Goal: Transaction & Acquisition: Obtain resource

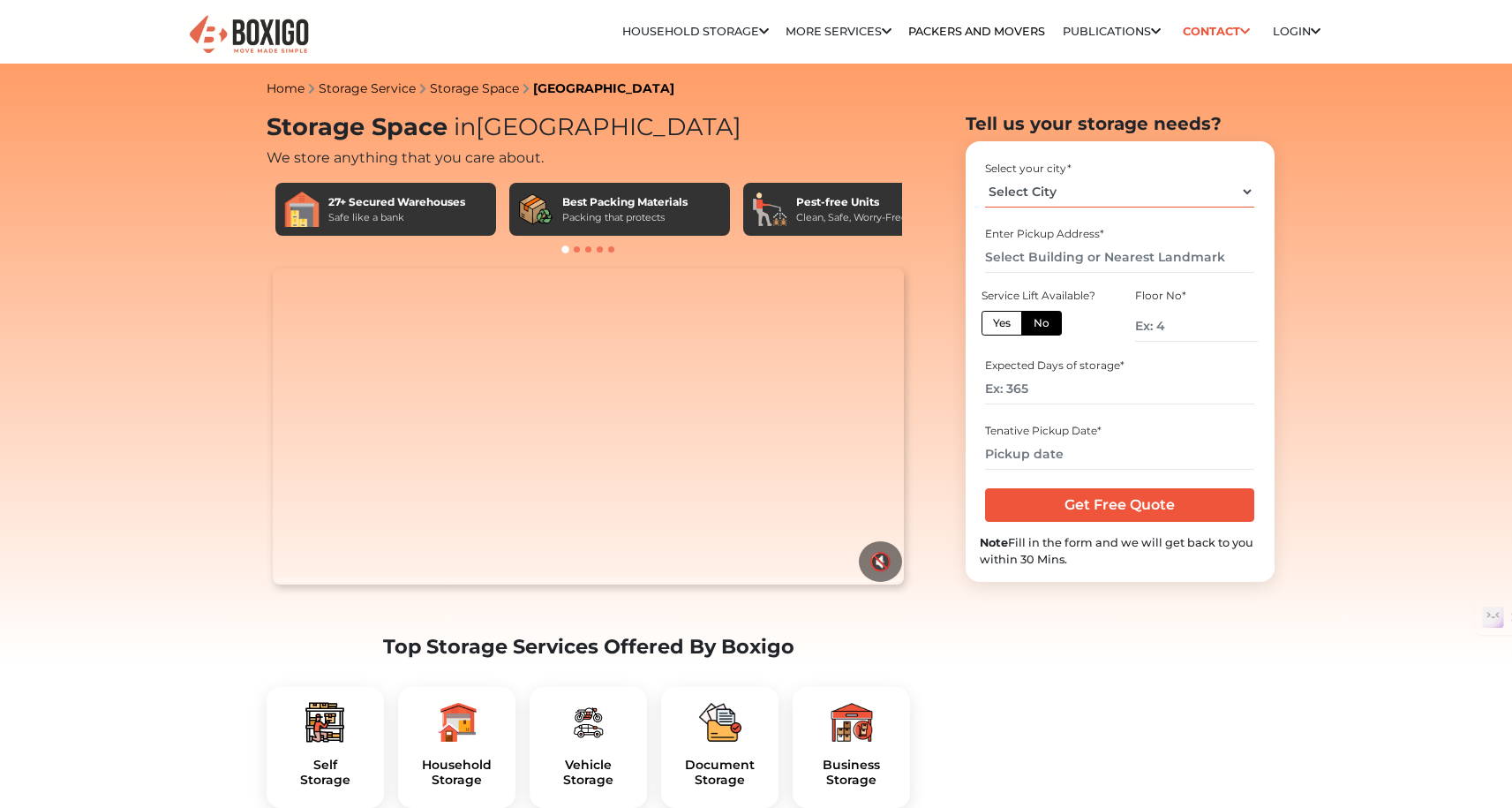
click at [1102, 193] on select "Select City Bangalore Bengaluru Bhopal Bhubaneswar Chennai Coimbatore Cuttack D…" at bounding box center [1119, 192] width 269 height 31
select select "[GEOGRAPHIC_DATA]"
click at [984, 177] on select "Select City Bangalore Bengaluru Bhopal Bhubaneswar Chennai Coimbatore Cuttack D…" at bounding box center [1119, 192] width 269 height 31
click at [1039, 258] on input "text" at bounding box center [1119, 256] width 269 height 31
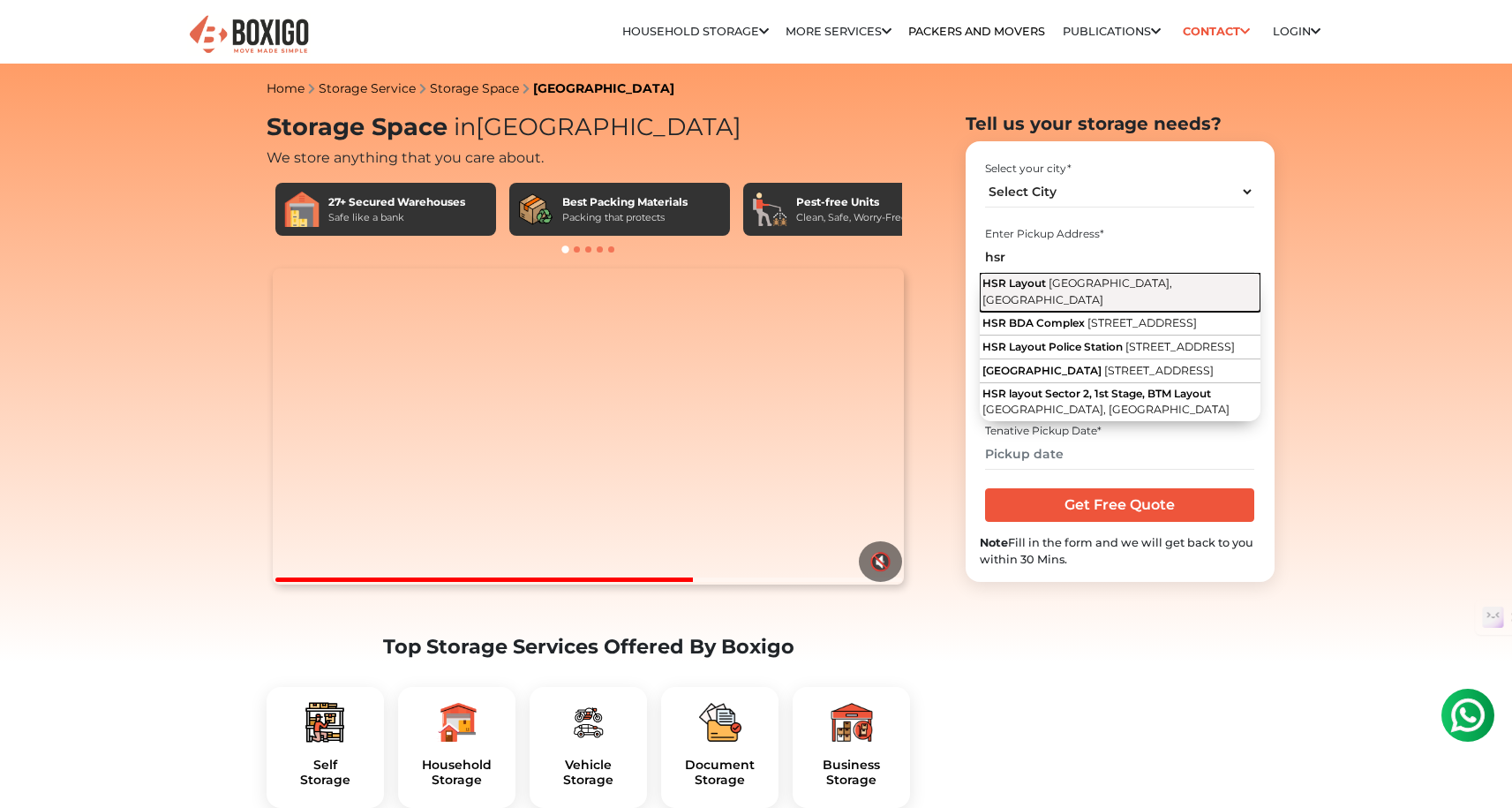
click at [1142, 282] on span "[GEOGRAPHIC_DATA], [GEOGRAPHIC_DATA]" at bounding box center [1077, 291] width 189 height 30
type input "HSR Layout, [GEOGRAPHIC_DATA], [GEOGRAPHIC_DATA]"
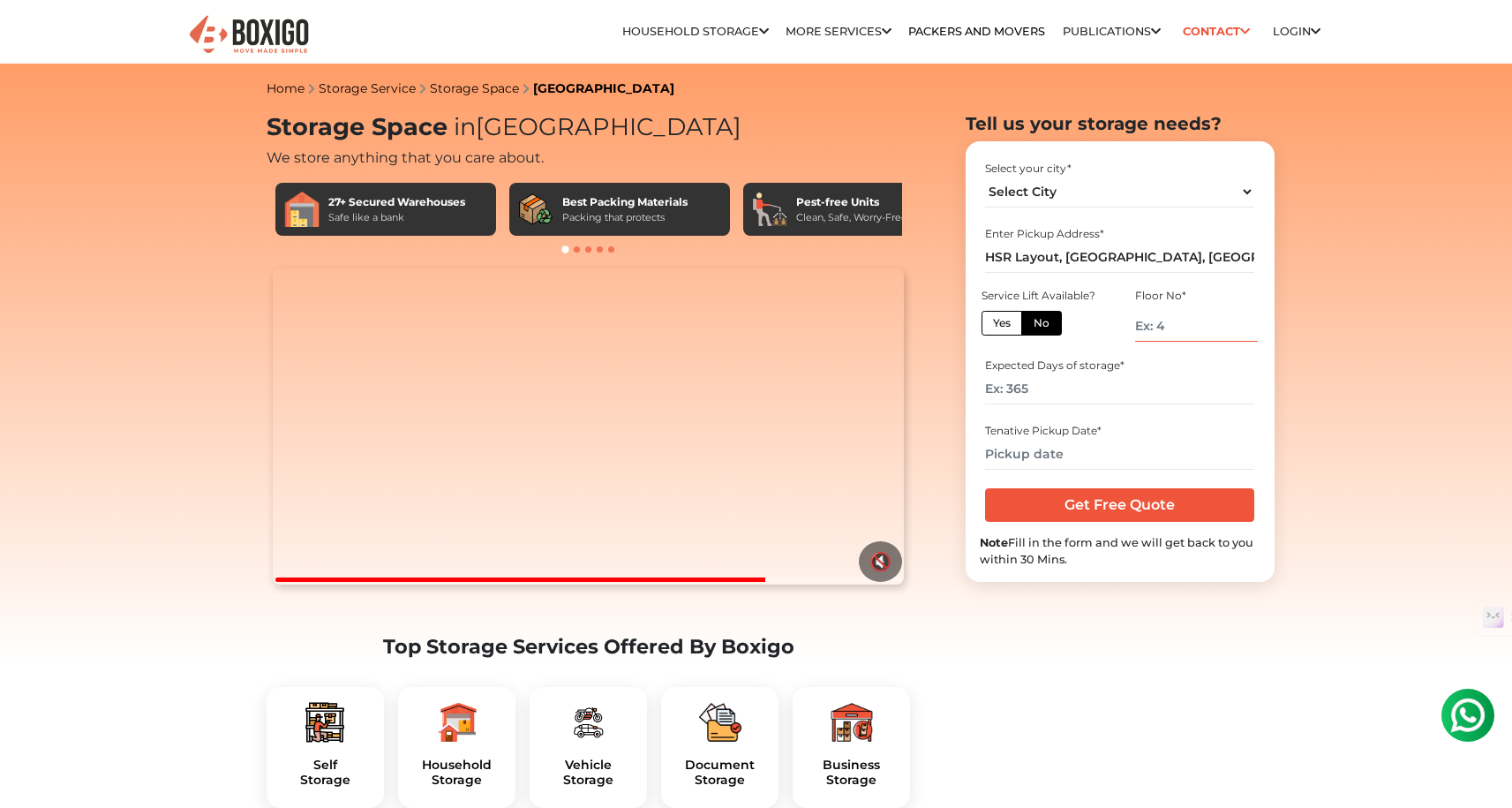
click at [1170, 332] on input "number" at bounding box center [1196, 325] width 122 height 31
click at [1175, 322] on input "number" at bounding box center [1196, 325] width 122 height 31
type input "0"
click at [1046, 392] on input "number" at bounding box center [1119, 388] width 269 height 31
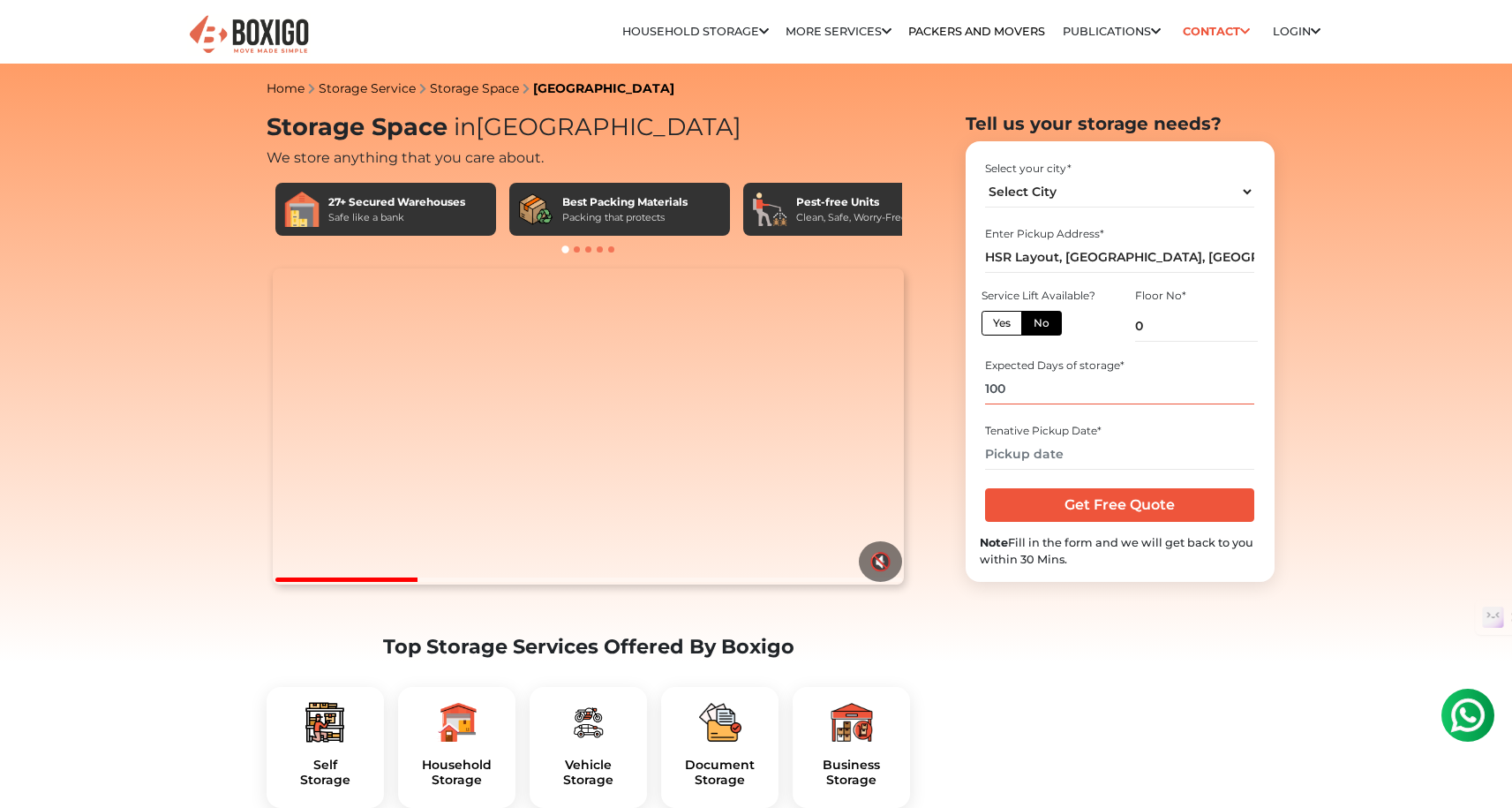
type input "100"
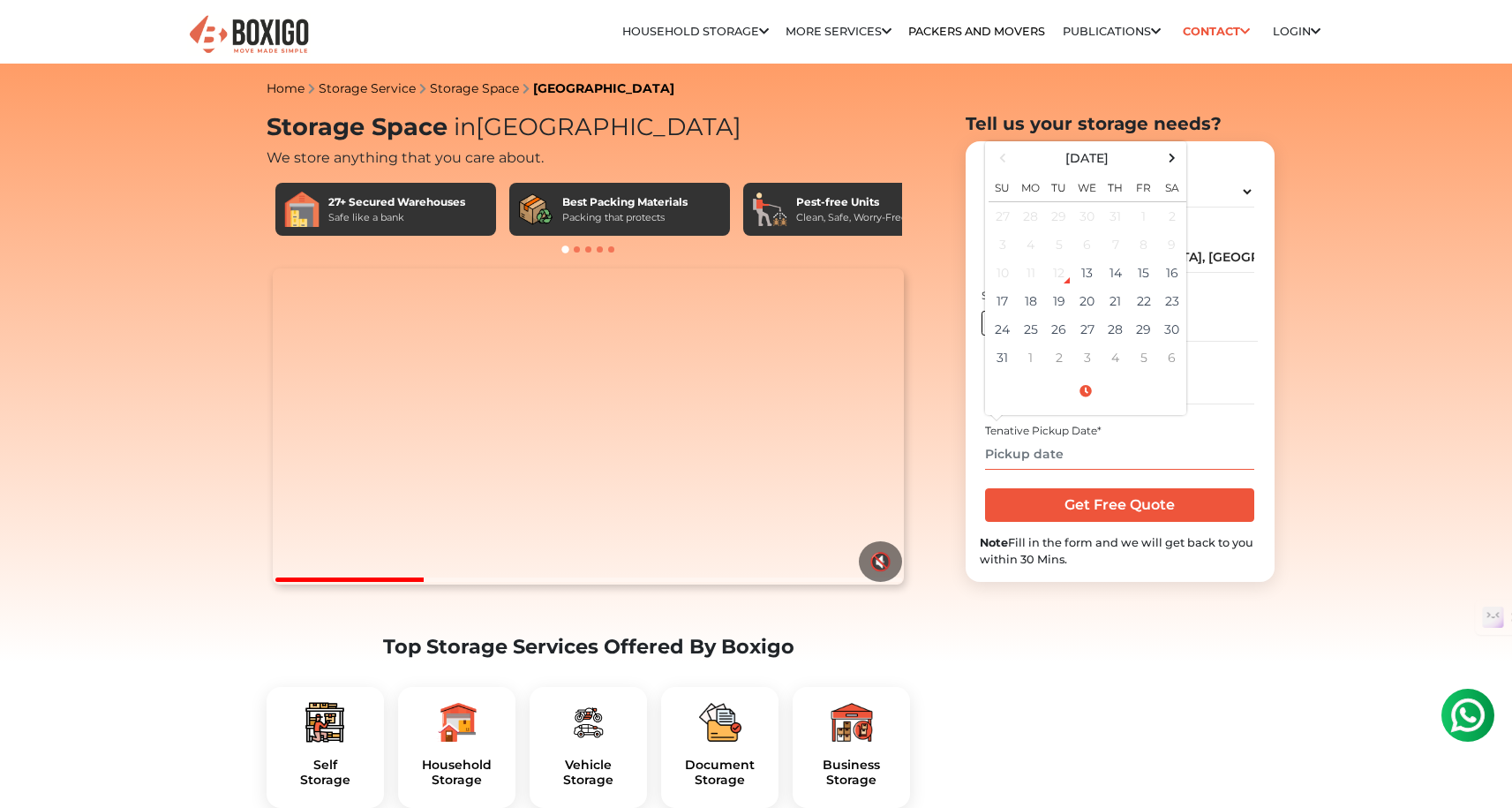
click at [1086, 456] on input "text" at bounding box center [1119, 454] width 269 height 31
click at [1002, 356] on td "31" at bounding box center [1002, 357] width 28 height 28
type input "08/31/2025 12:00 AM"
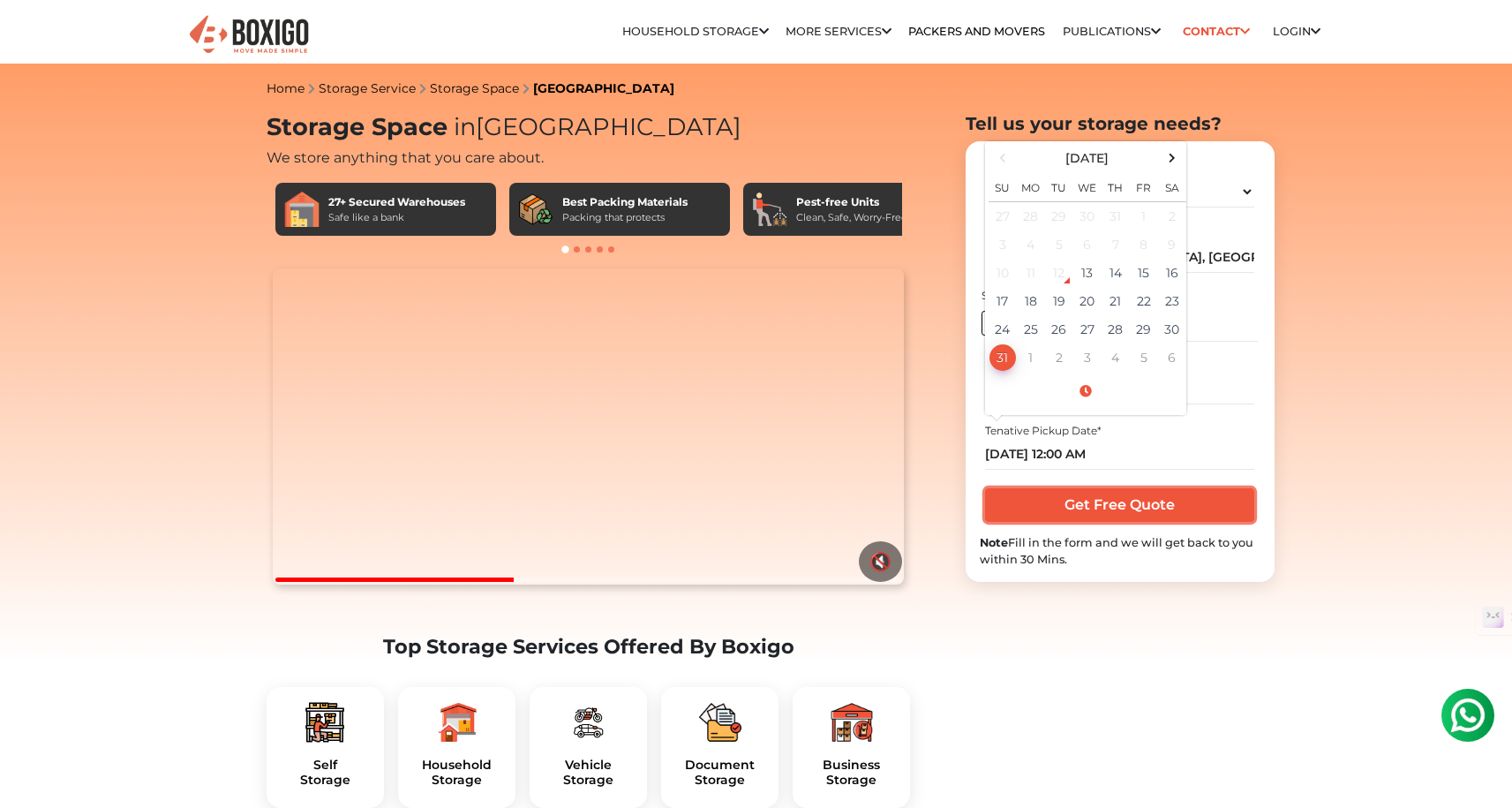
click at [1120, 505] on input "Get Free Quote" at bounding box center [1119, 505] width 269 height 34
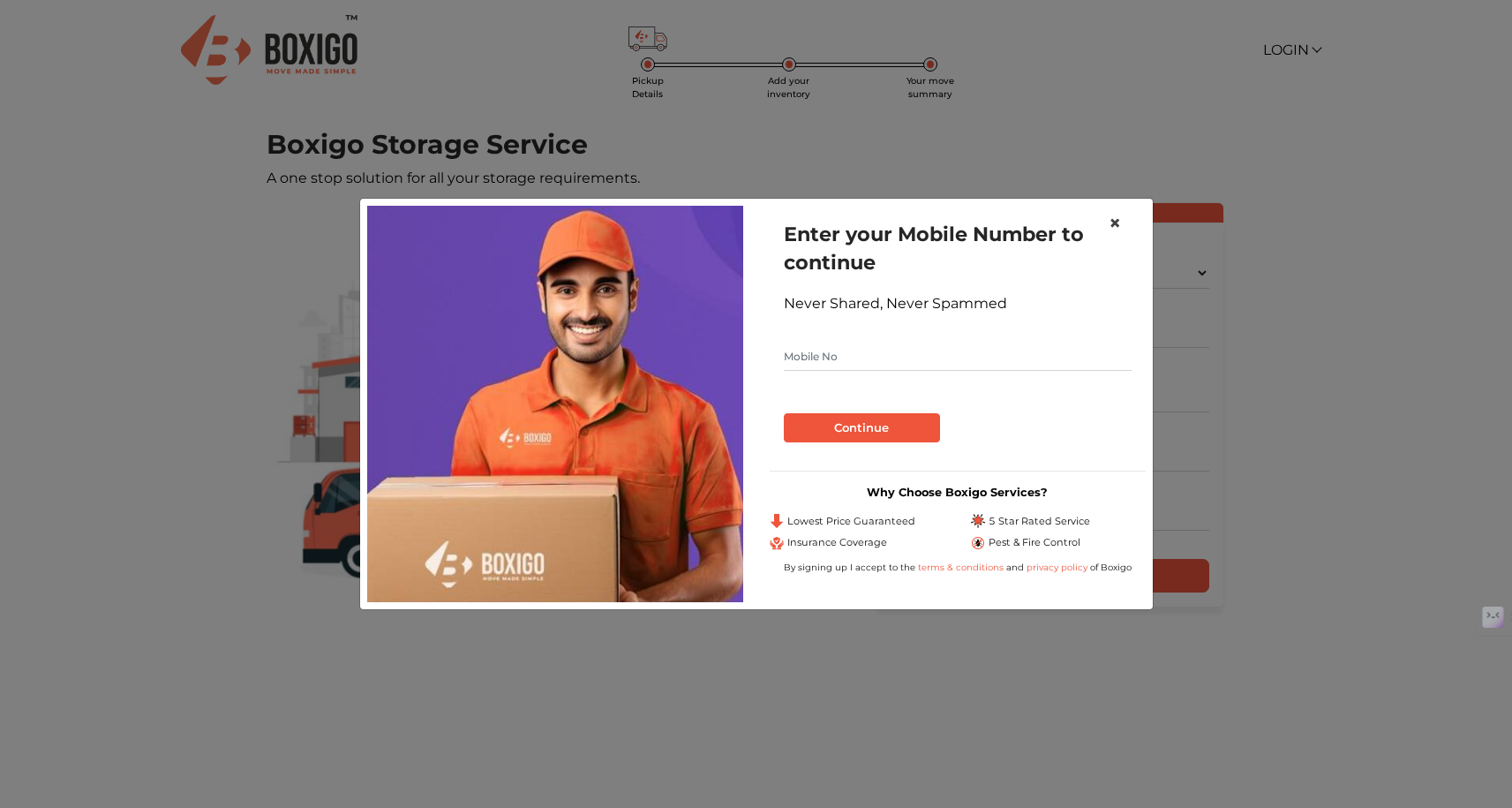
click at [1114, 222] on span "×" at bounding box center [1114, 223] width 12 height 26
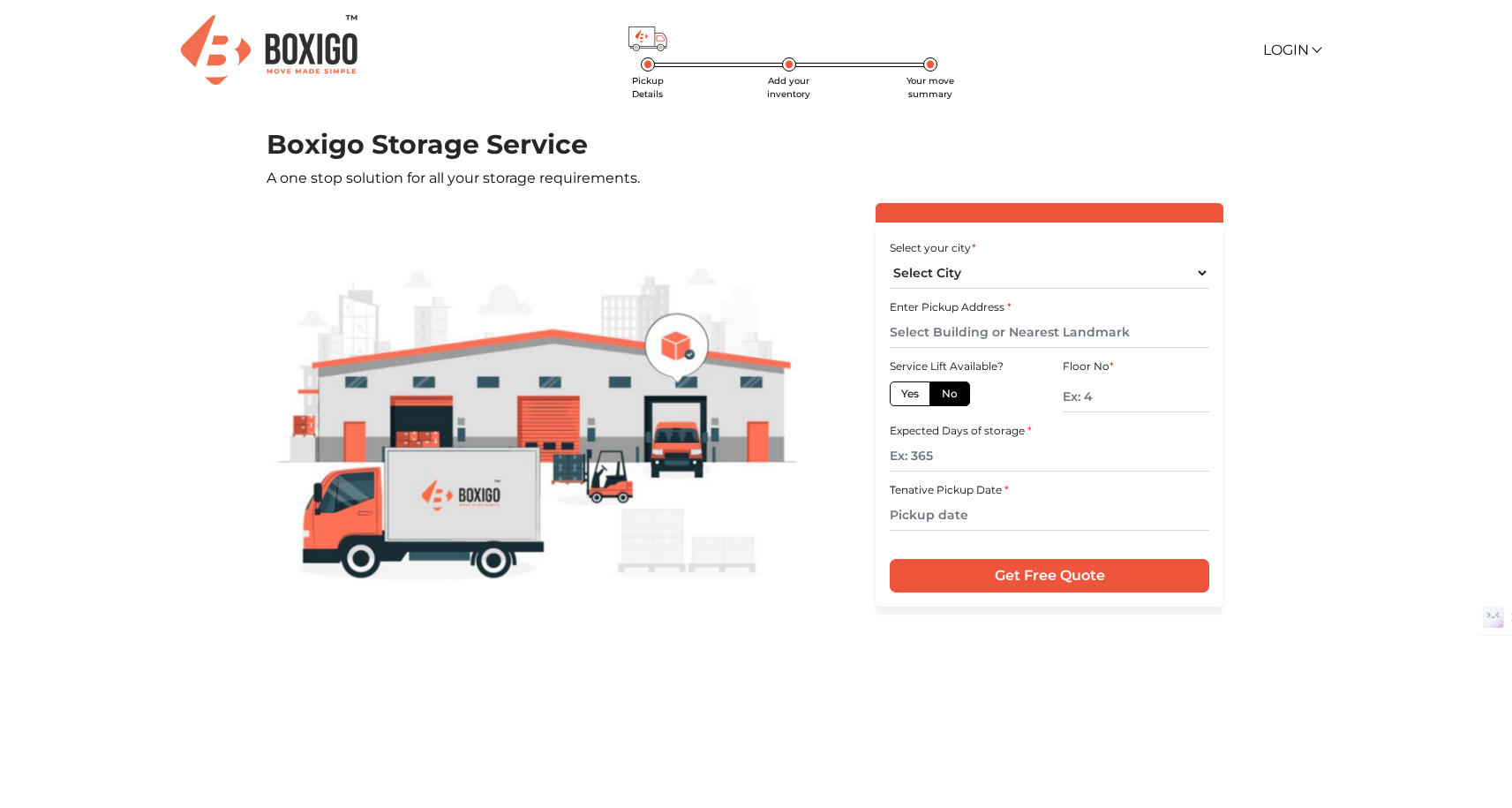
scroll to position [19, 0]
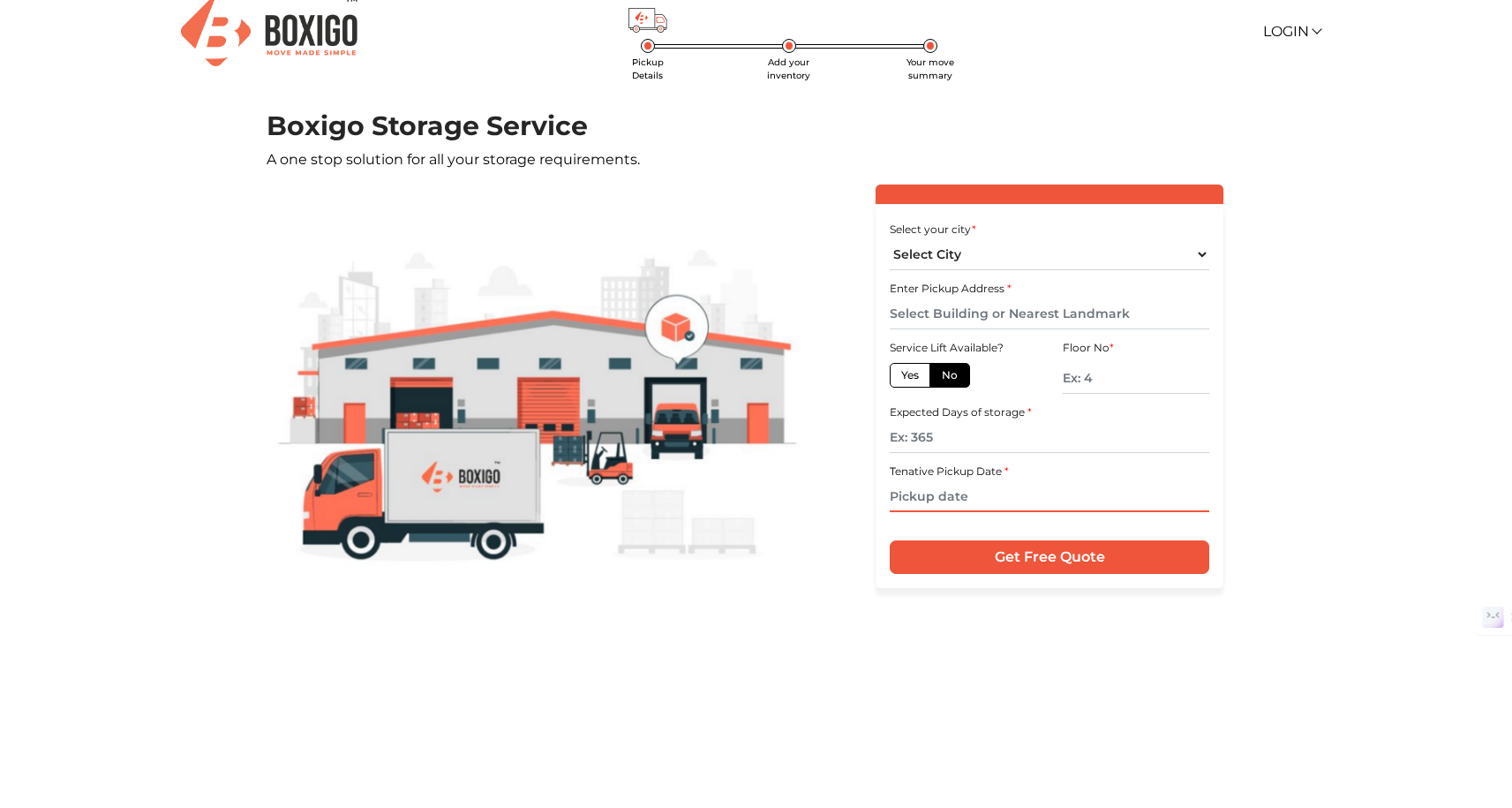
click at [999, 498] on input "text" at bounding box center [1049, 496] width 319 height 31
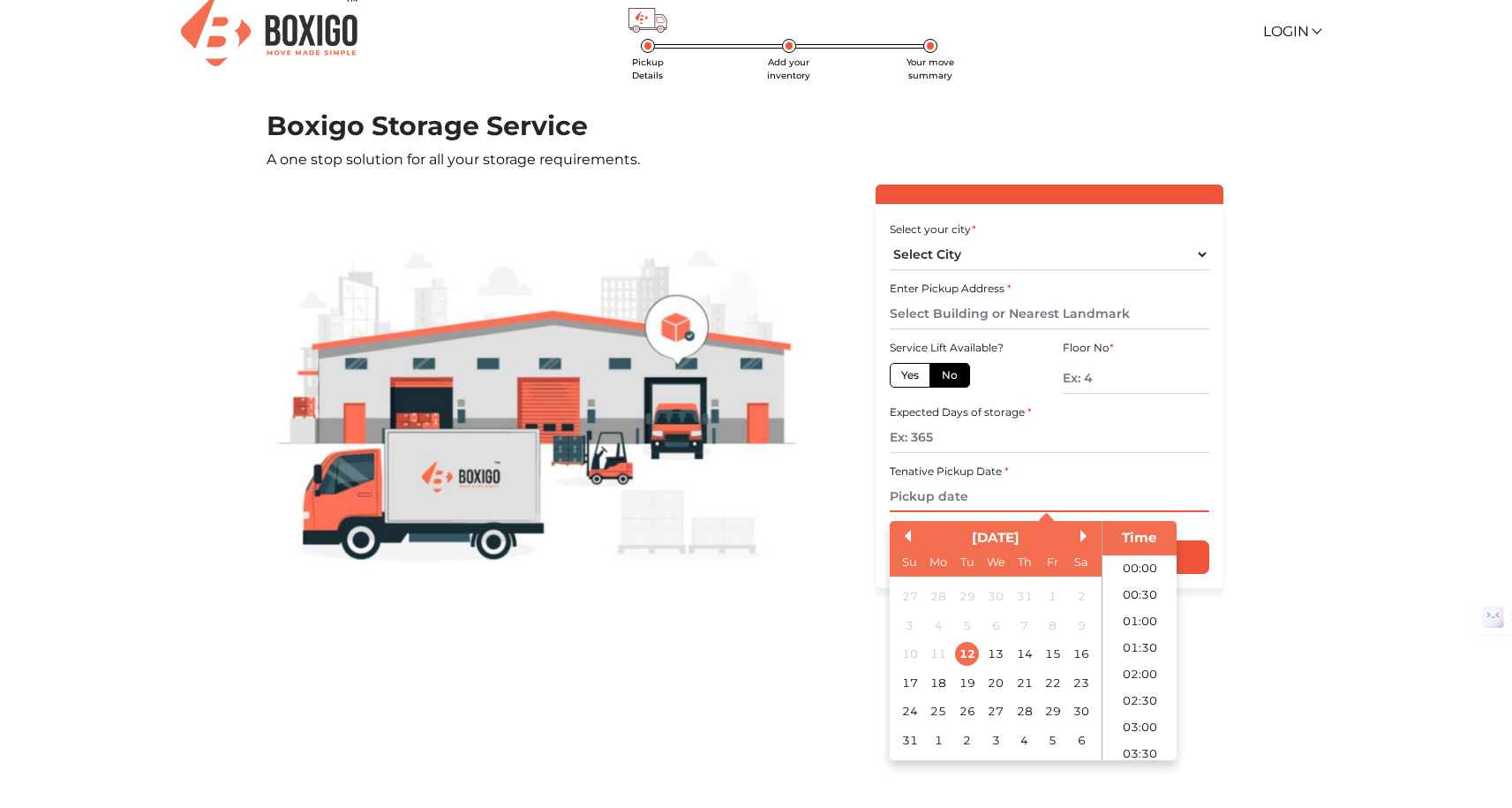
scroll to position [678, 0]
click at [998, 687] on div "20" at bounding box center [995, 682] width 24 height 24
type input "[DATE] 12:00 AM"
click at [1307, 492] on main "Pickup Details Add your inventory Your move summary Boxigo Storage Service A on…" at bounding box center [756, 465] width 1512 height 709
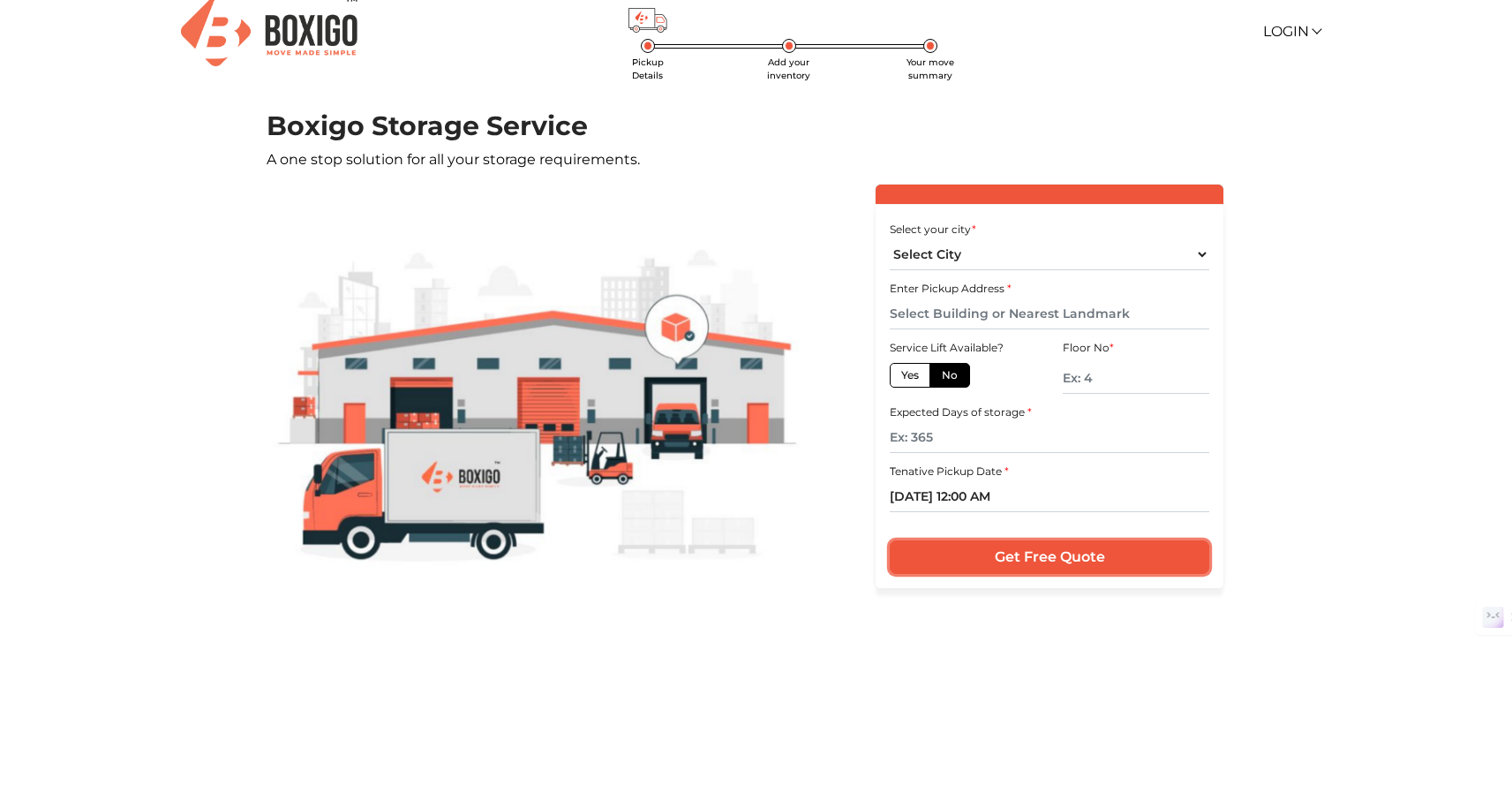
click at [1054, 555] on input "Get Free Quote" at bounding box center [1049, 558] width 319 height 34
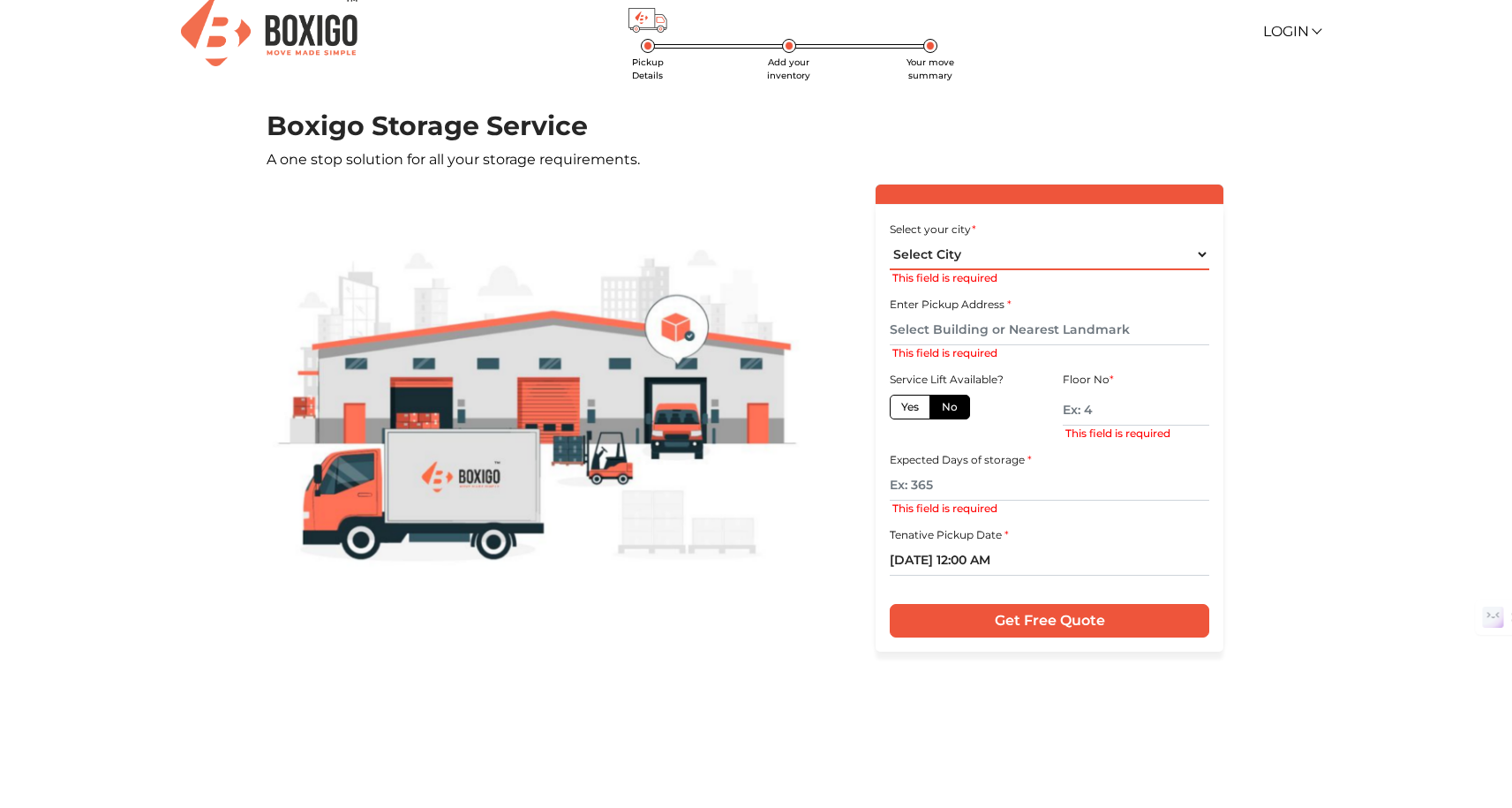
click at [971, 247] on select "Select City [GEOGRAPHIC_DATA] [GEOGRAPHIC_DATA] [GEOGRAPHIC_DATA] [GEOGRAPHIC_D…" at bounding box center [1049, 254] width 319 height 31
select select "[GEOGRAPHIC_DATA]"
click at [890, 239] on select "Select City [GEOGRAPHIC_DATA] [GEOGRAPHIC_DATA] [GEOGRAPHIC_DATA] [GEOGRAPHIC_D…" at bounding box center [1049, 254] width 319 height 31
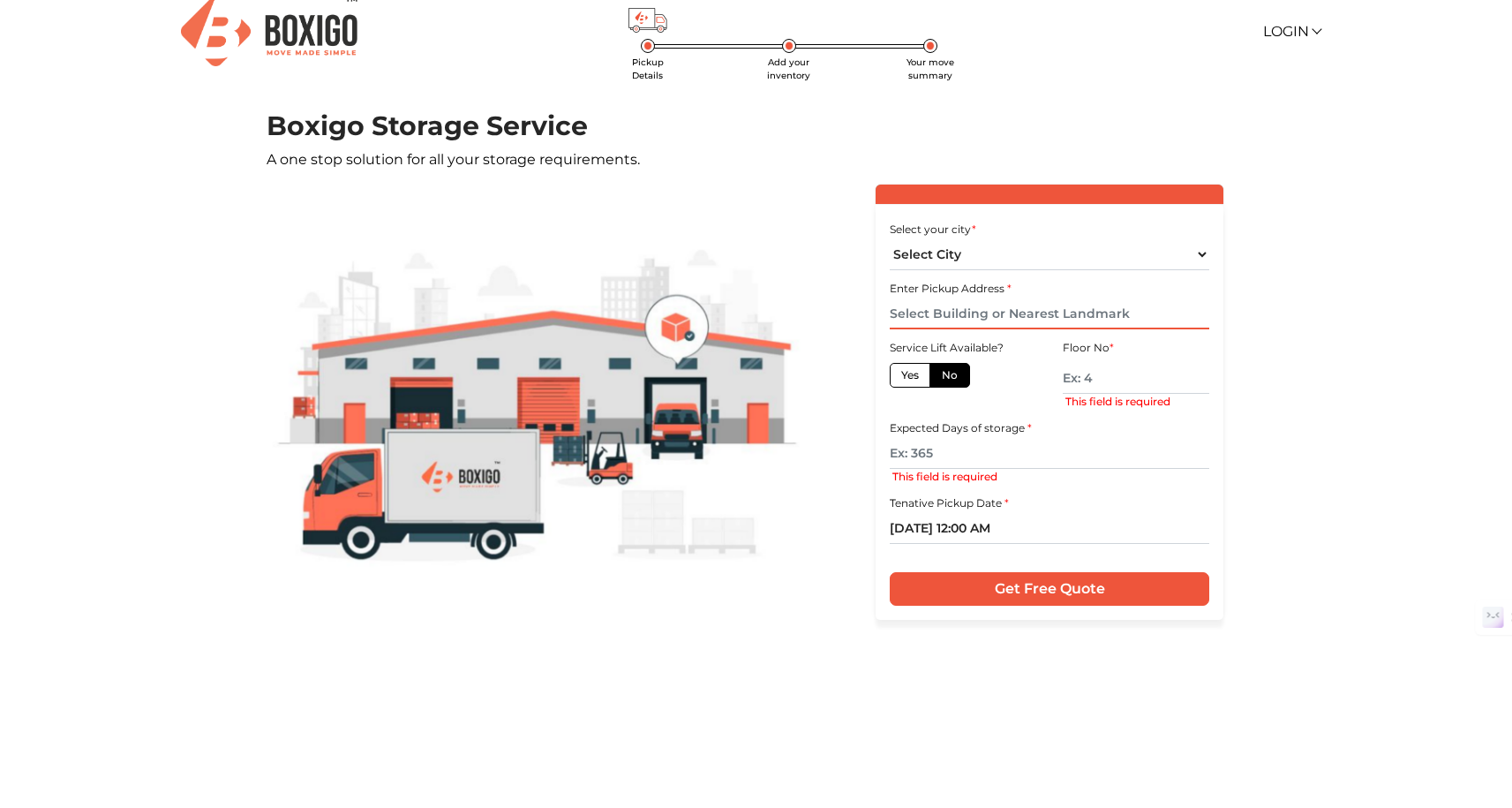
click at [984, 314] on input "text" at bounding box center [1049, 313] width 319 height 31
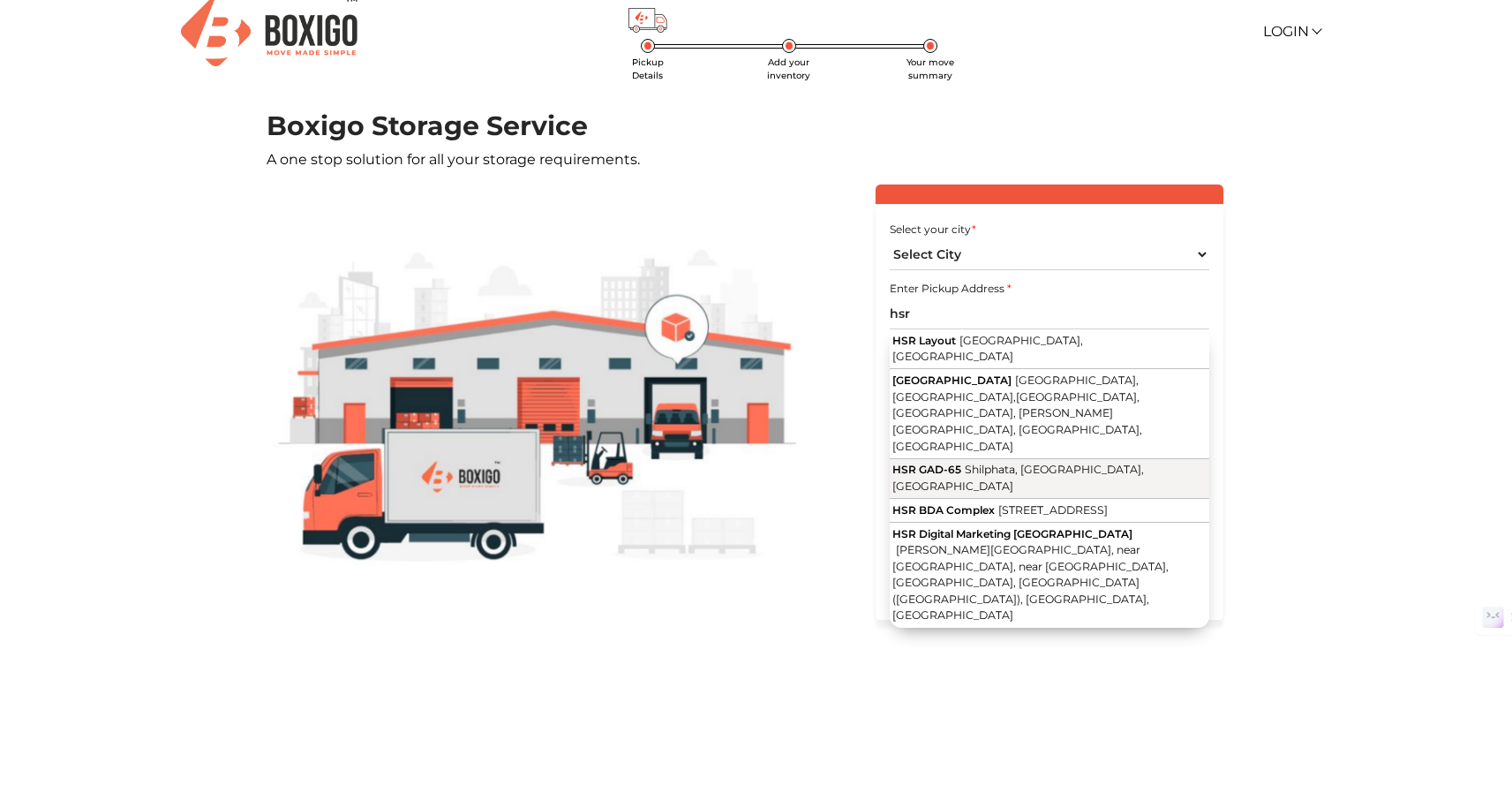
click at [963, 463] on span "Shilphata, [GEOGRAPHIC_DATA], [GEOGRAPHIC_DATA]" at bounding box center [1017, 478] width 250 height 30
type input "HSR GAD-65, Shilphata, [GEOGRAPHIC_DATA], [GEOGRAPHIC_DATA]"
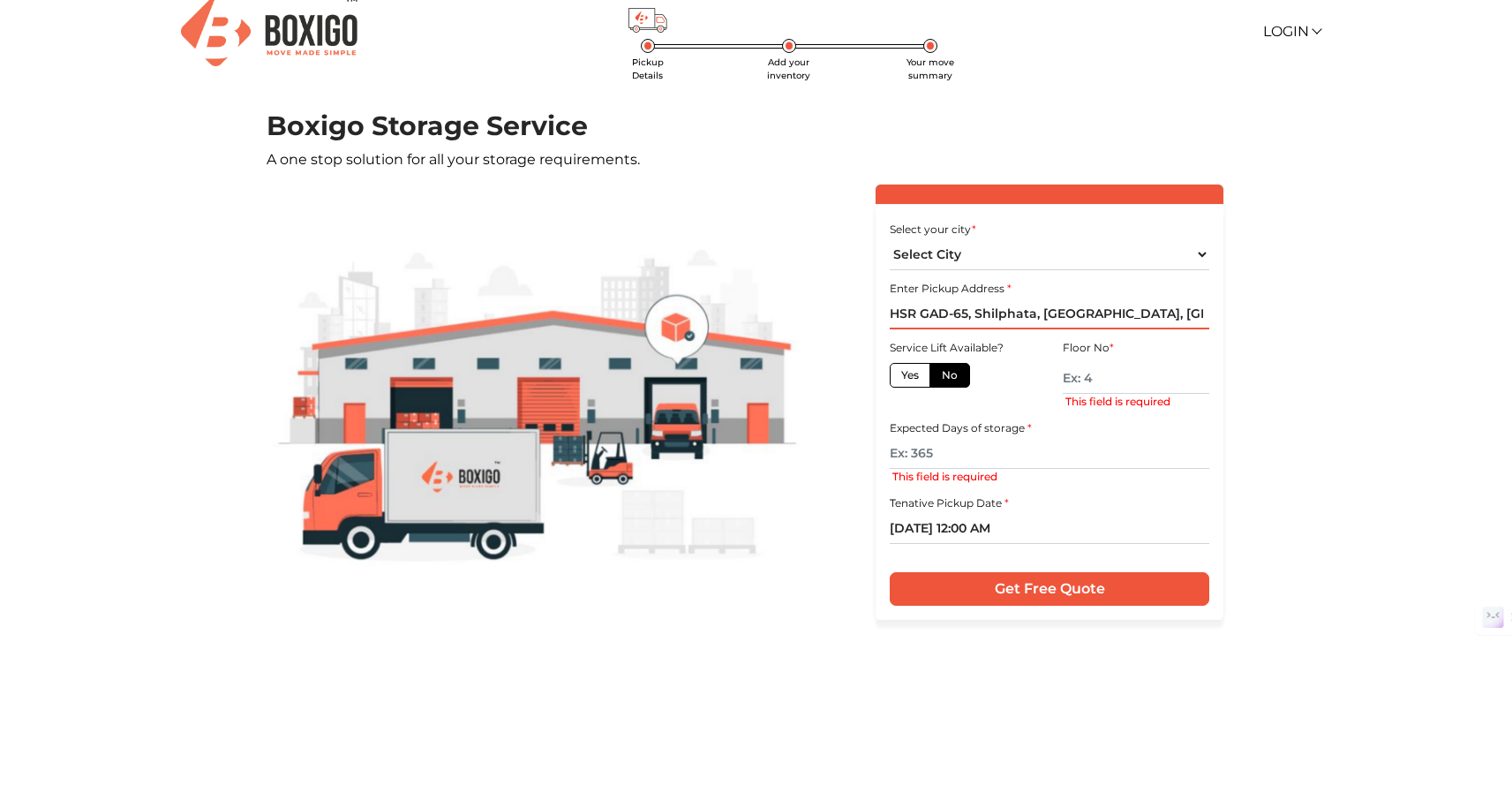
click at [1065, 312] on input "HSR GAD-65, Shilphata, [GEOGRAPHIC_DATA], [GEOGRAPHIC_DATA]" at bounding box center [1049, 313] width 319 height 31
click at [1032, 316] on input "HSR GAD-65, Shilphata, [GEOGRAPHIC_DATA], [GEOGRAPHIC_DATA]" at bounding box center [1049, 313] width 319 height 31
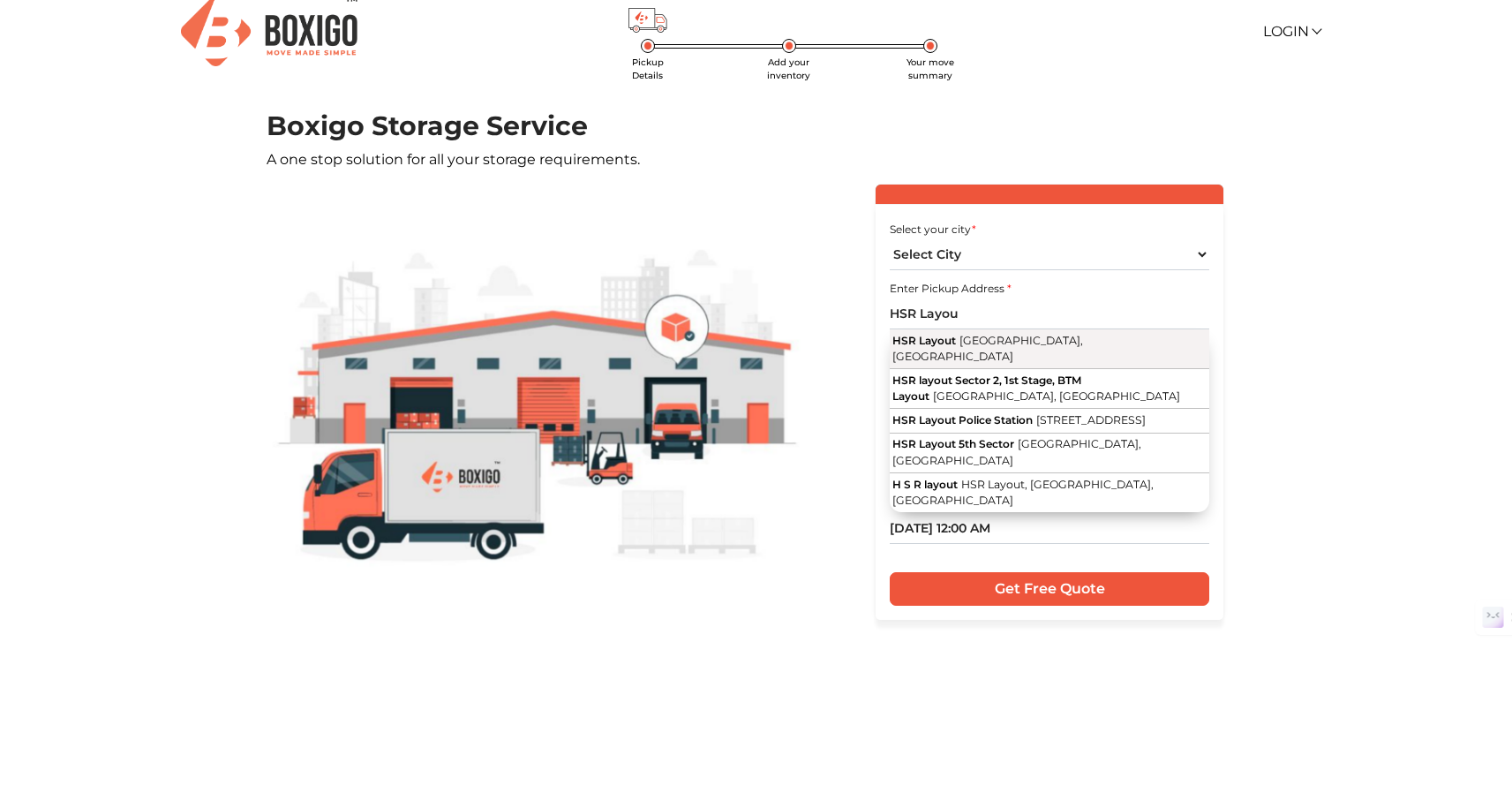
click at [978, 344] on span "[GEOGRAPHIC_DATA], [GEOGRAPHIC_DATA]" at bounding box center [987, 348] width 189 height 30
type input "HSR Layout, [GEOGRAPHIC_DATA], [GEOGRAPHIC_DATA]"
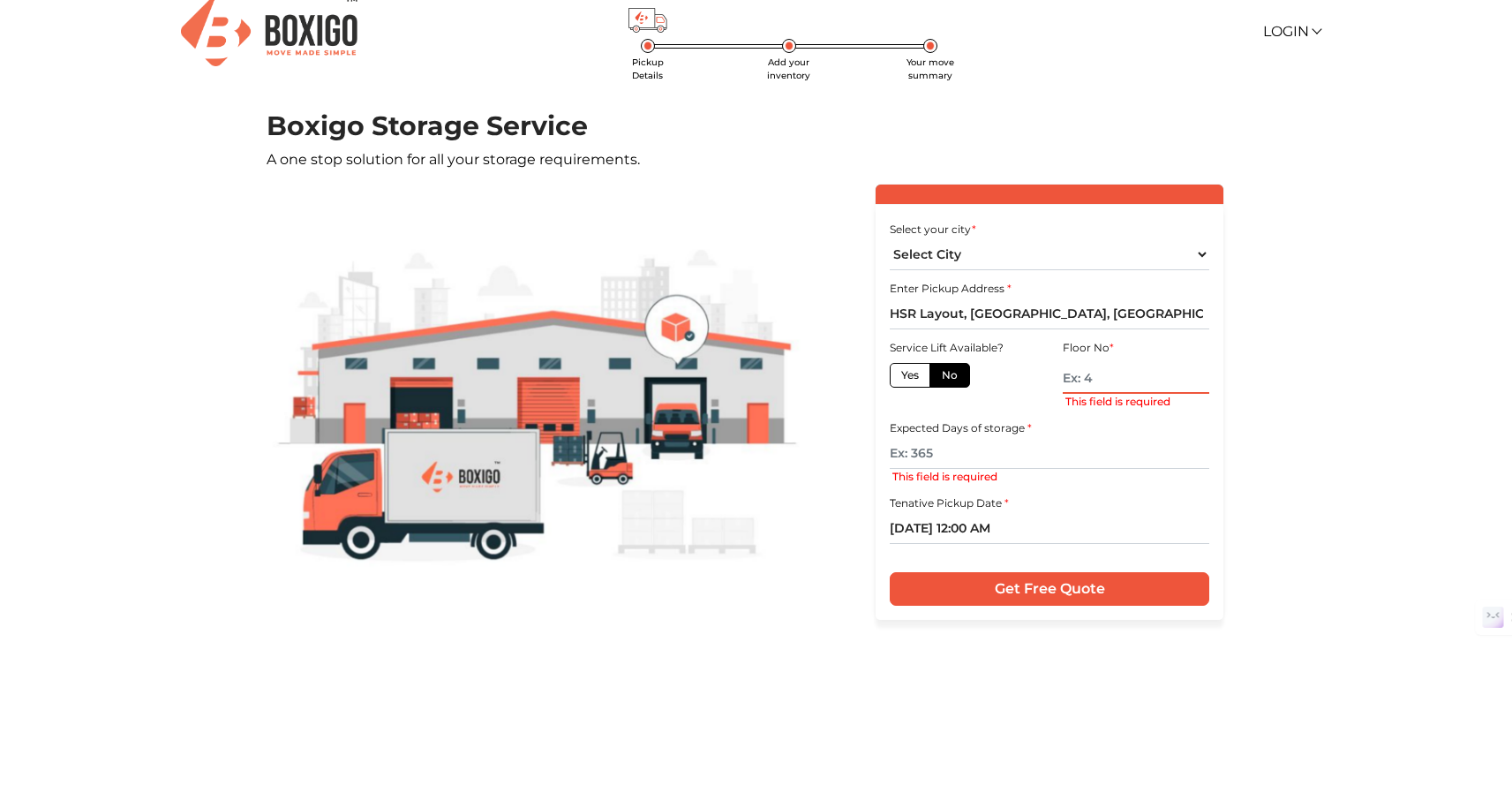
click at [1092, 381] on input "text" at bounding box center [1135, 378] width 147 height 31
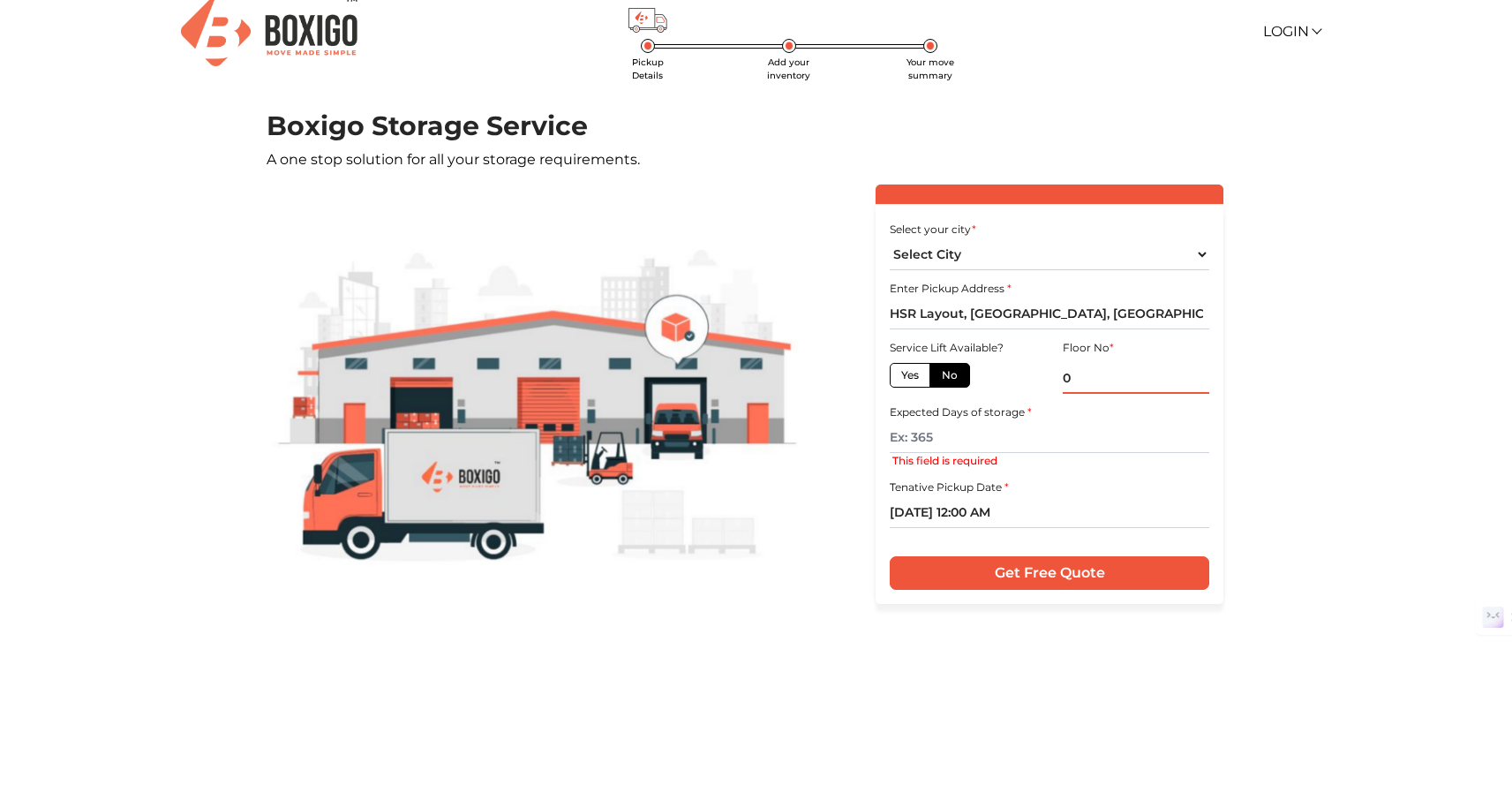
type input "0"
click at [997, 439] on input "text" at bounding box center [1049, 437] width 319 height 31
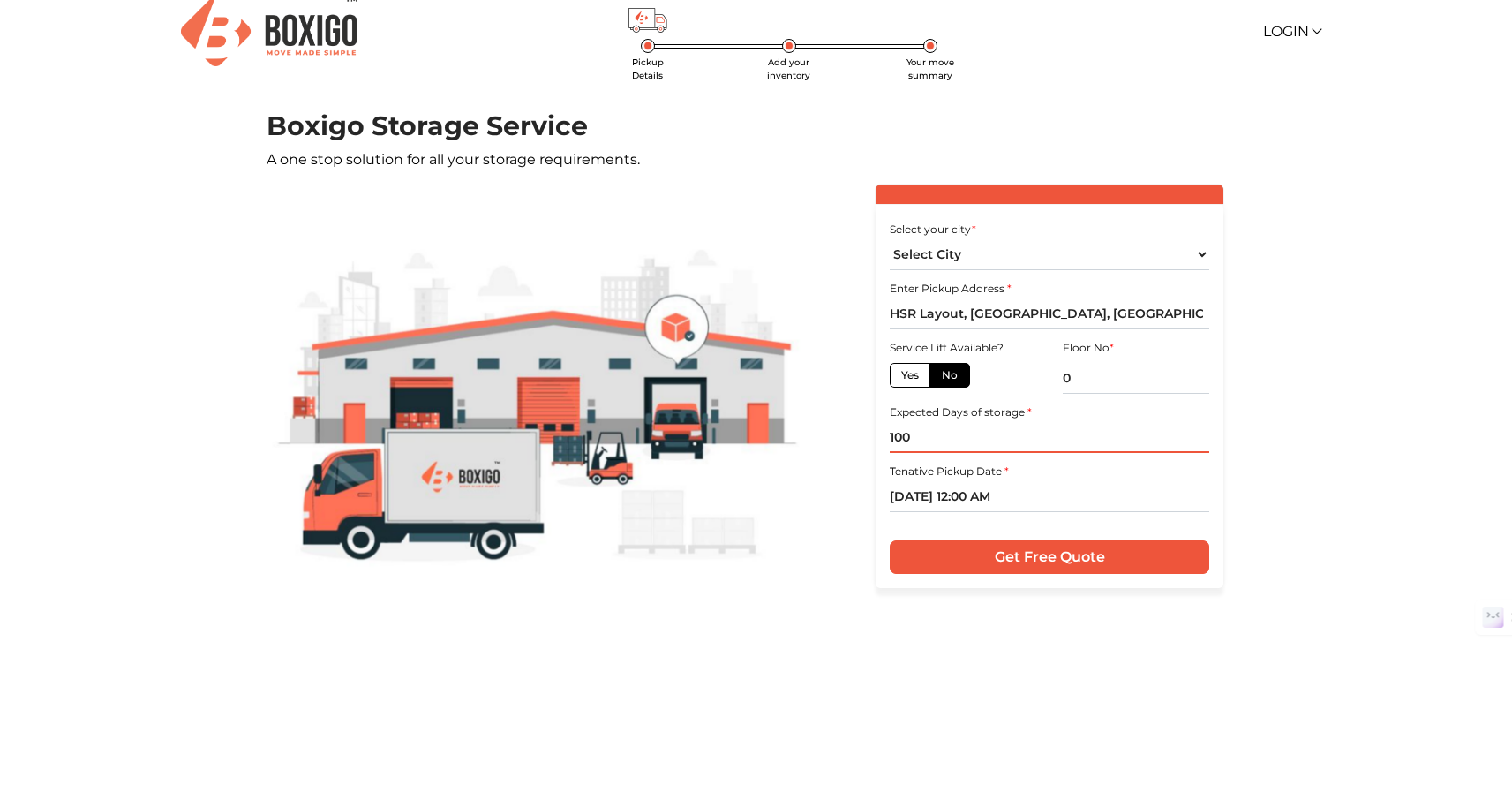
type input "100"
click at [1000, 639] on section "Boxigo Storage Service A one stop solution for all your storage requirements. S…" at bounding box center [756, 465] width 1006 height 709
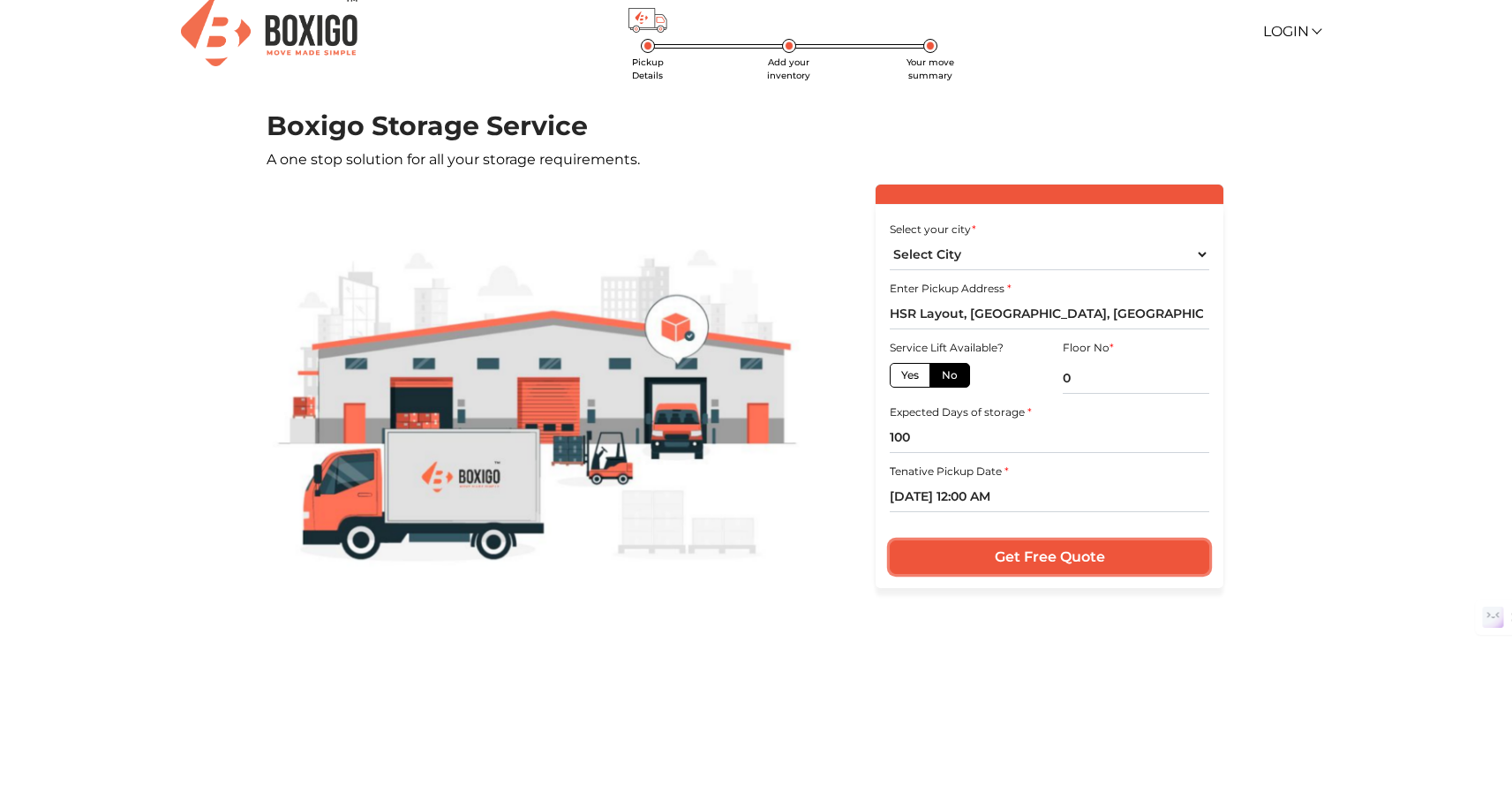
click at [1030, 562] on input "Get Free Quote" at bounding box center [1049, 558] width 319 height 34
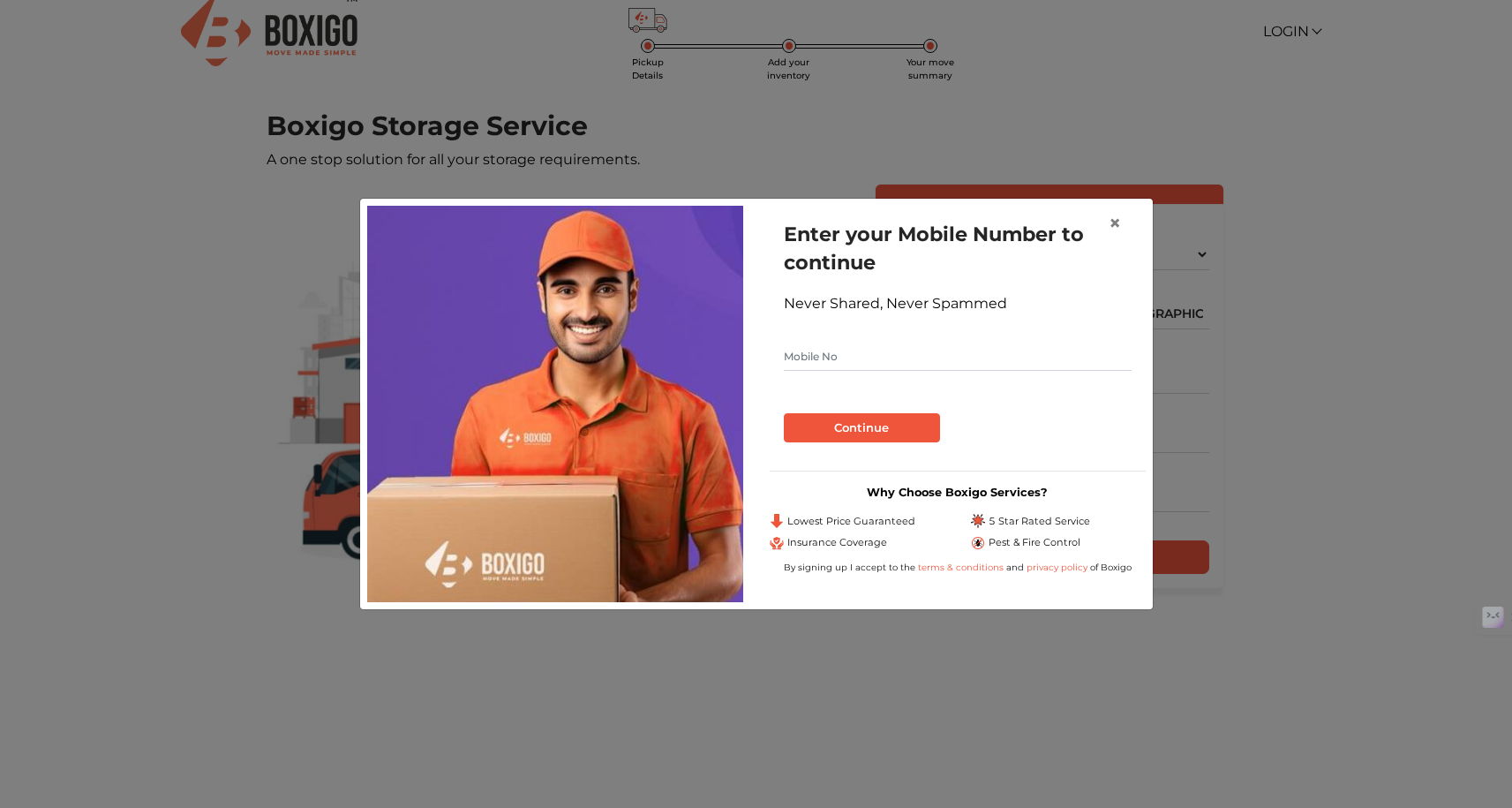
click at [845, 363] on input "text" at bounding box center [957, 356] width 348 height 28
type input "8660814267"
click at [858, 421] on button "Continue" at bounding box center [862, 428] width 157 height 30
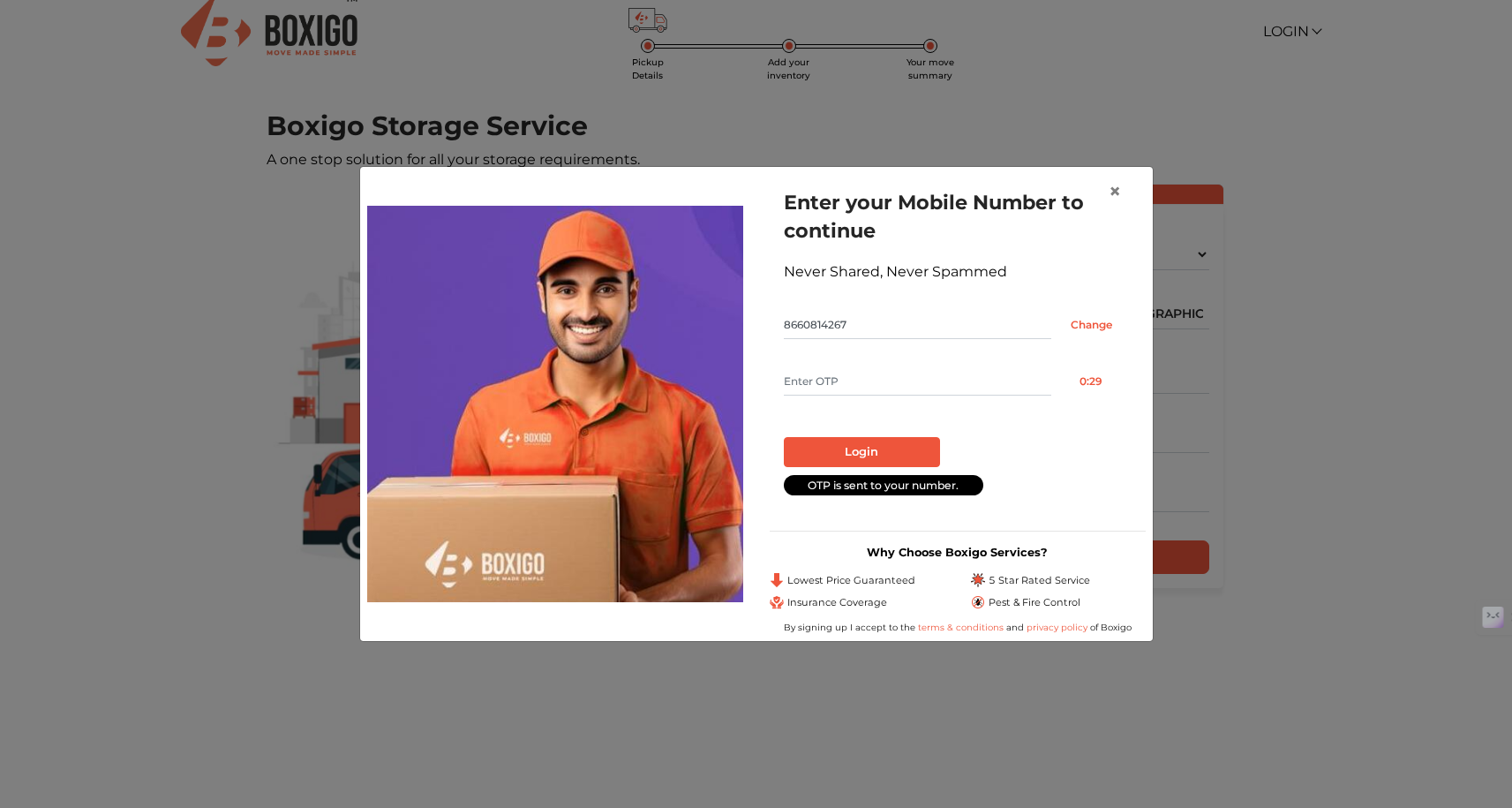
click at [917, 390] on input "text" at bounding box center [918, 381] width 267 height 28
type input "7897"
click at [879, 458] on button "Login" at bounding box center [862, 452] width 157 height 30
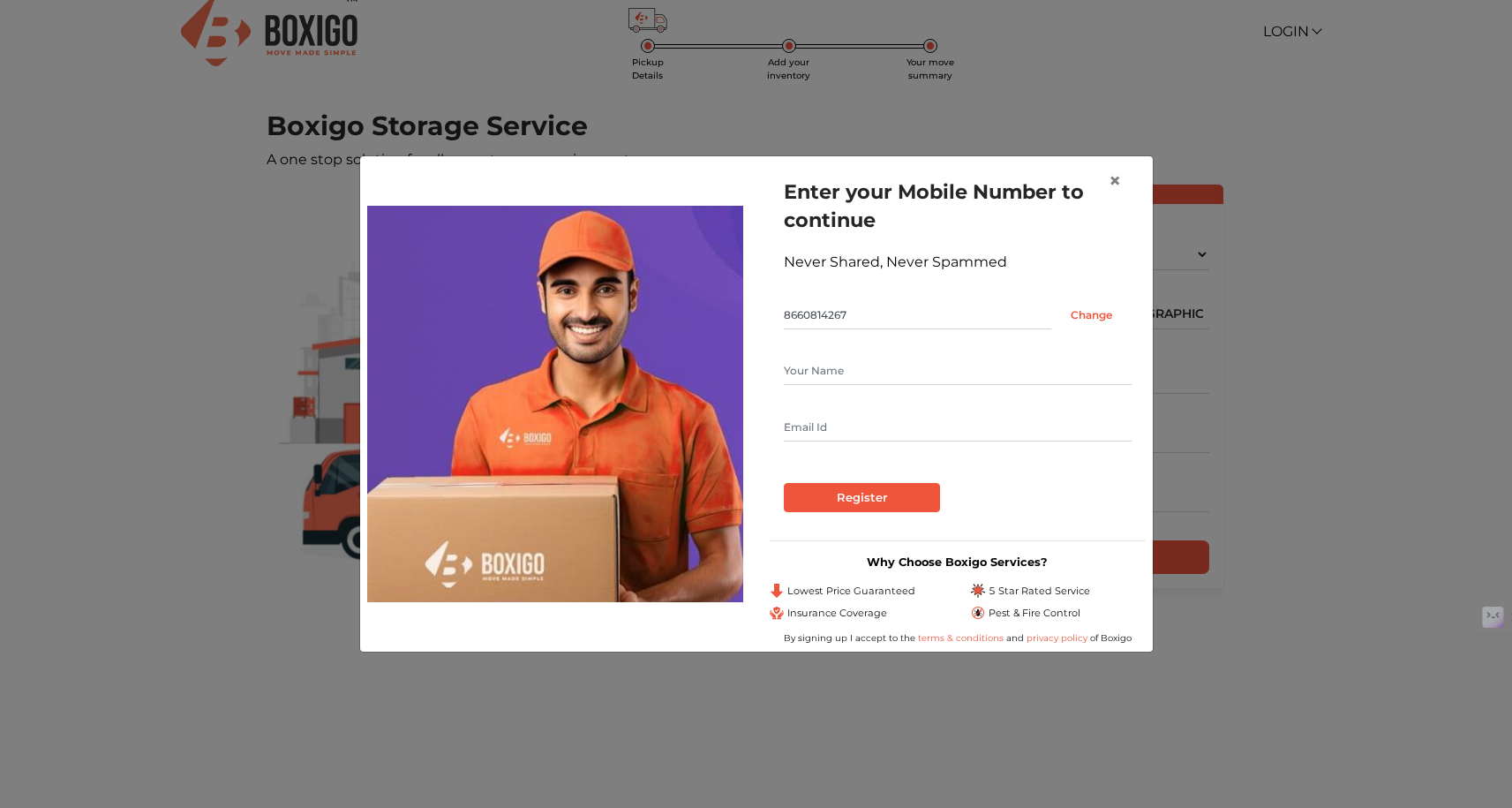
click at [885, 362] on input "text" at bounding box center [957, 370] width 348 height 28
type input "[PERSON_NAME]"
click at [870, 425] on input "text" at bounding box center [957, 427] width 348 height 28
type input "[EMAIL_ADDRESS][DOMAIN_NAME]"
click at [851, 497] on input "Register" at bounding box center [862, 498] width 157 height 30
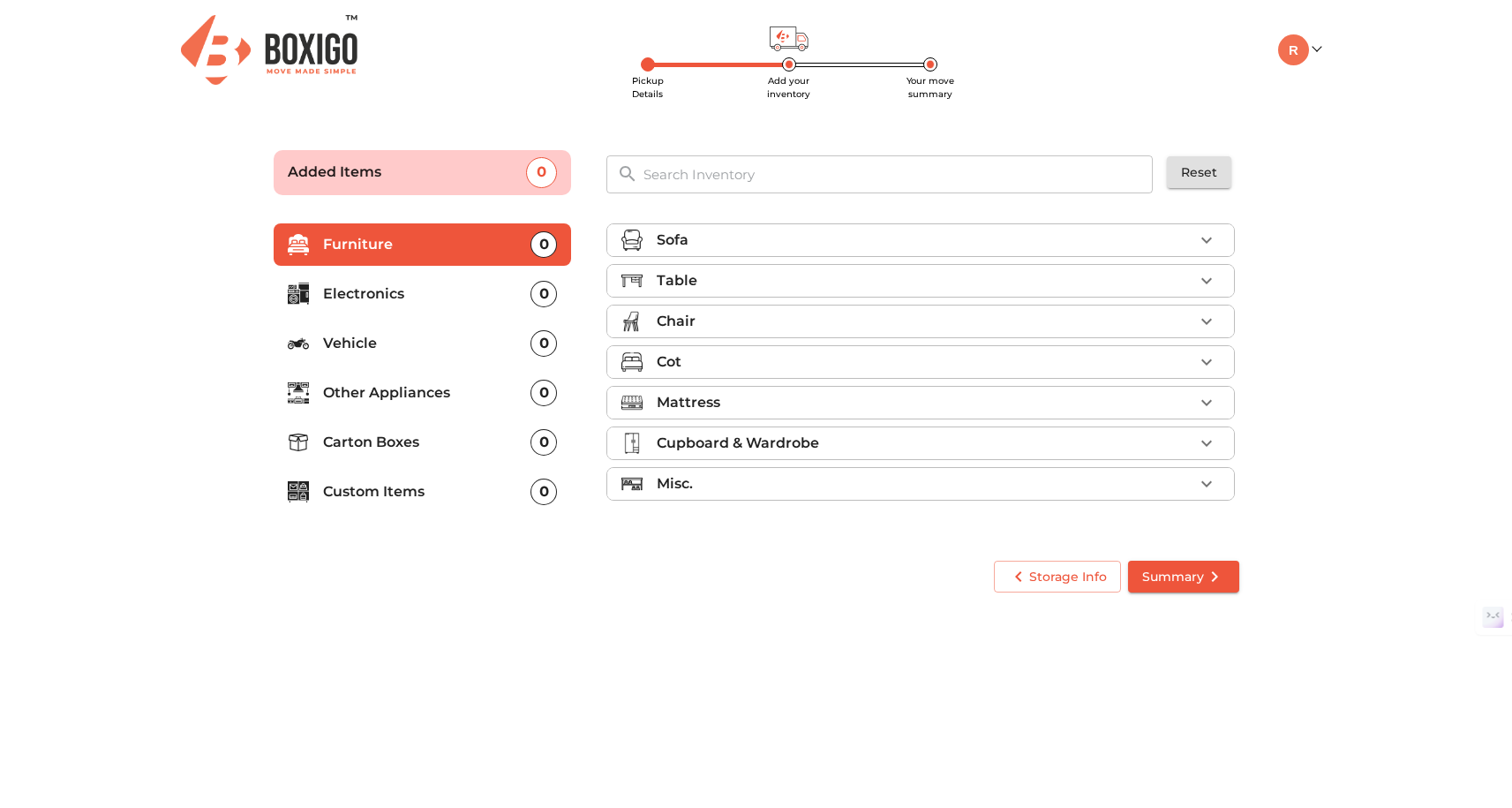
click at [851, 243] on div "Sofa" at bounding box center [925, 239] width 537 height 21
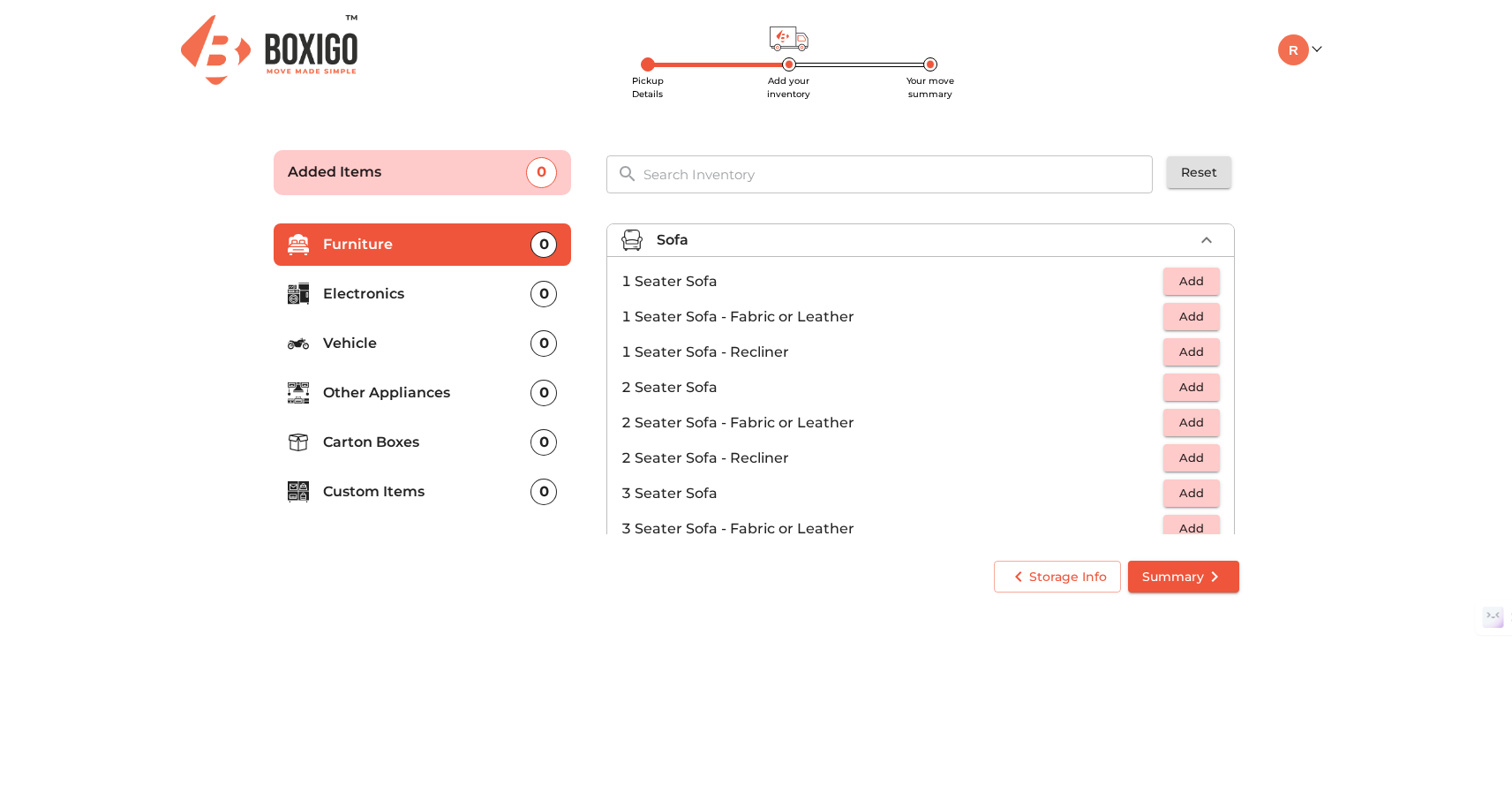
click at [851, 244] on div "Sofa" at bounding box center [925, 239] width 537 height 21
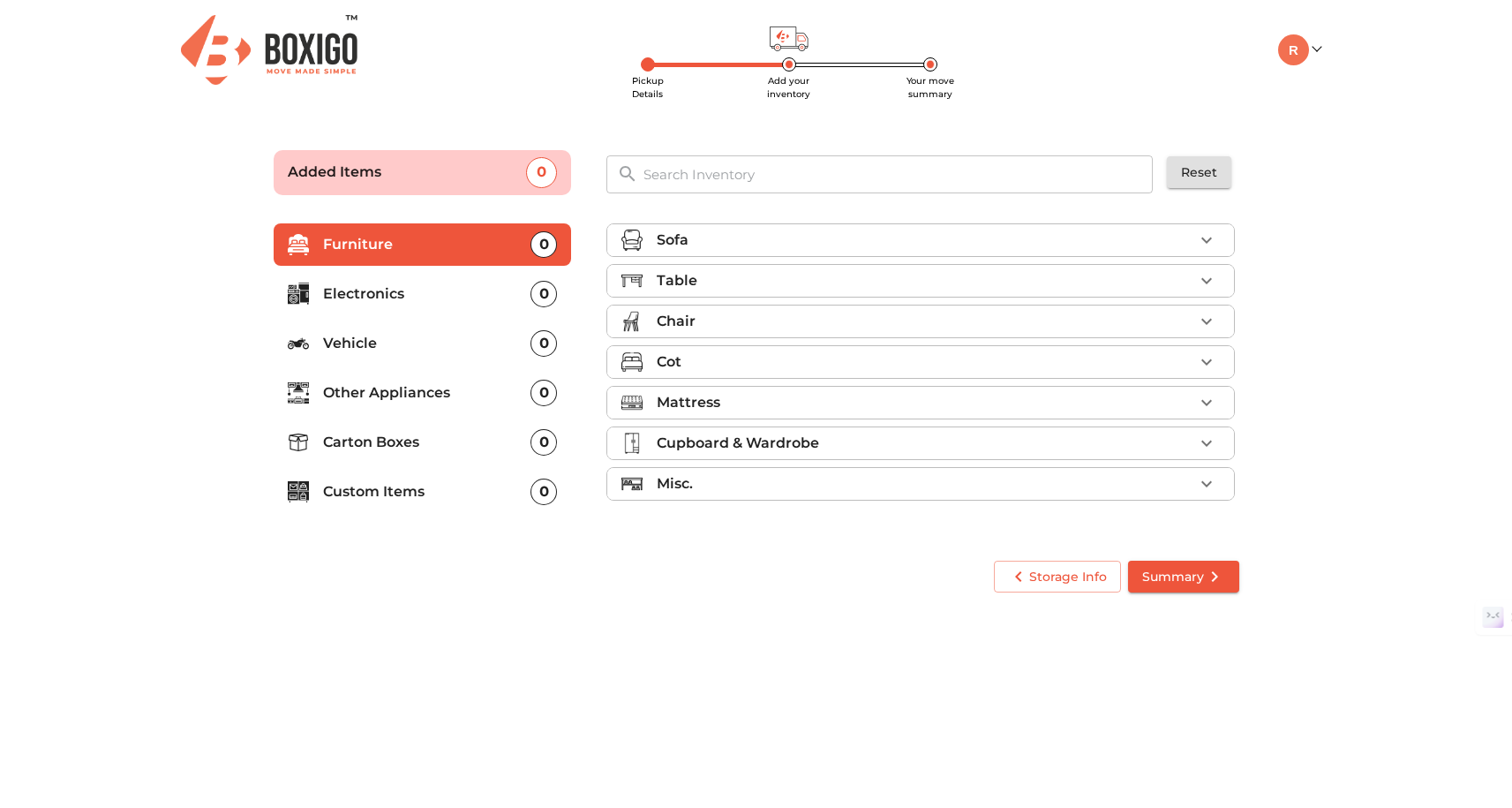
click at [816, 272] on div "Table" at bounding box center [925, 280] width 537 height 21
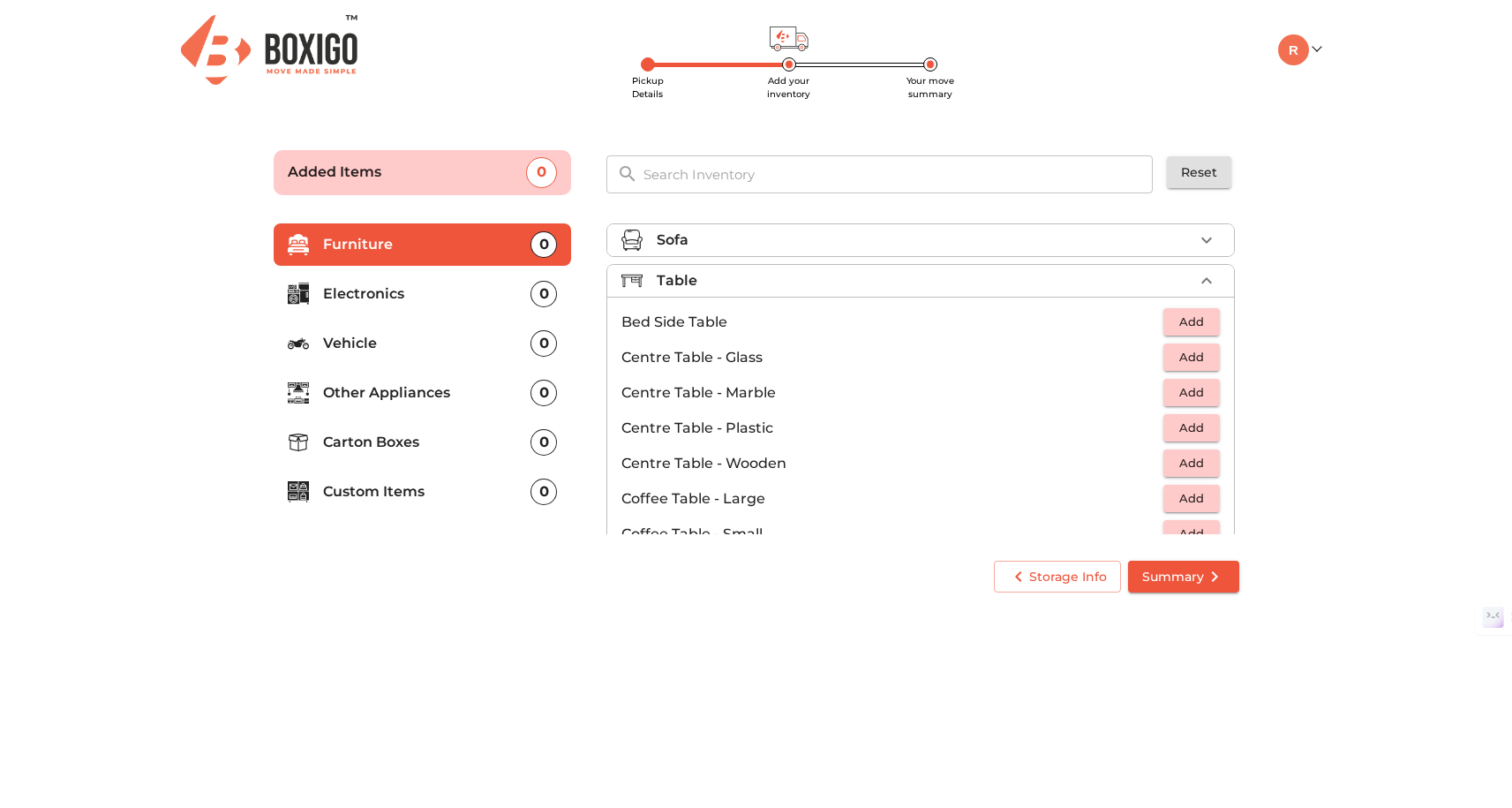
click at [816, 272] on div "Table" at bounding box center [925, 280] width 537 height 21
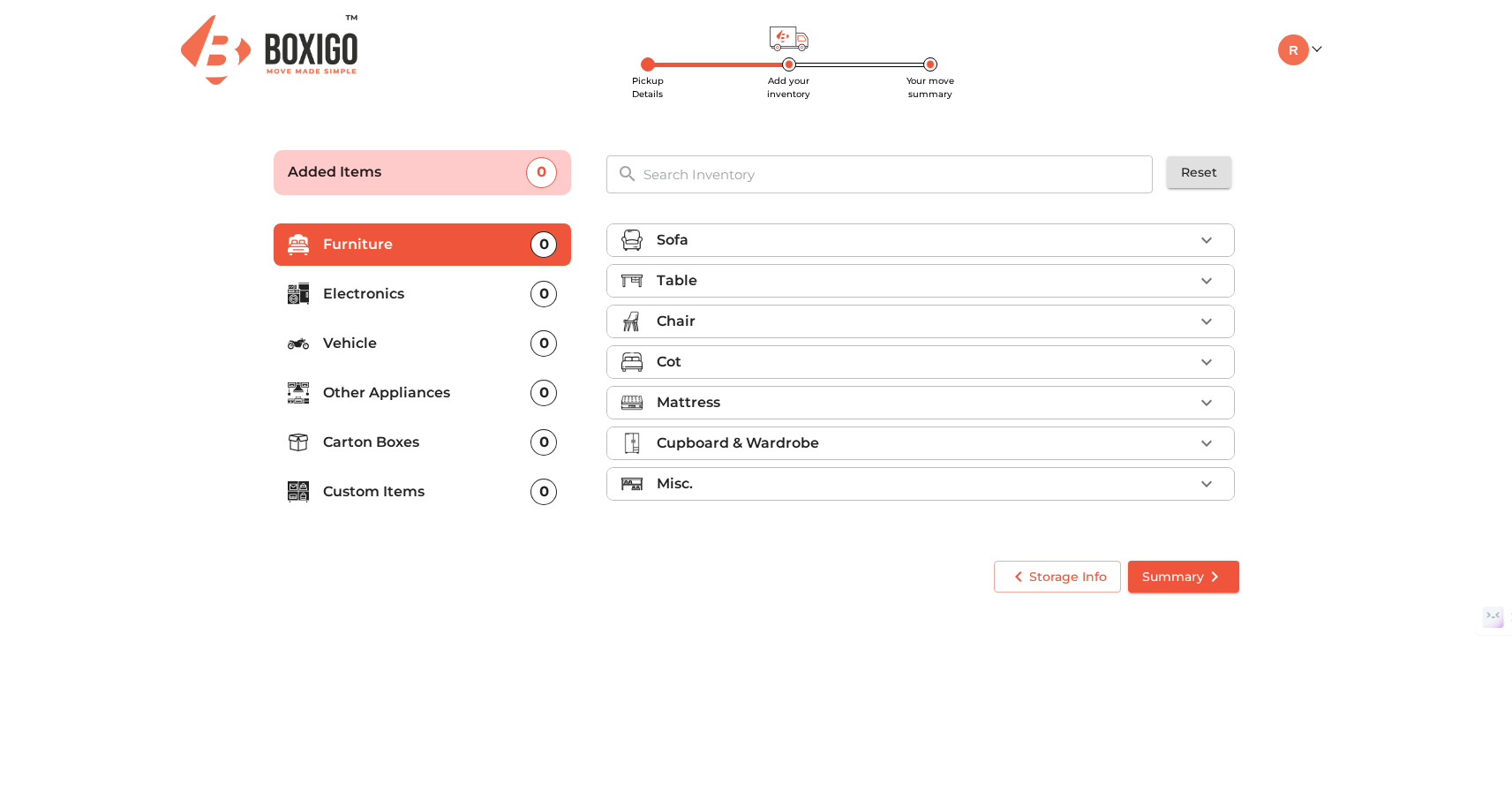
click at [785, 319] on div "Chair" at bounding box center [925, 320] width 537 height 21
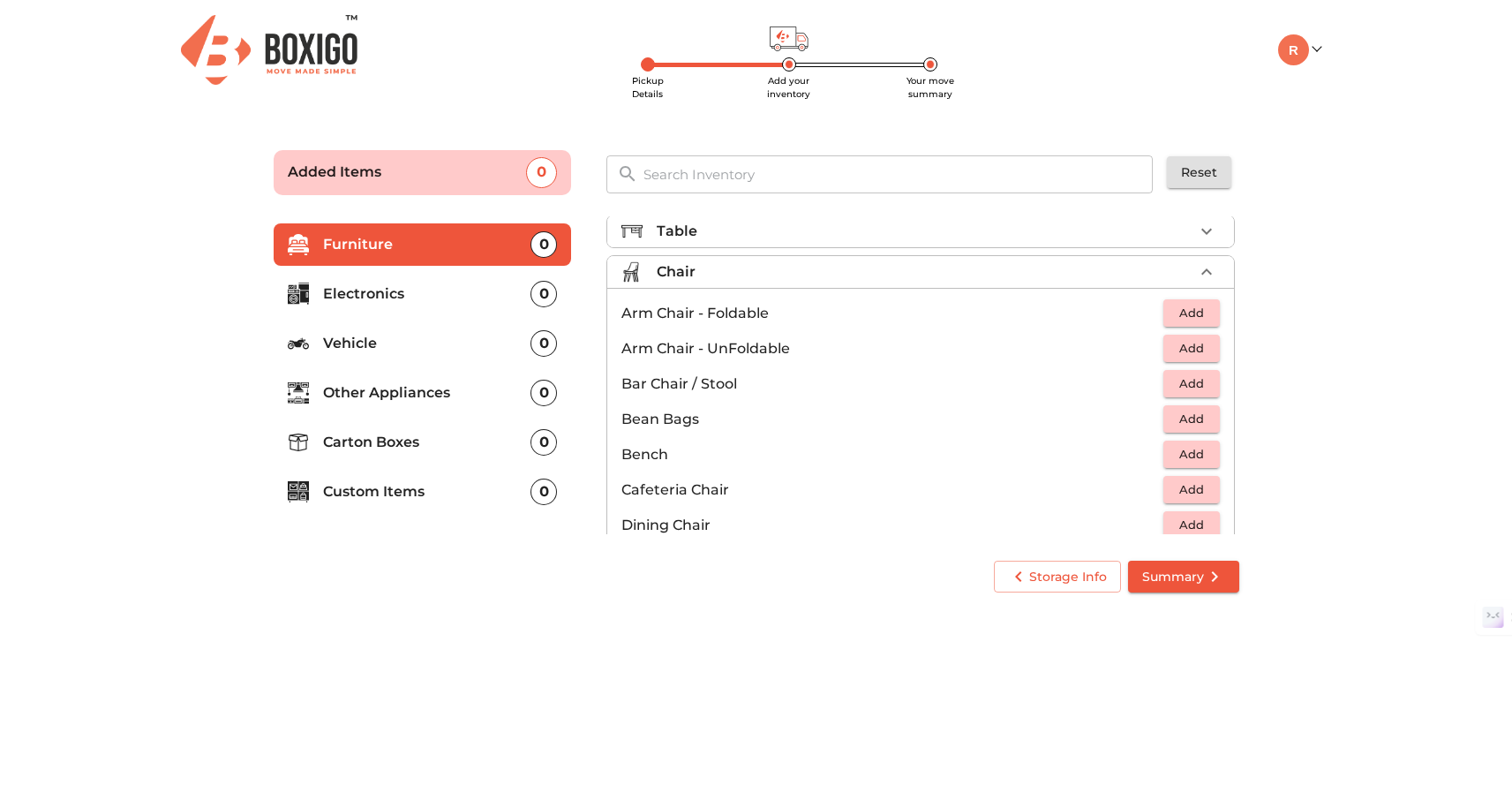
scroll to position [60, 0]
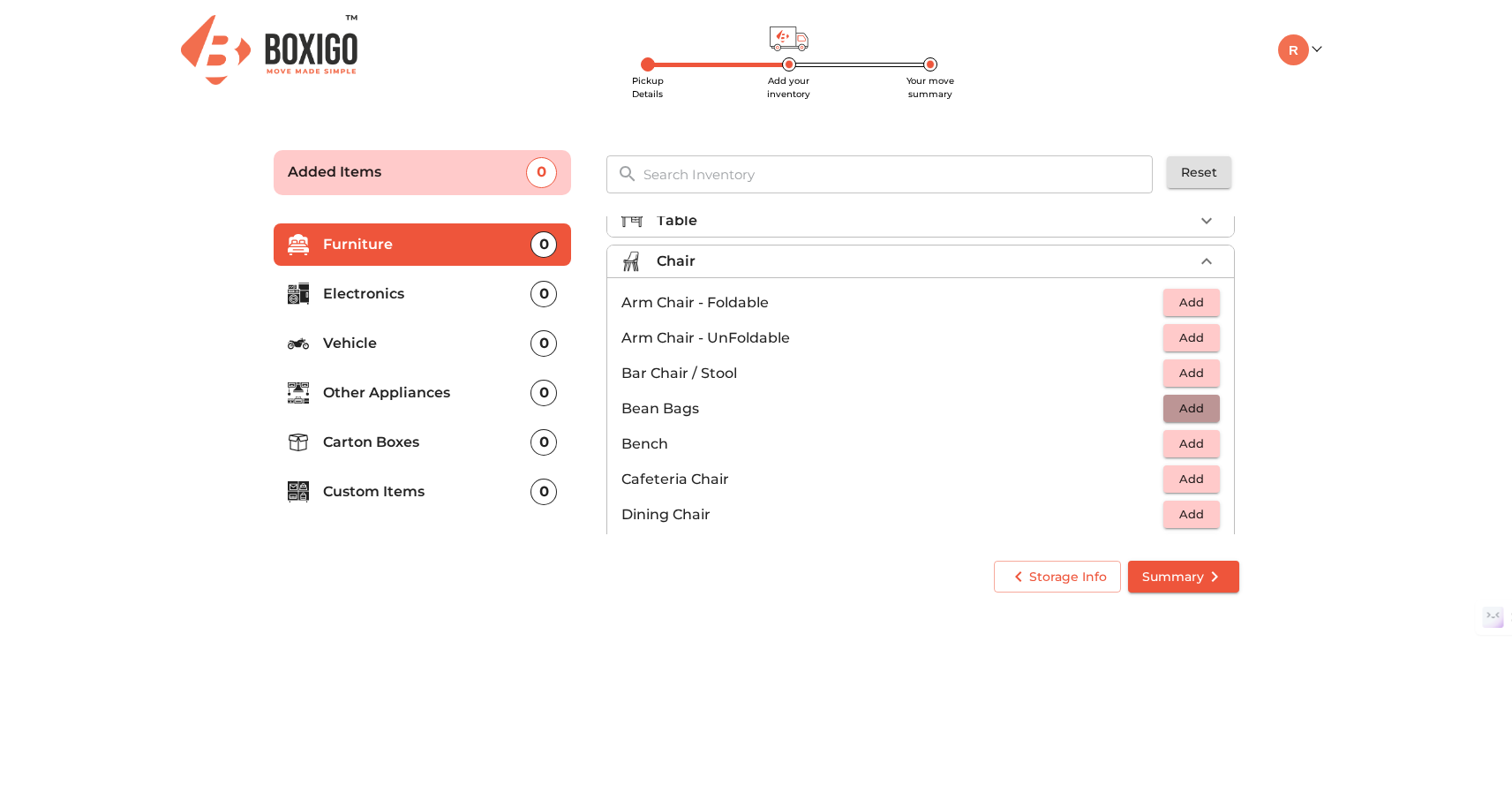
click at [1187, 407] on span "Add" at bounding box center [1191, 408] width 39 height 20
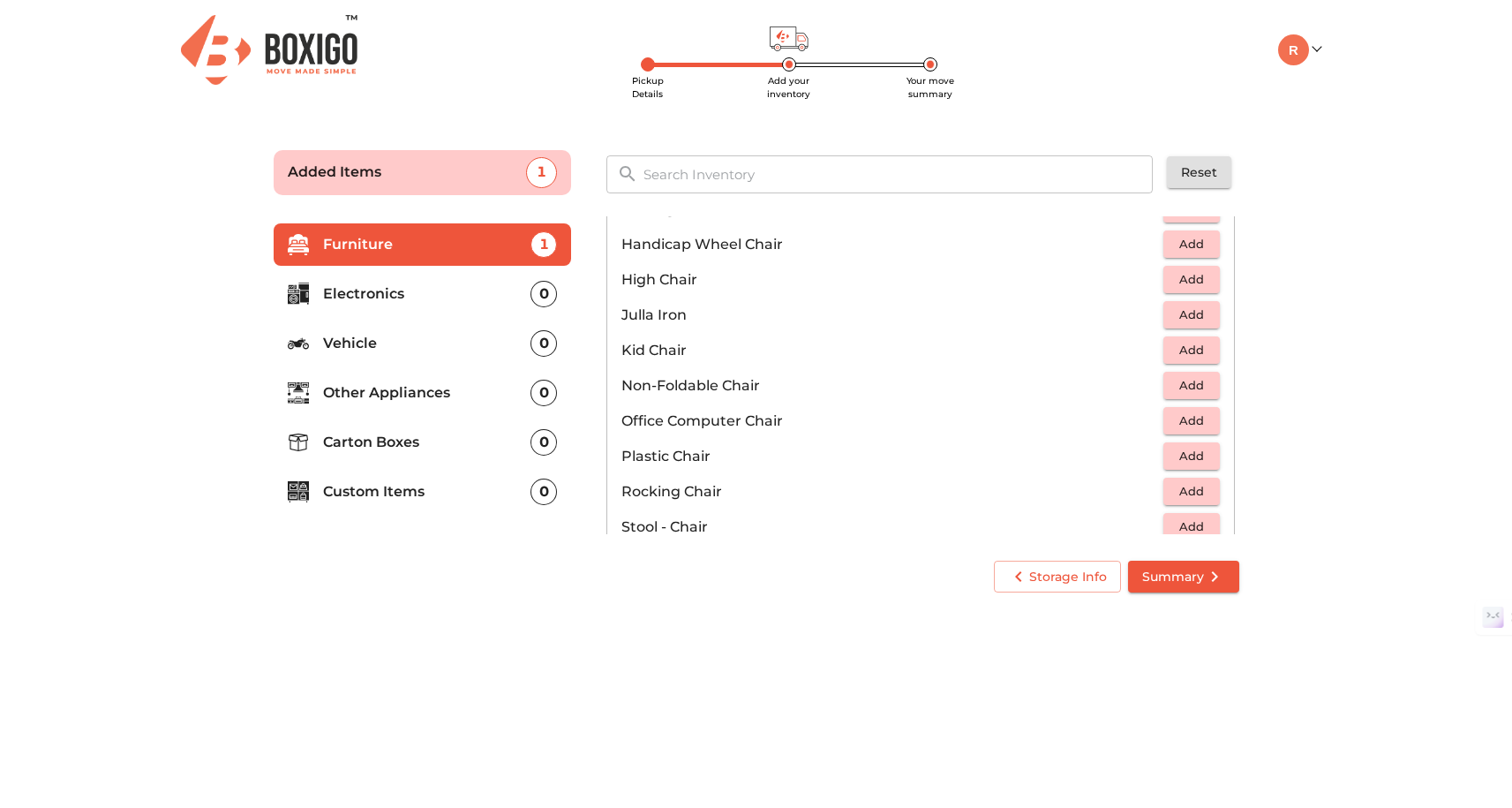
scroll to position [456, 0]
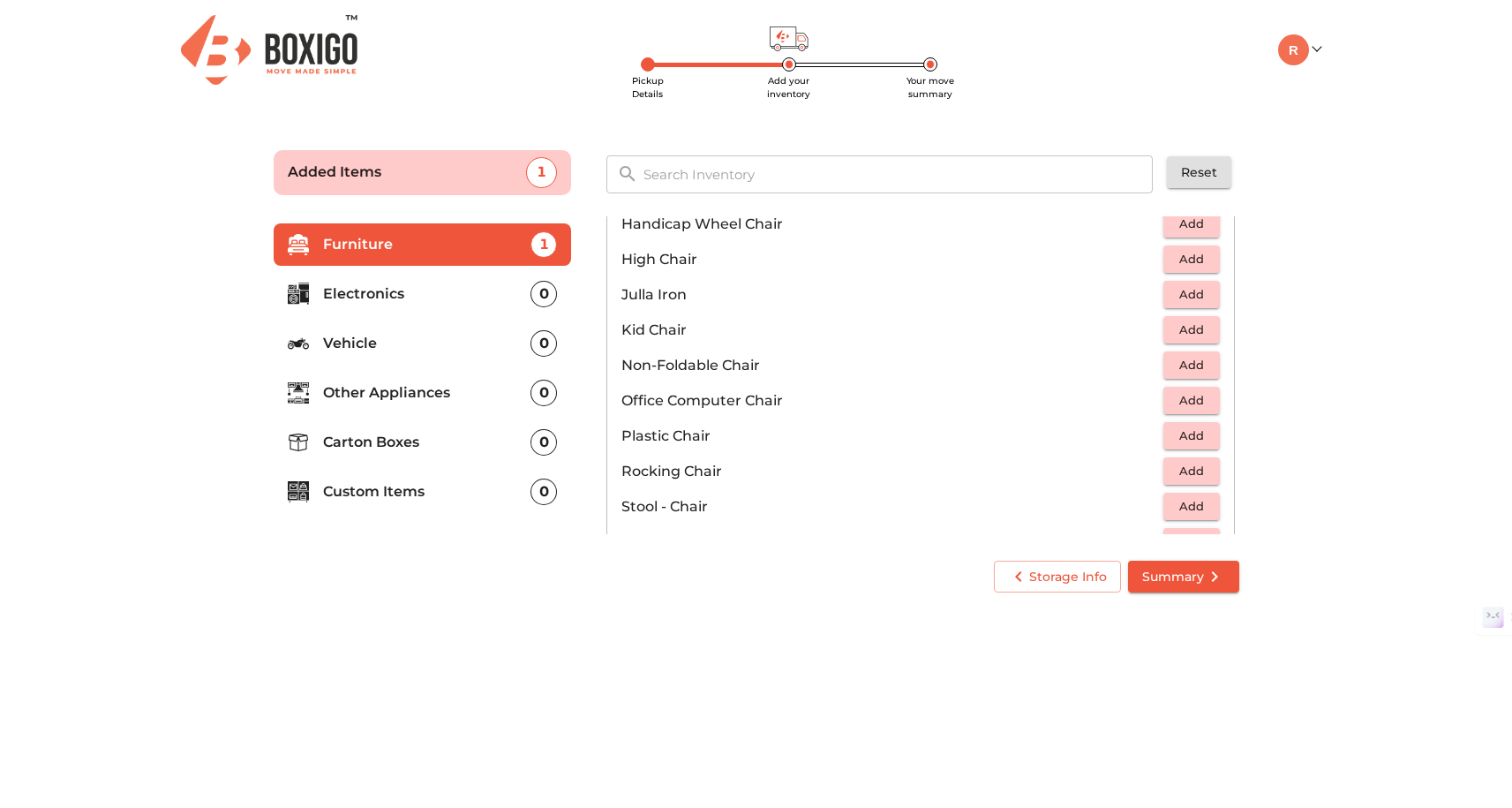
click at [1202, 433] on span "Add" at bounding box center [1191, 435] width 39 height 20
click at [1207, 433] on icon "button" at bounding box center [1206, 436] width 12 height 12
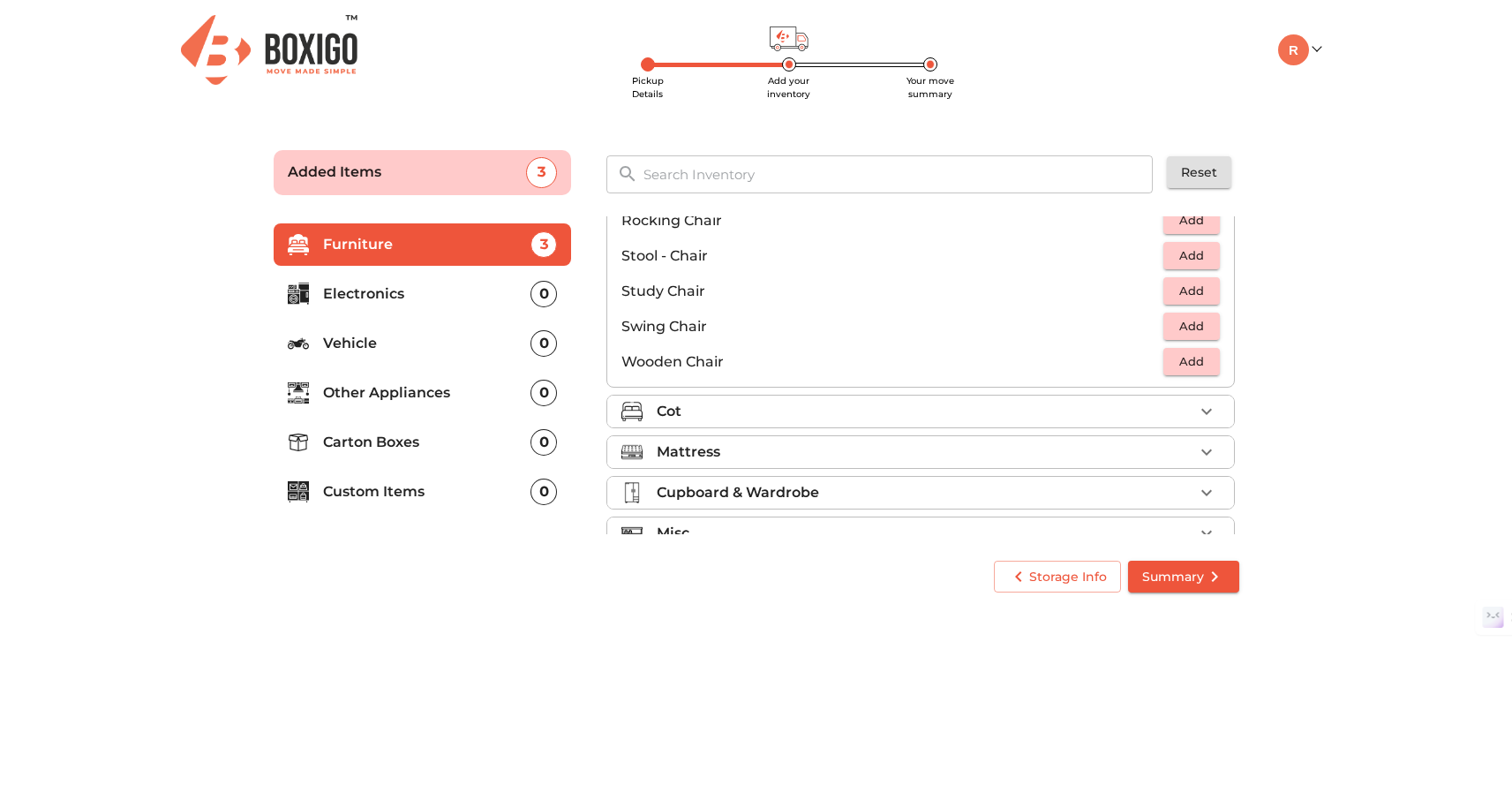
scroll to position [737, 0]
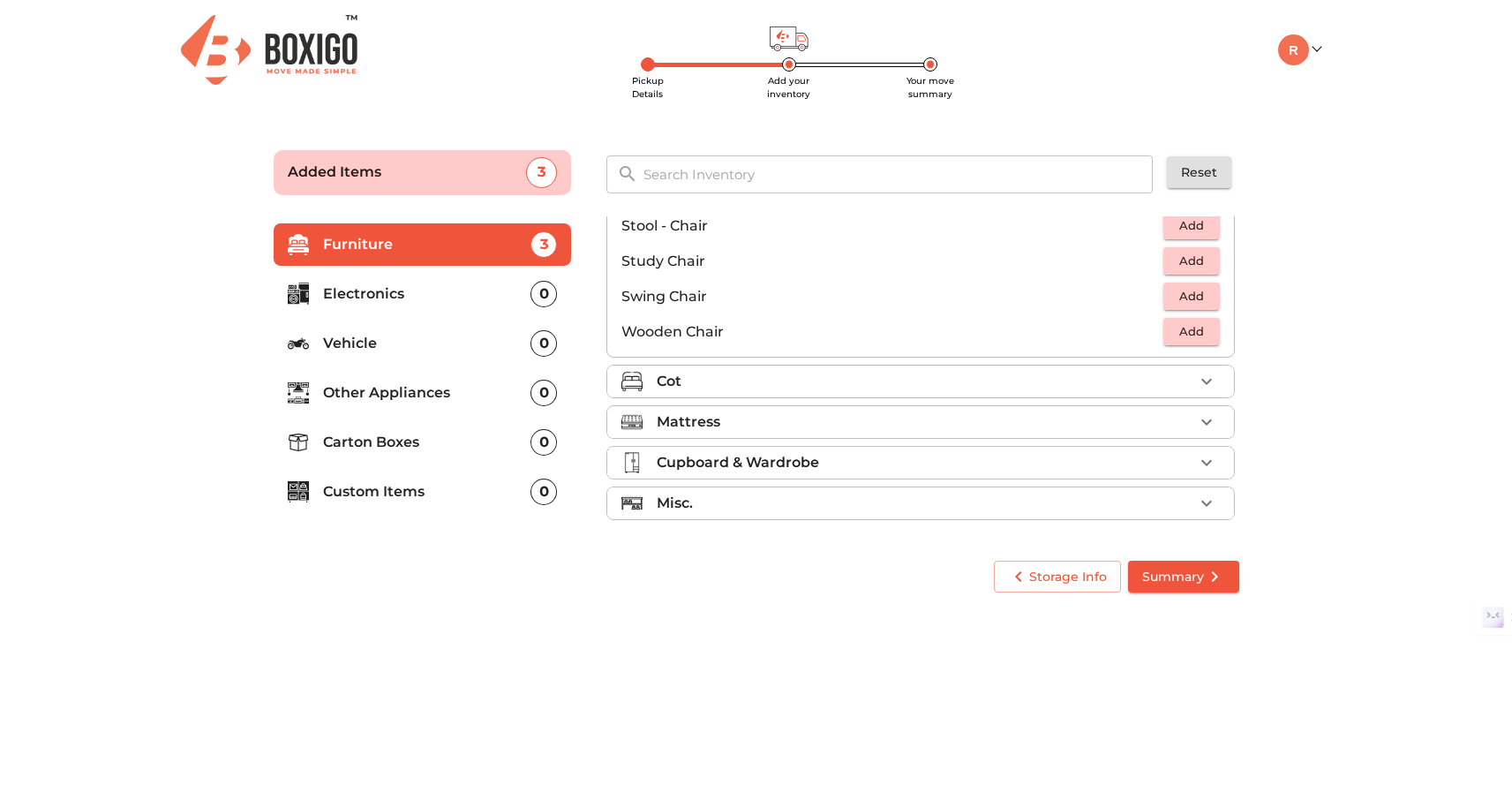
click at [1035, 372] on div "Cot" at bounding box center [925, 381] width 537 height 21
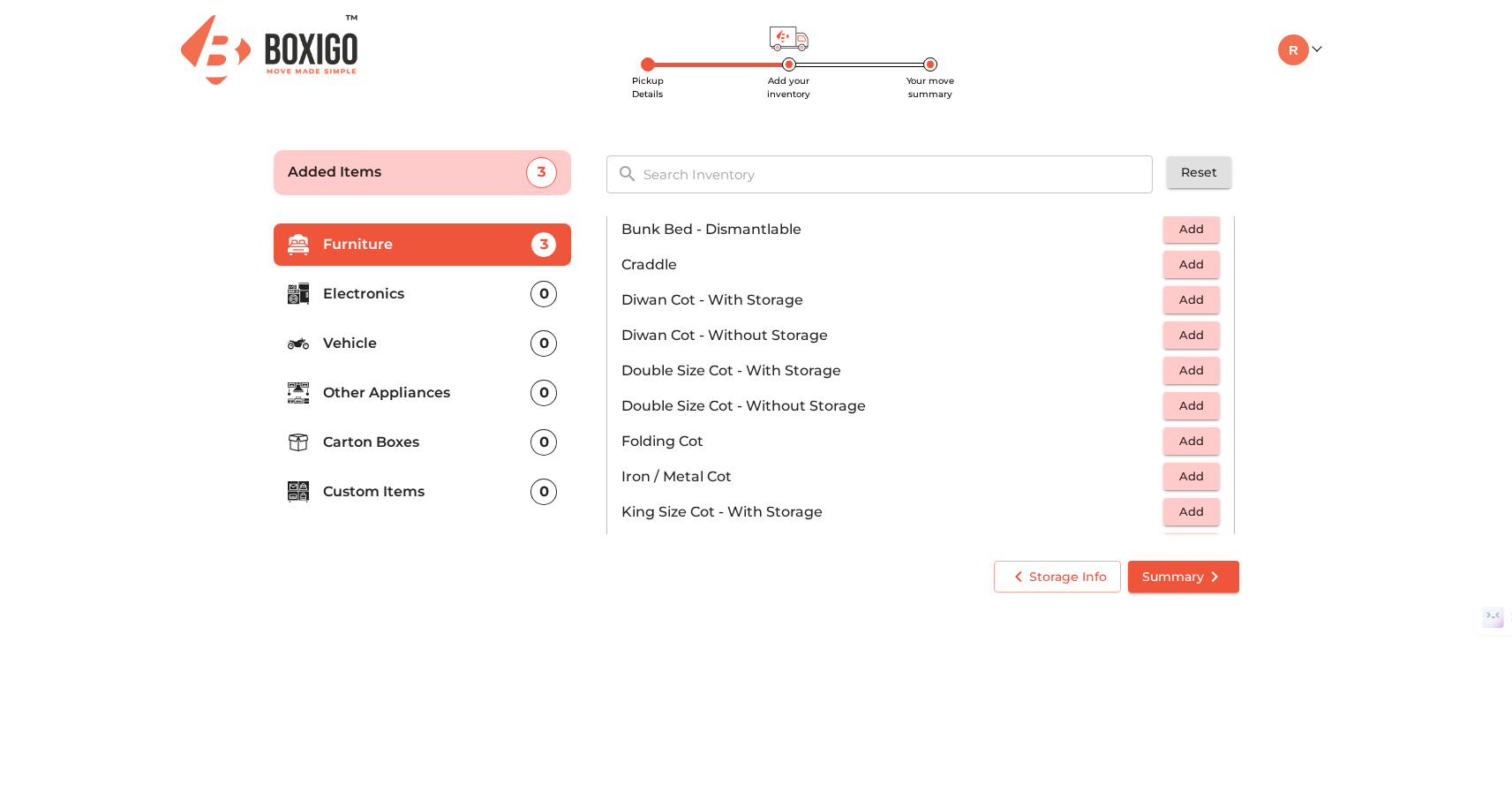
scroll to position [210, 0]
click at [1202, 375] on span "Add" at bounding box center [1191, 369] width 39 height 20
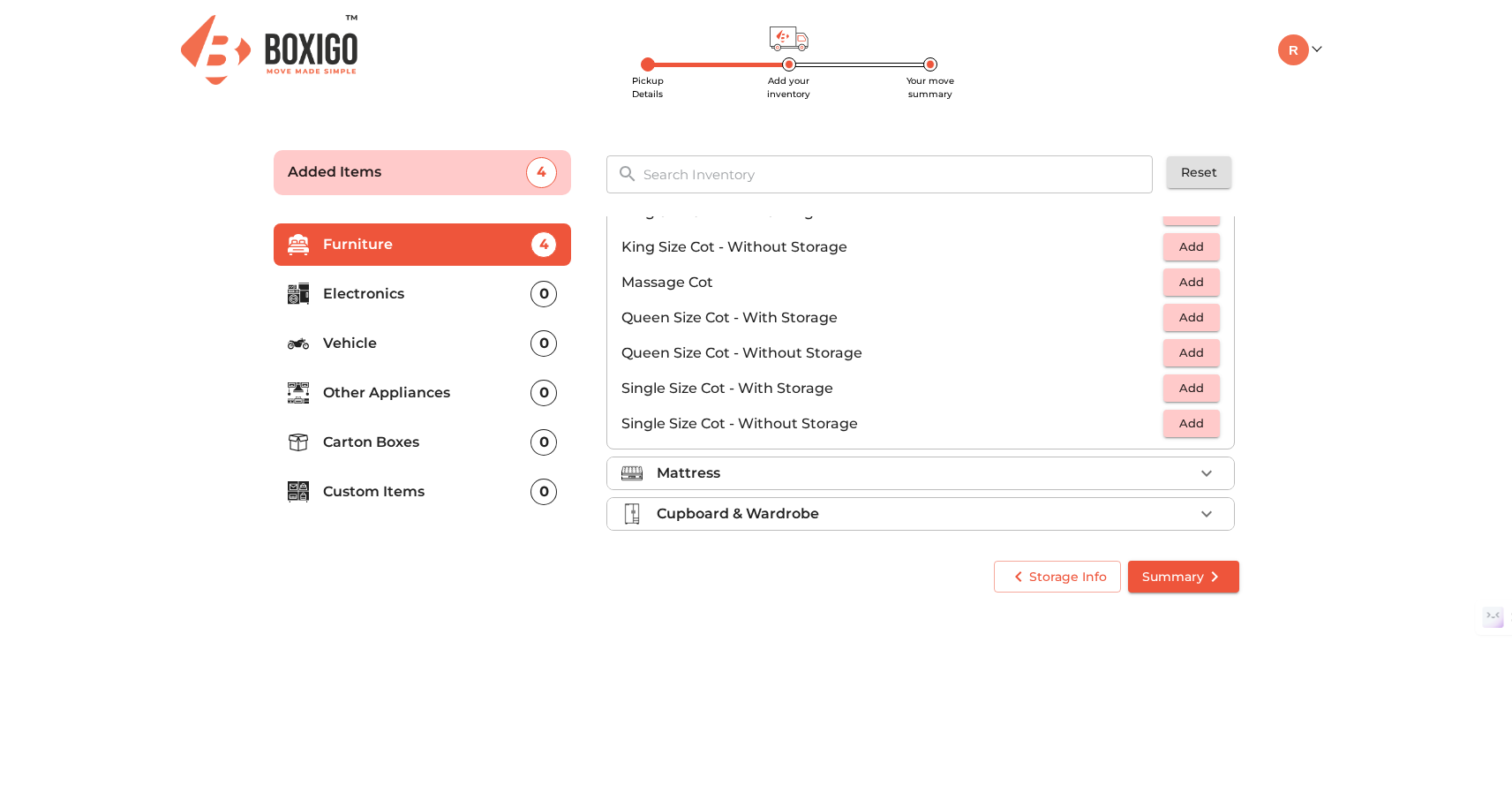
scroll to position [561, 0]
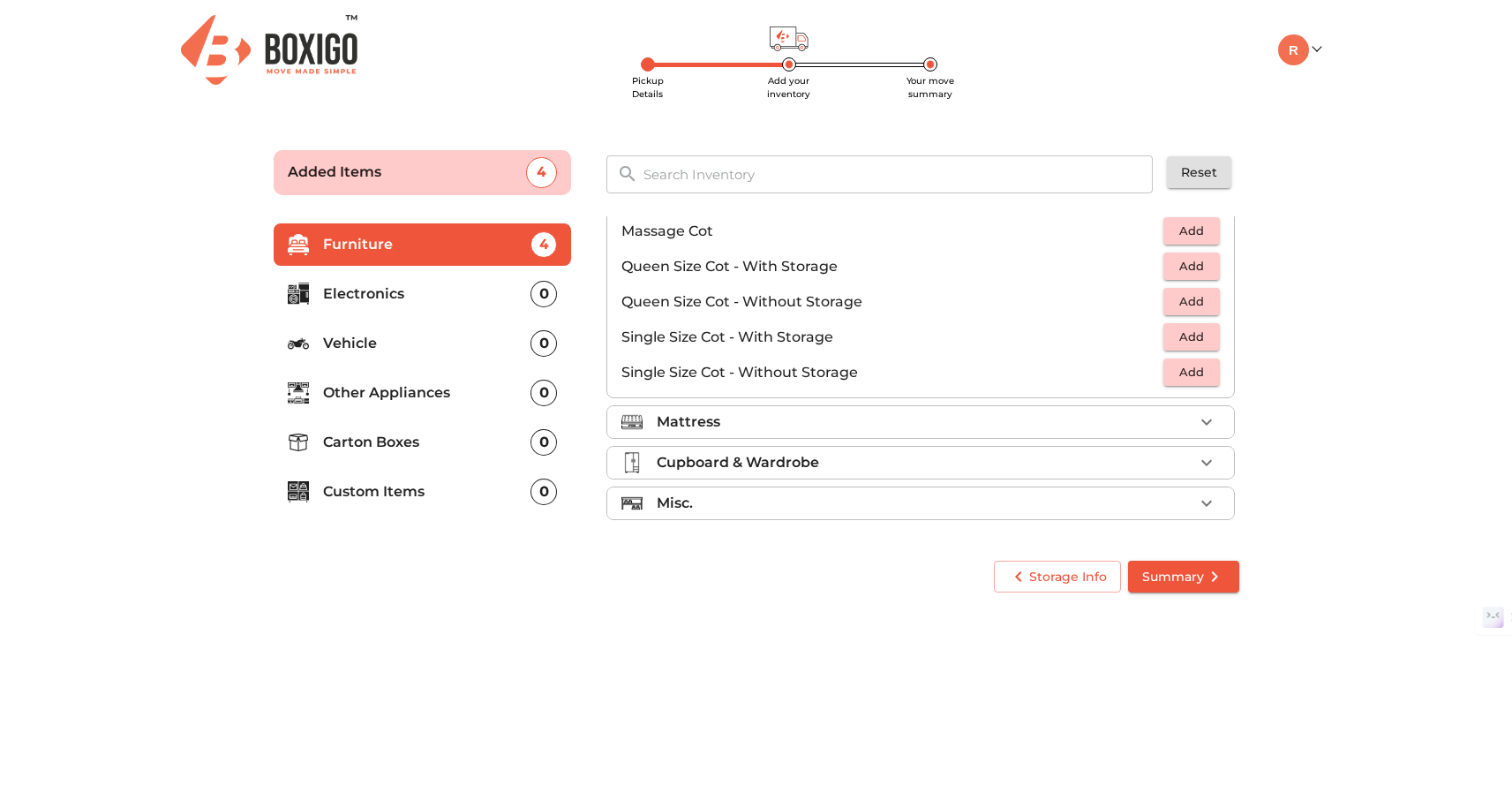
click at [976, 424] on div "Mattress" at bounding box center [925, 421] width 537 height 21
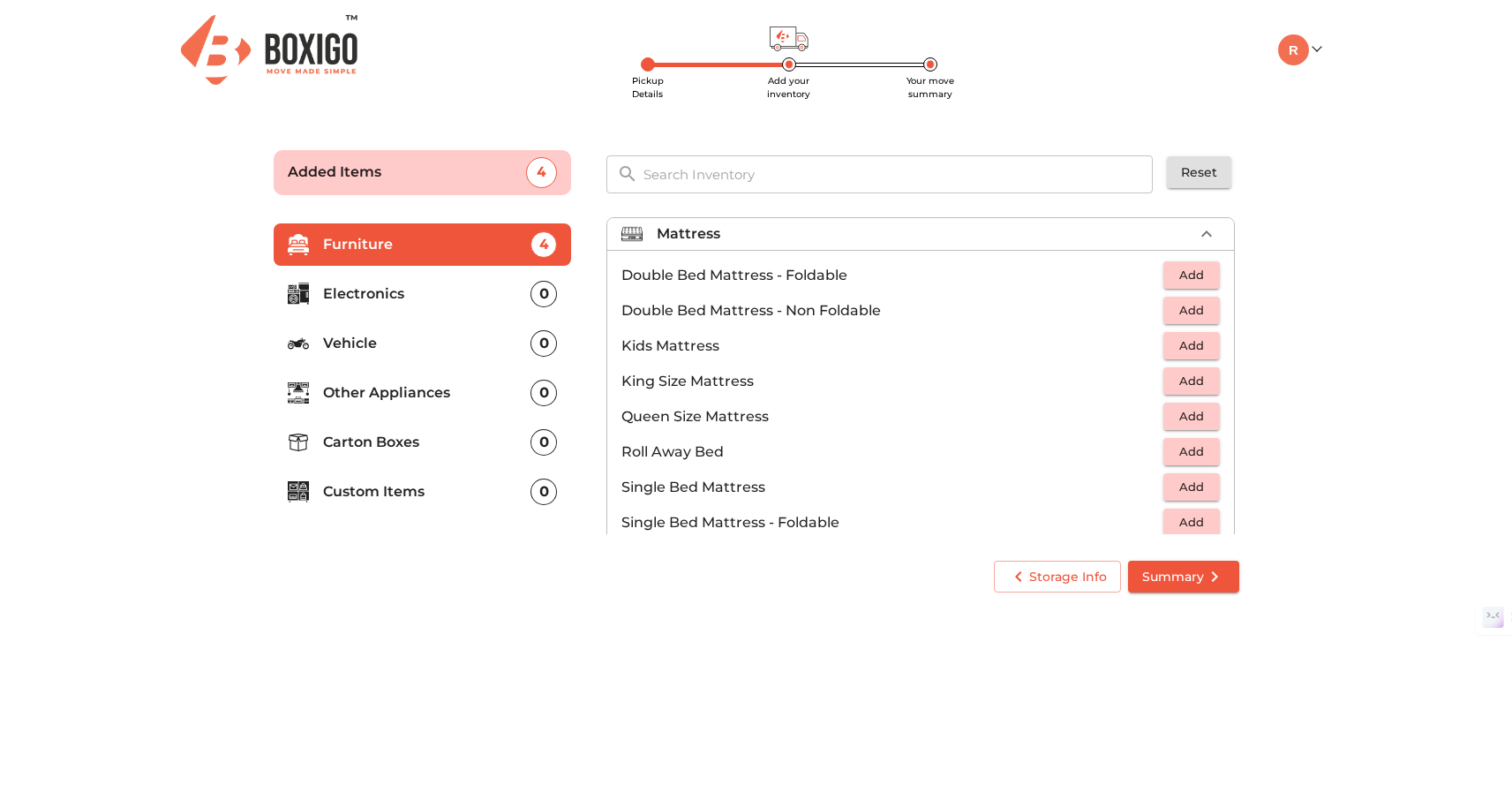
scroll to position [168, 0]
click at [1199, 309] on span "Add" at bounding box center [1191, 311] width 39 height 20
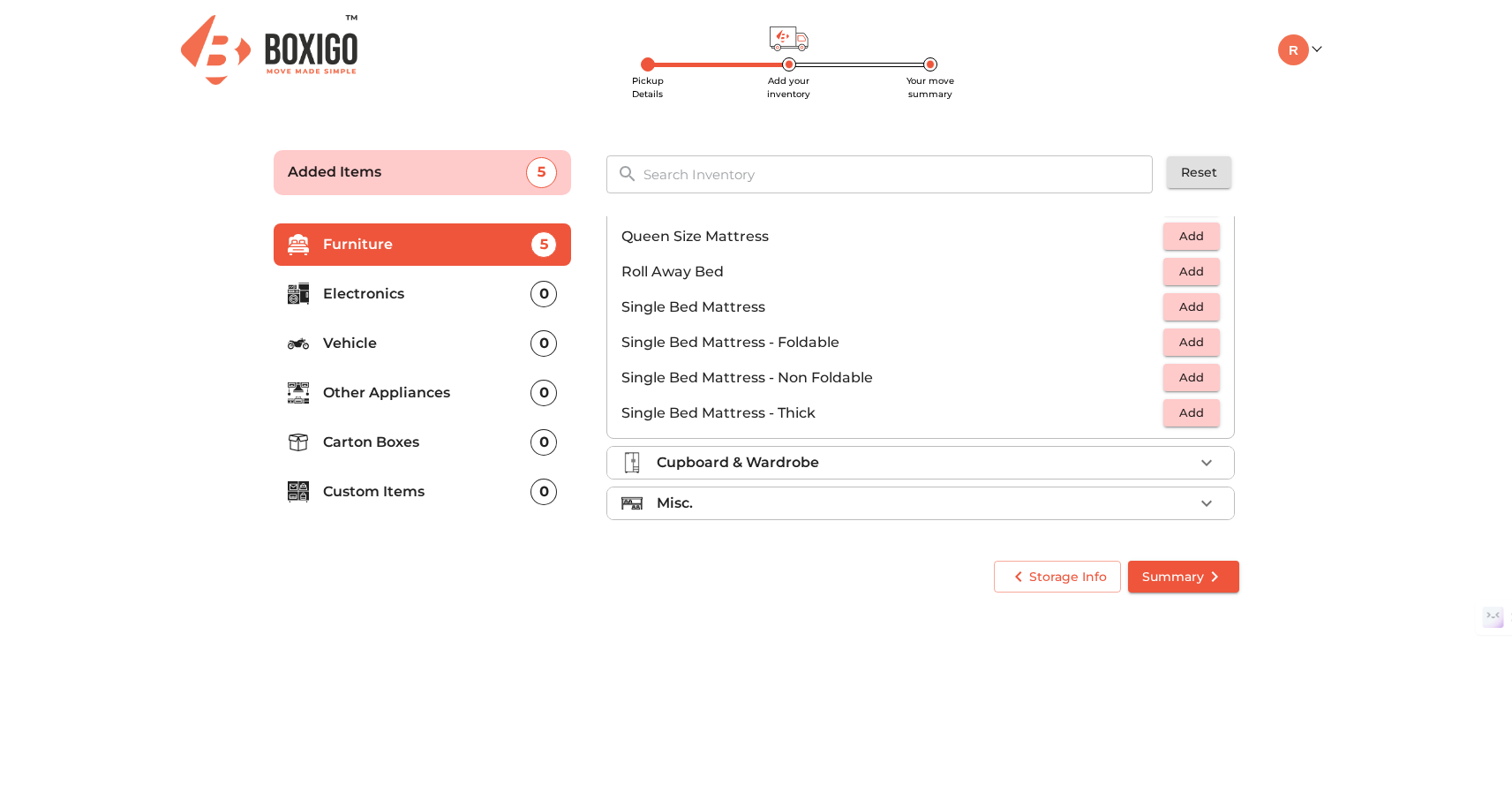
click at [907, 468] on div "Cupboard & Wardrobe" at bounding box center [925, 462] width 537 height 21
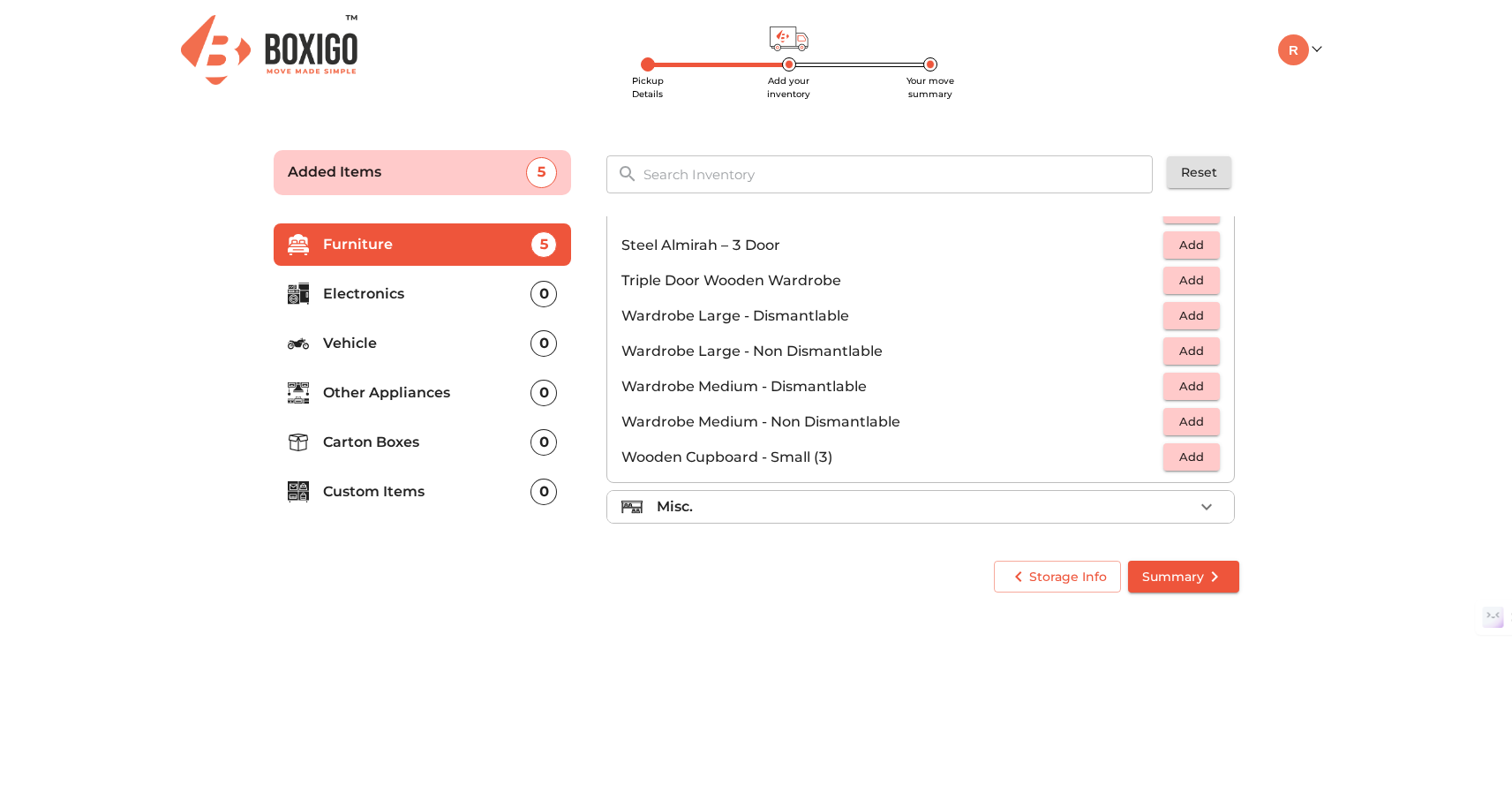
scroll to position [596, 0]
click at [854, 494] on div "Misc." at bounding box center [925, 503] width 537 height 21
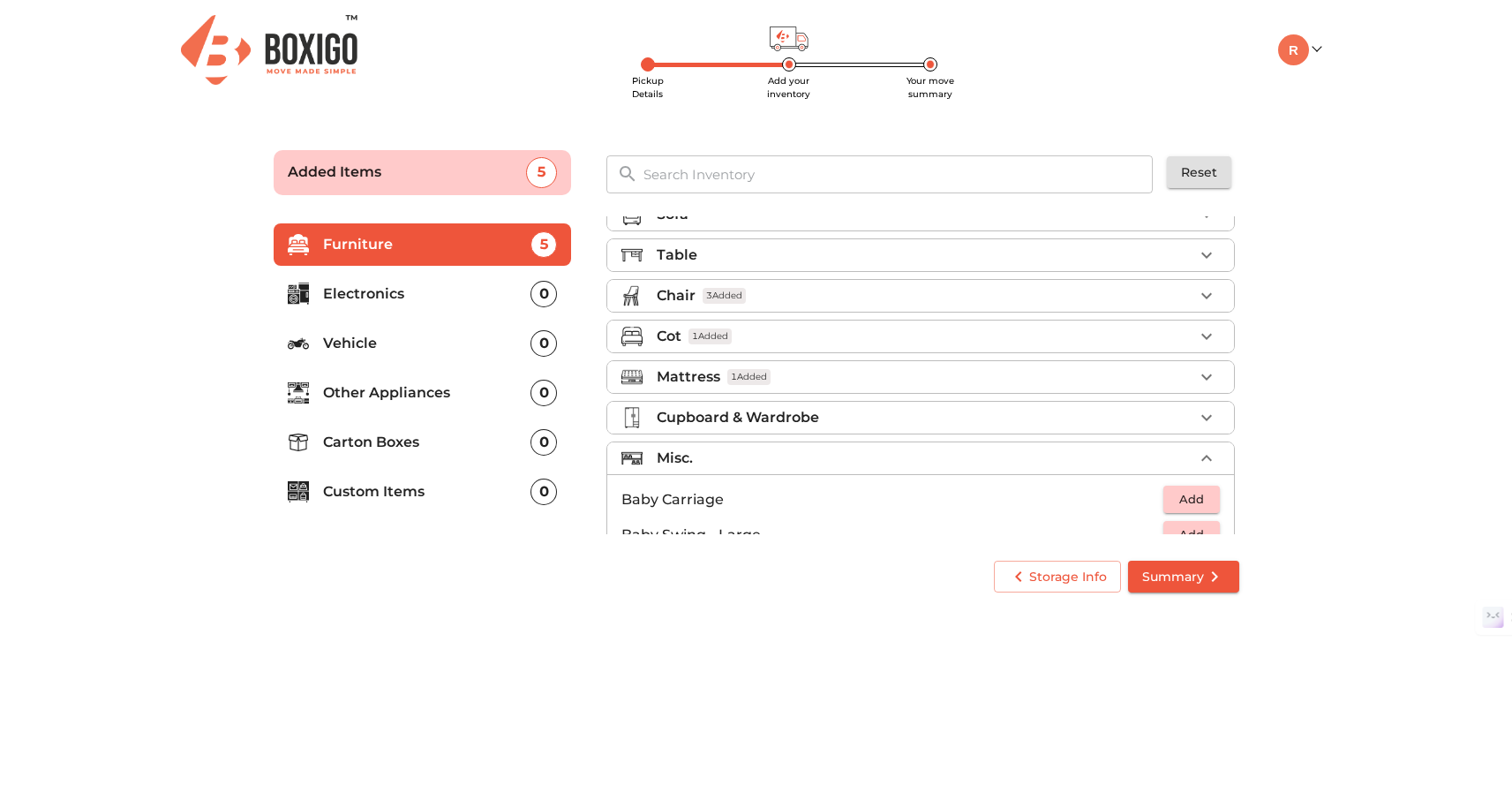
scroll to position [0, 0]
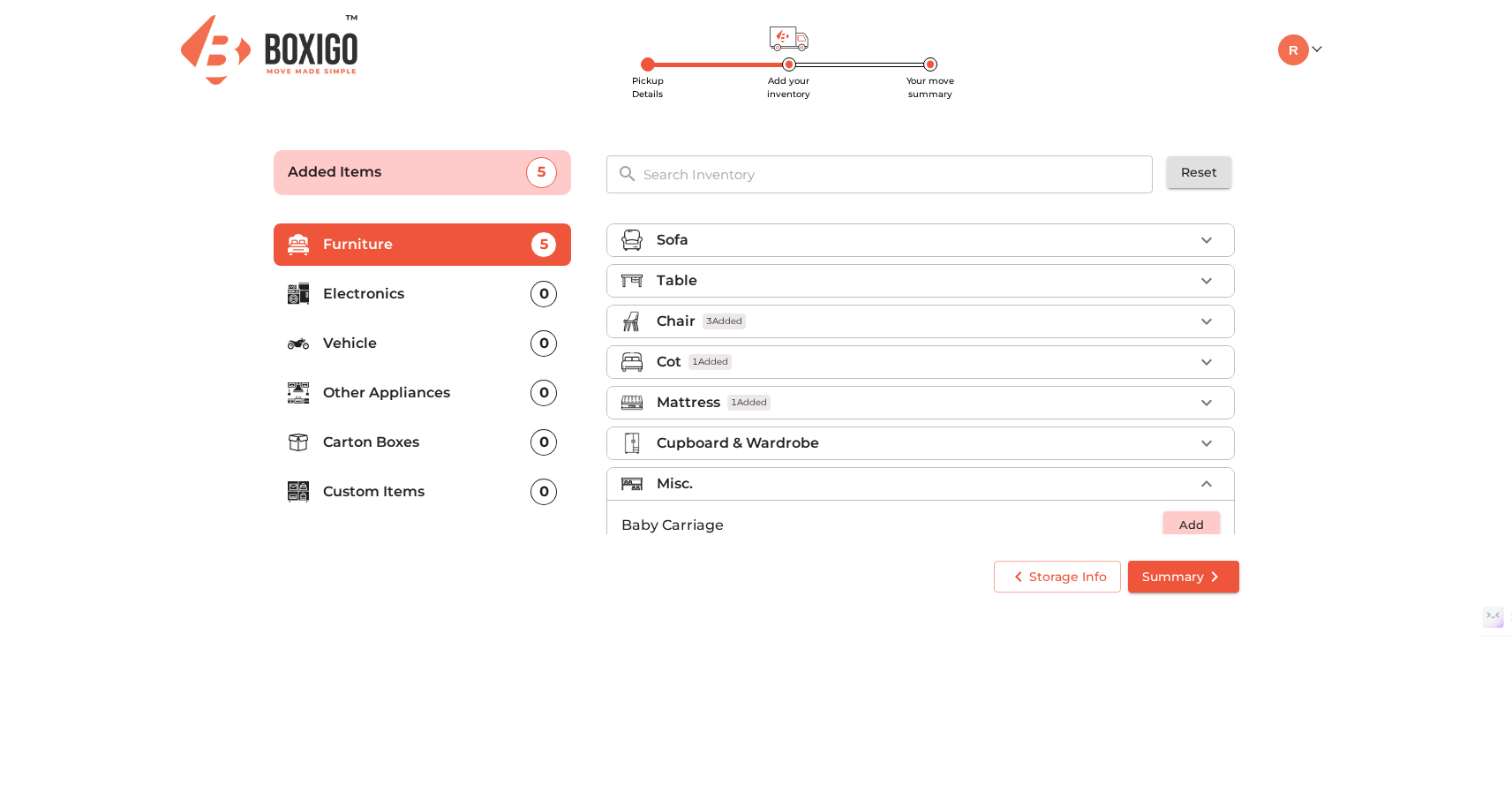
click at [482, 340] on p "Vehicle" at bounding box center [427, 343] width 208 height 21
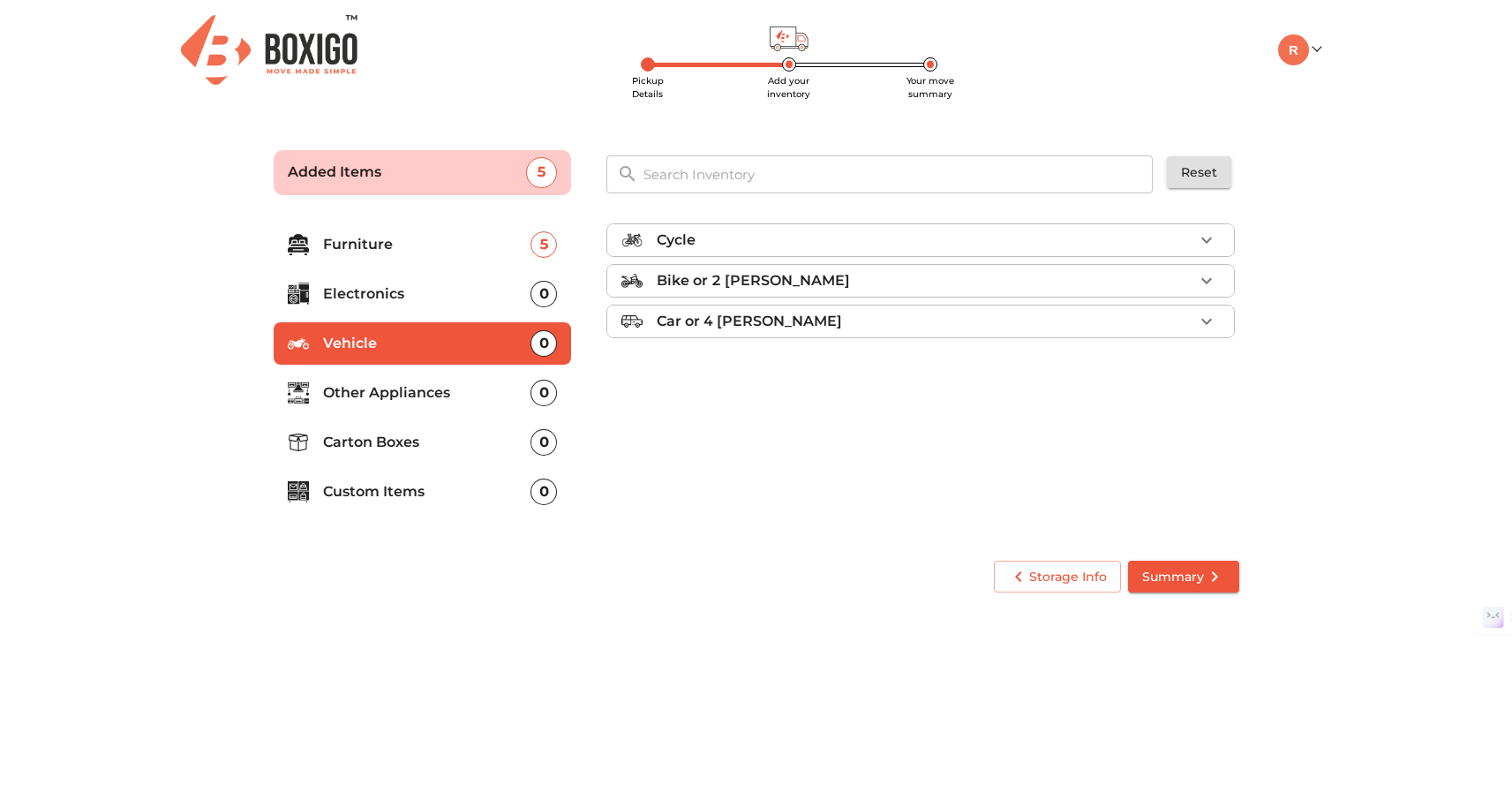
click at [476, 398] on p "Other Appliances" at bounding box center [427, 392] width 208 height 21
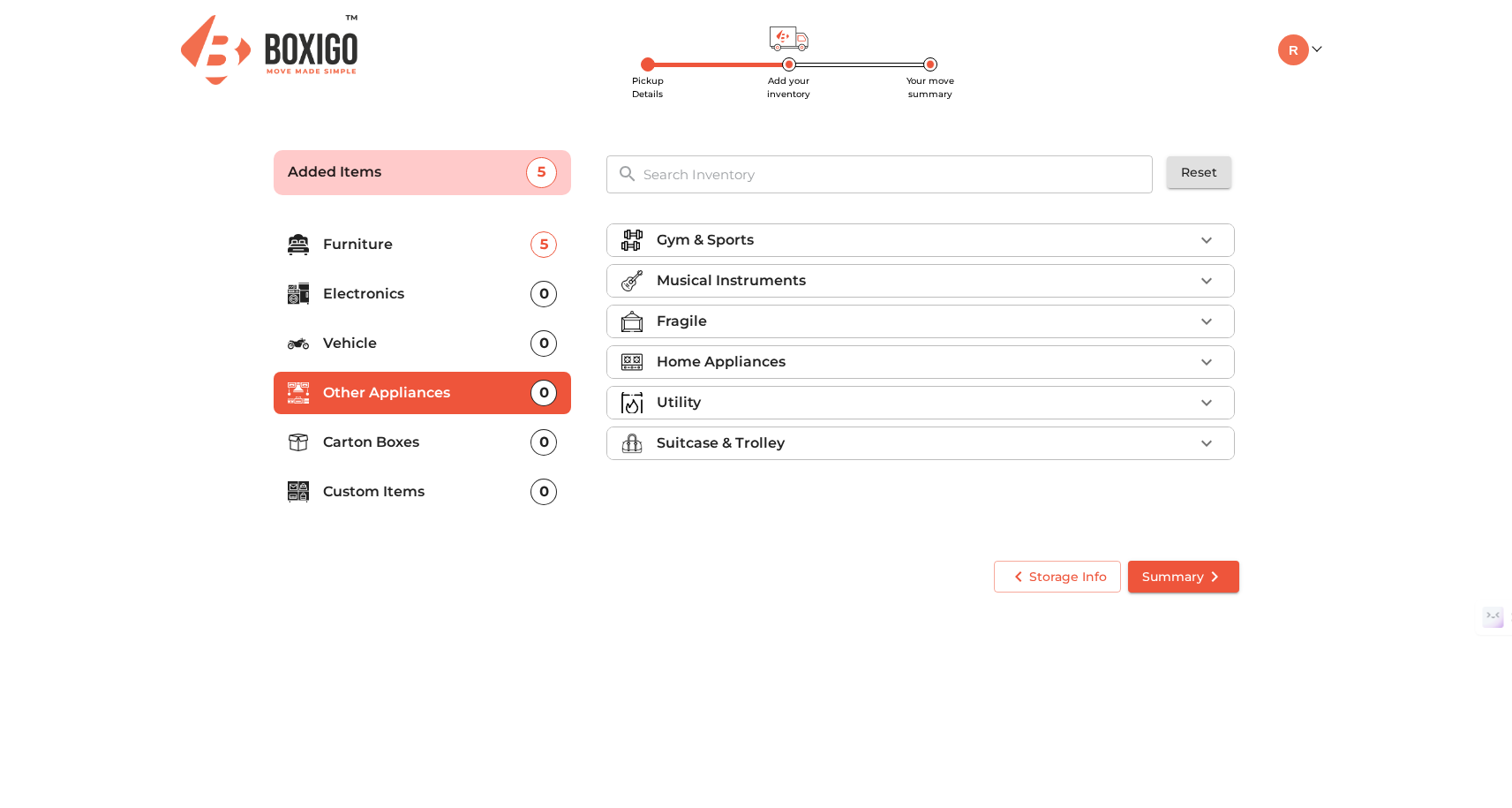
click at [463, 441] on p "Carton Boxes" at bounding box center [427, 442] width 208 height 21
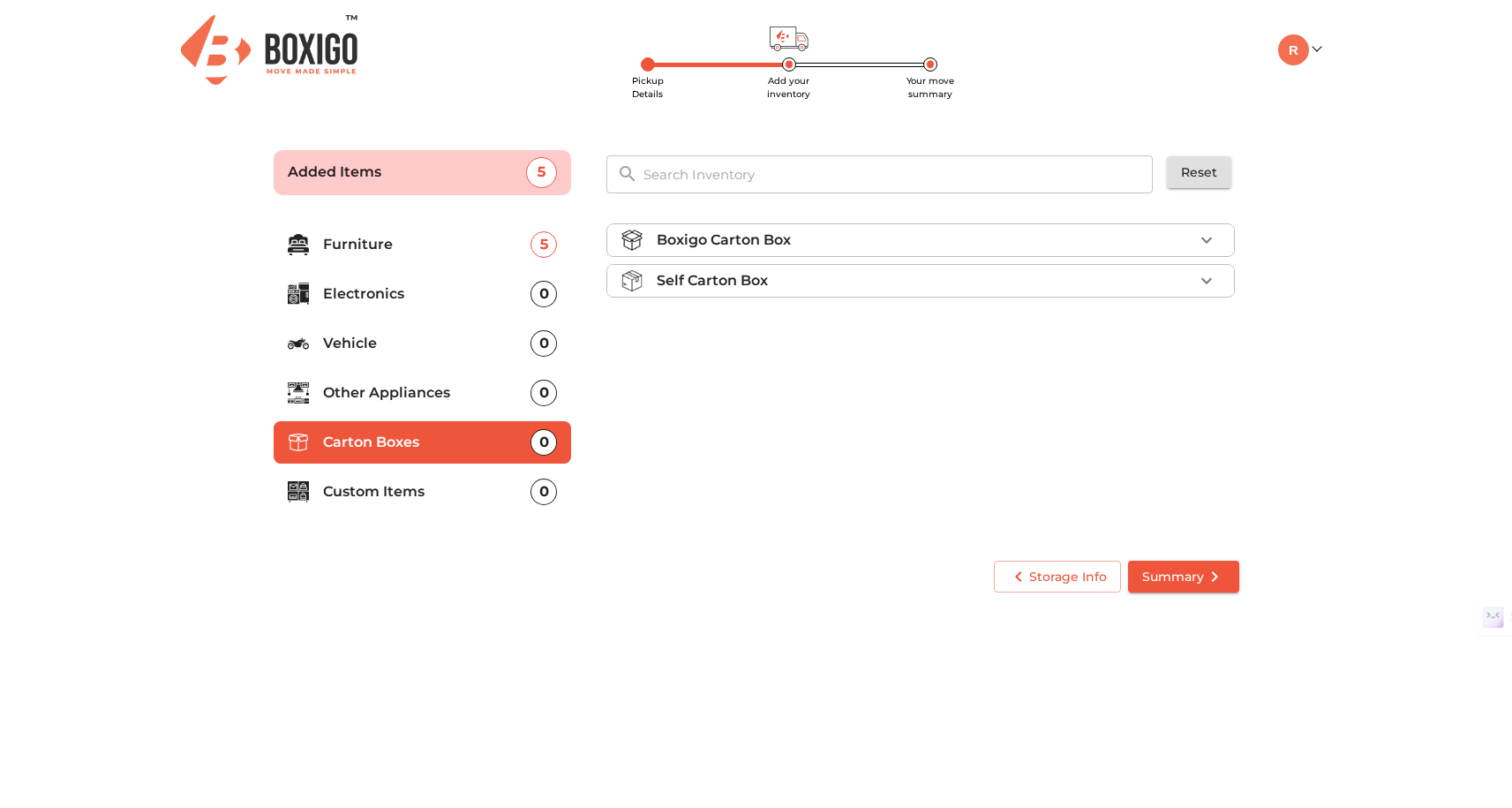
click at [819, 246] on div "Boxigo Carton Box" at bounding box center [925, 239] width 537 height 21
click at [804, 284] on div "Self Carton Box" at bounding box center [925, 280] width 537 height 21
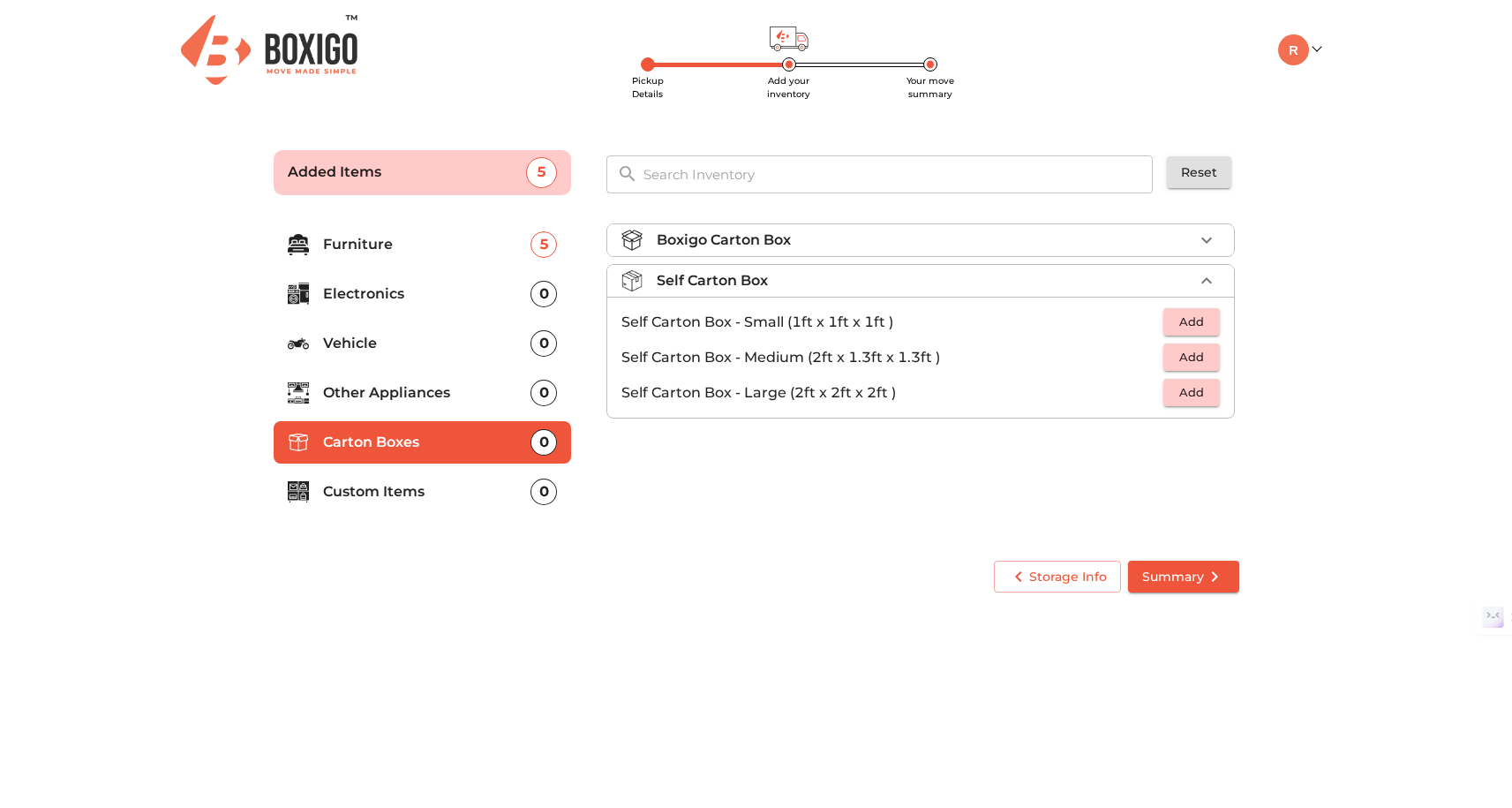
click at [804, 284] on div "Self Carton Box" at bounding box center [925, 280] width 537 height 21
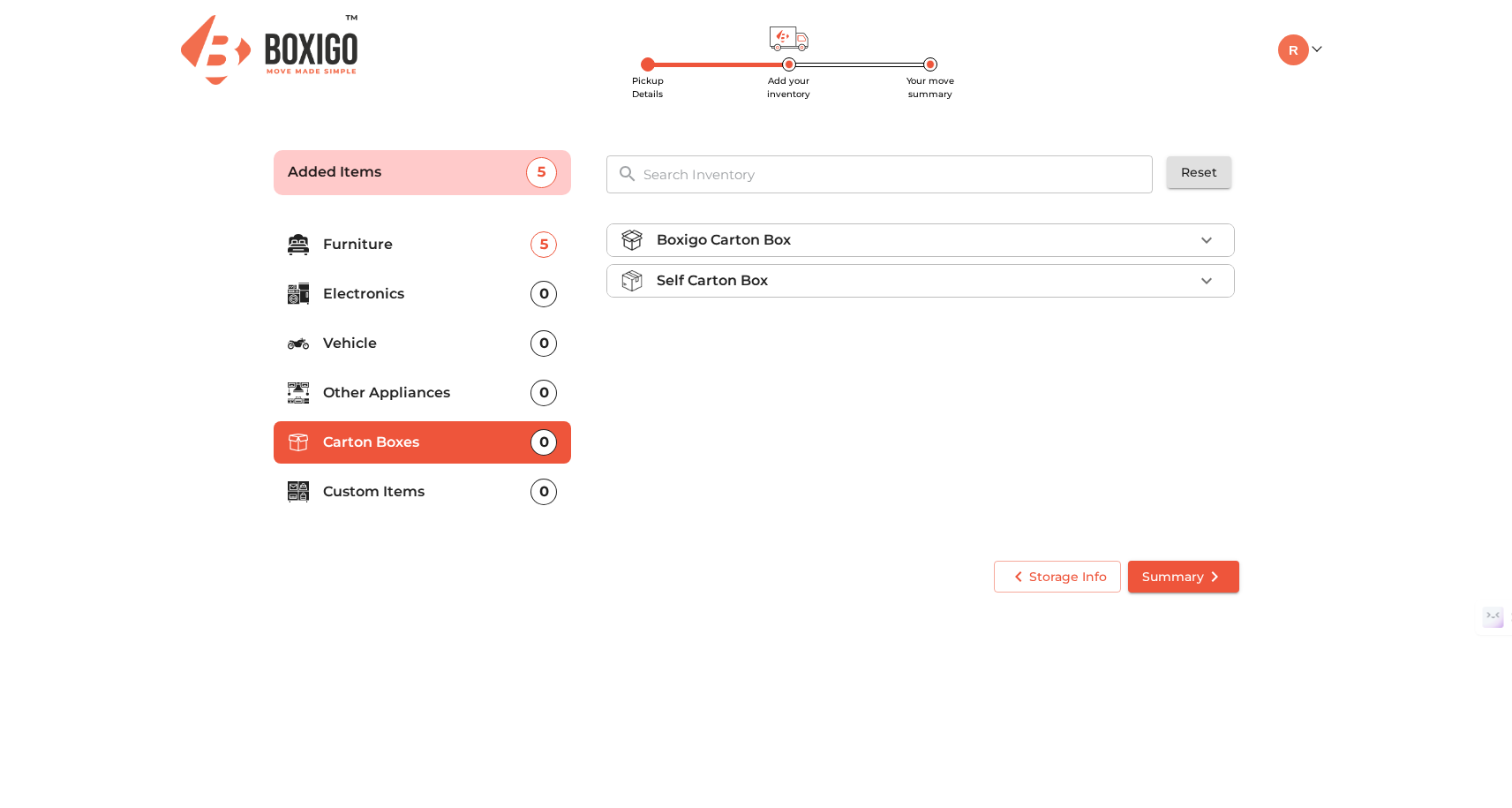
click at [813, 250] on li "Boxigo Carton Box" at bounding box center [921, 240] width 626 height 32
click at [793, 330] on div "Self Carton Box" at bounding box center [925, 330] width 537 height 21
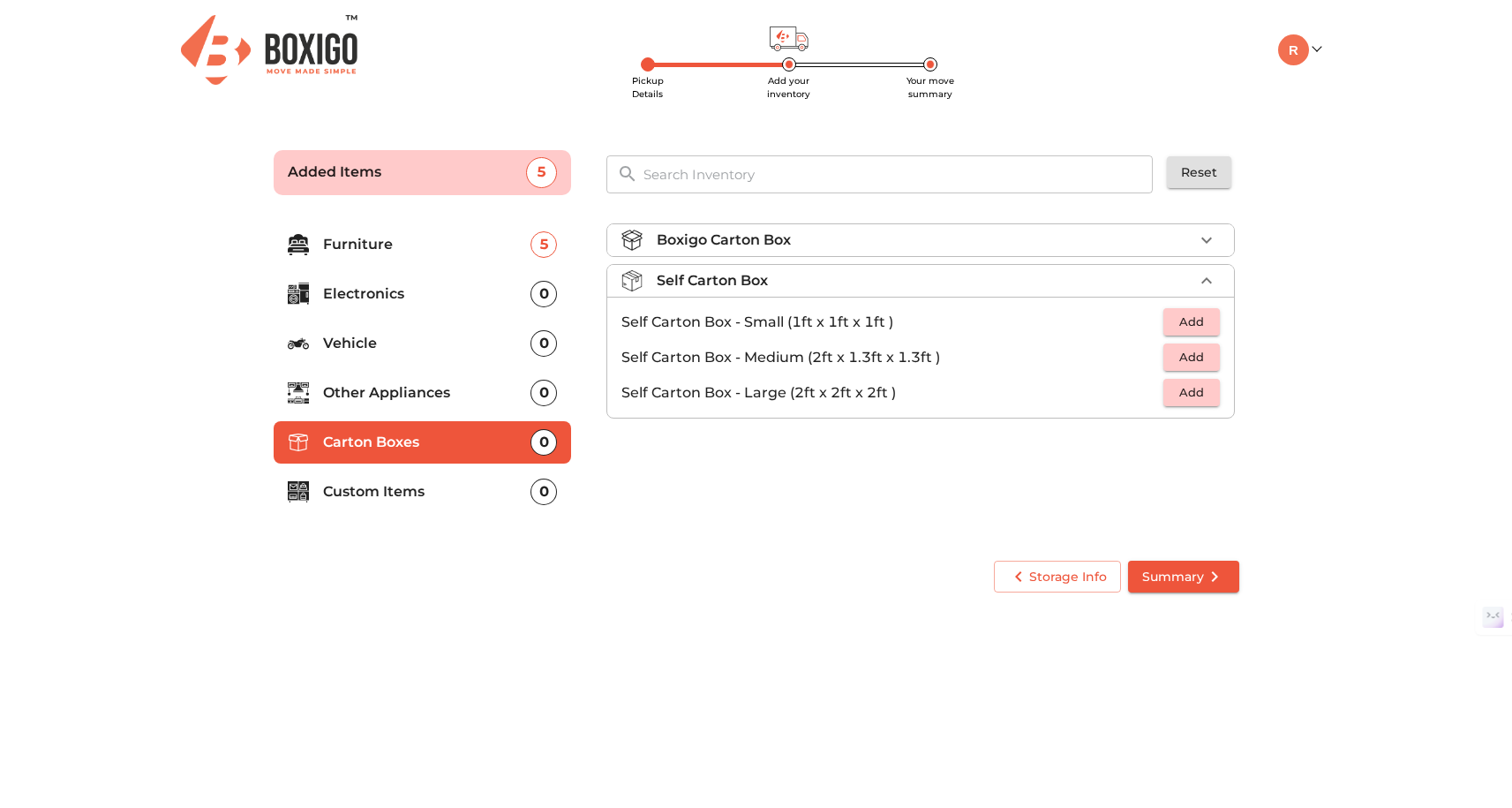
click at [1185, 398] on span "Add" at bounding box center [1191, 392] width 39 height 20
click at [1211, 393] on icon "button" at bounding box center [1206, 392] width 21 height 21
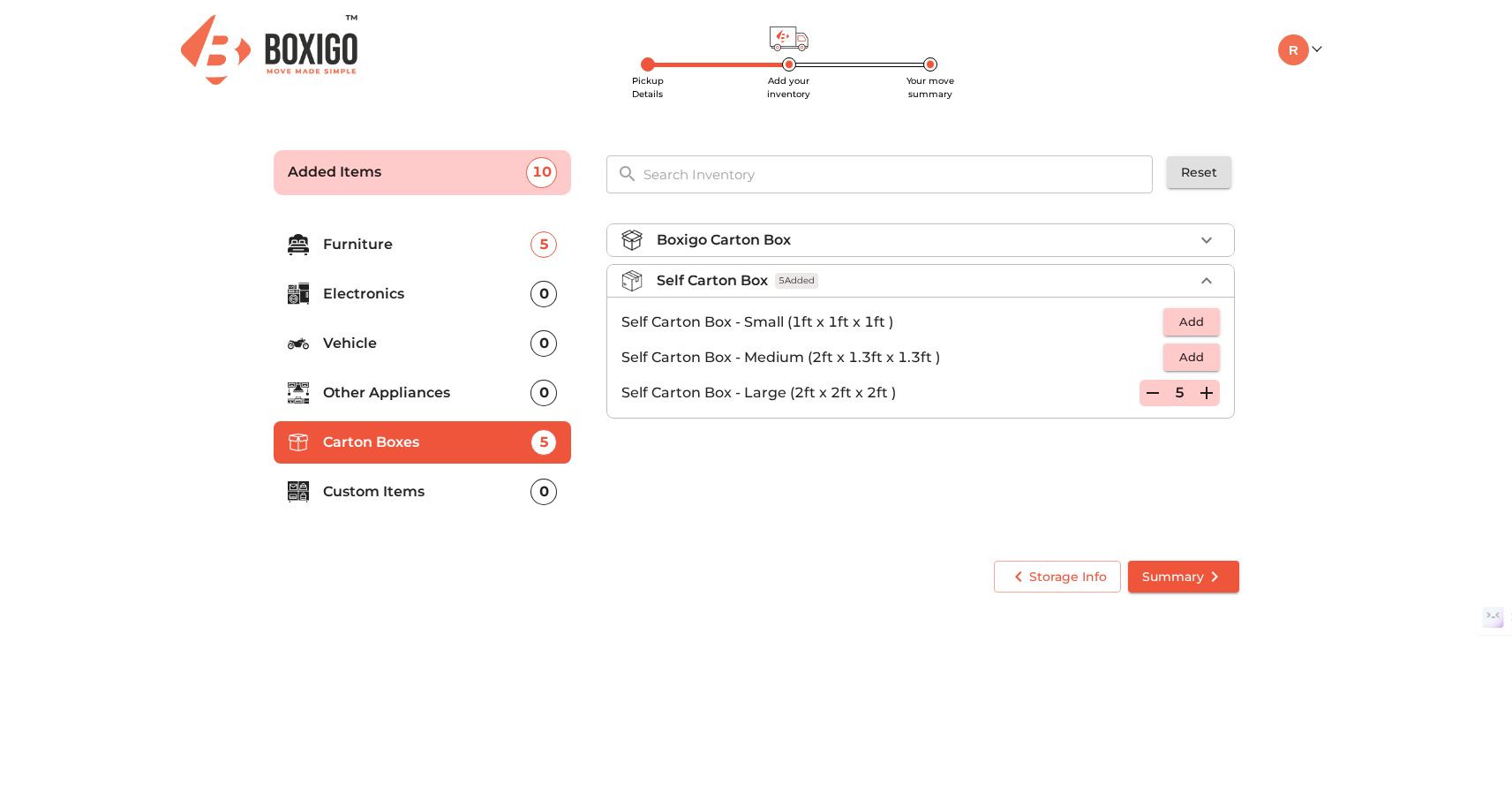
click at [1211, 393] on icon "button" at bounding box center [1206, 392] width 21 height 21
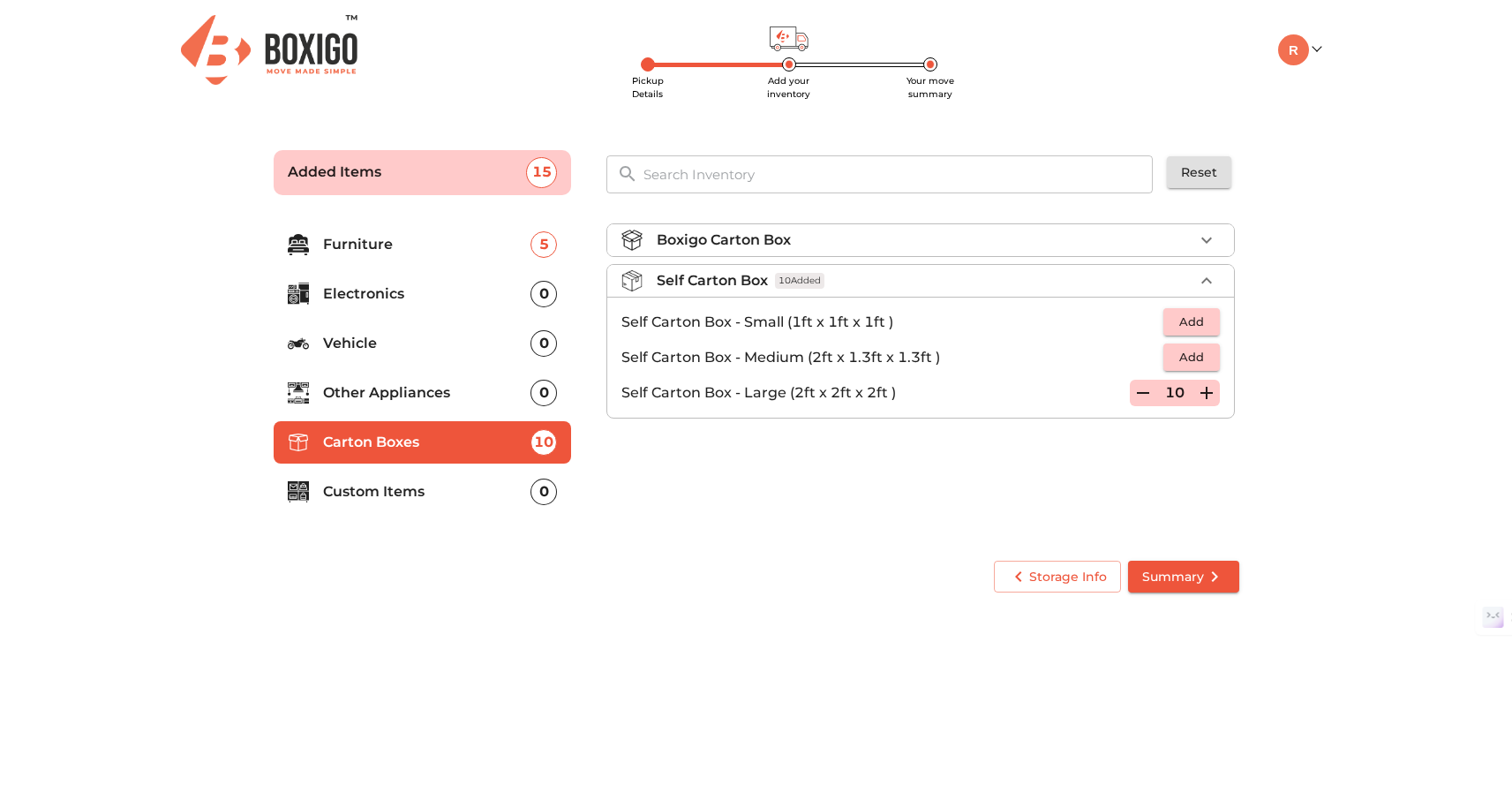
click at [1138, 490] on div "Boxigo Carton Box Self Carton Box 10 Added Self Carton Box - Small (1ft x 1ft x…" at bounding box center [923, 376] width 646 height 333
click at [546, 494] on div "0" at bounding box center [544, 492] width 27 height 27
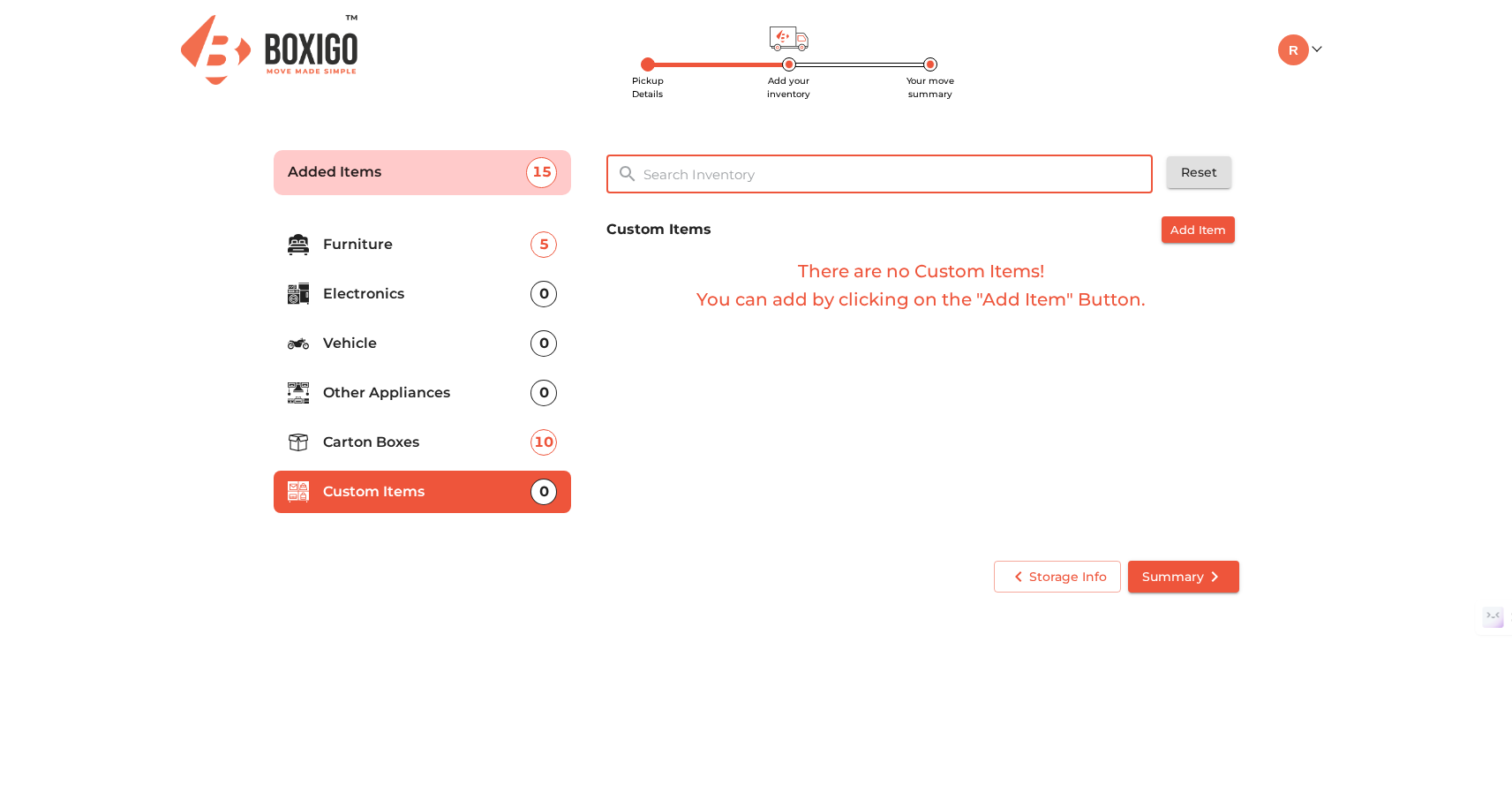
click at [669, 176] on input "text" at bounding box center [899, 175] width 533 height 38
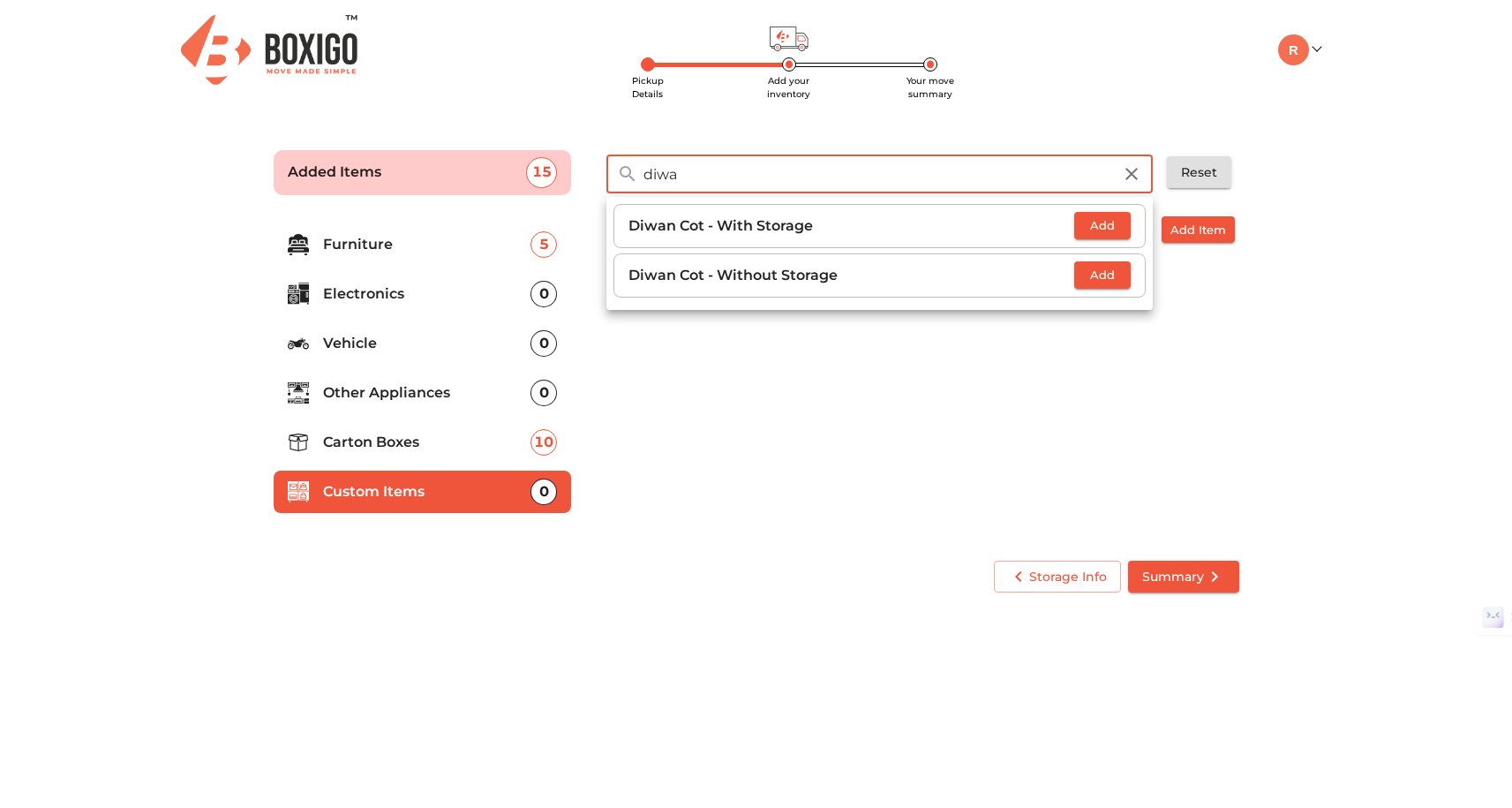
type input "diwa"
click at [1114, 221] on span "Add" at bounding box center [1102, 225] width 39 height 20
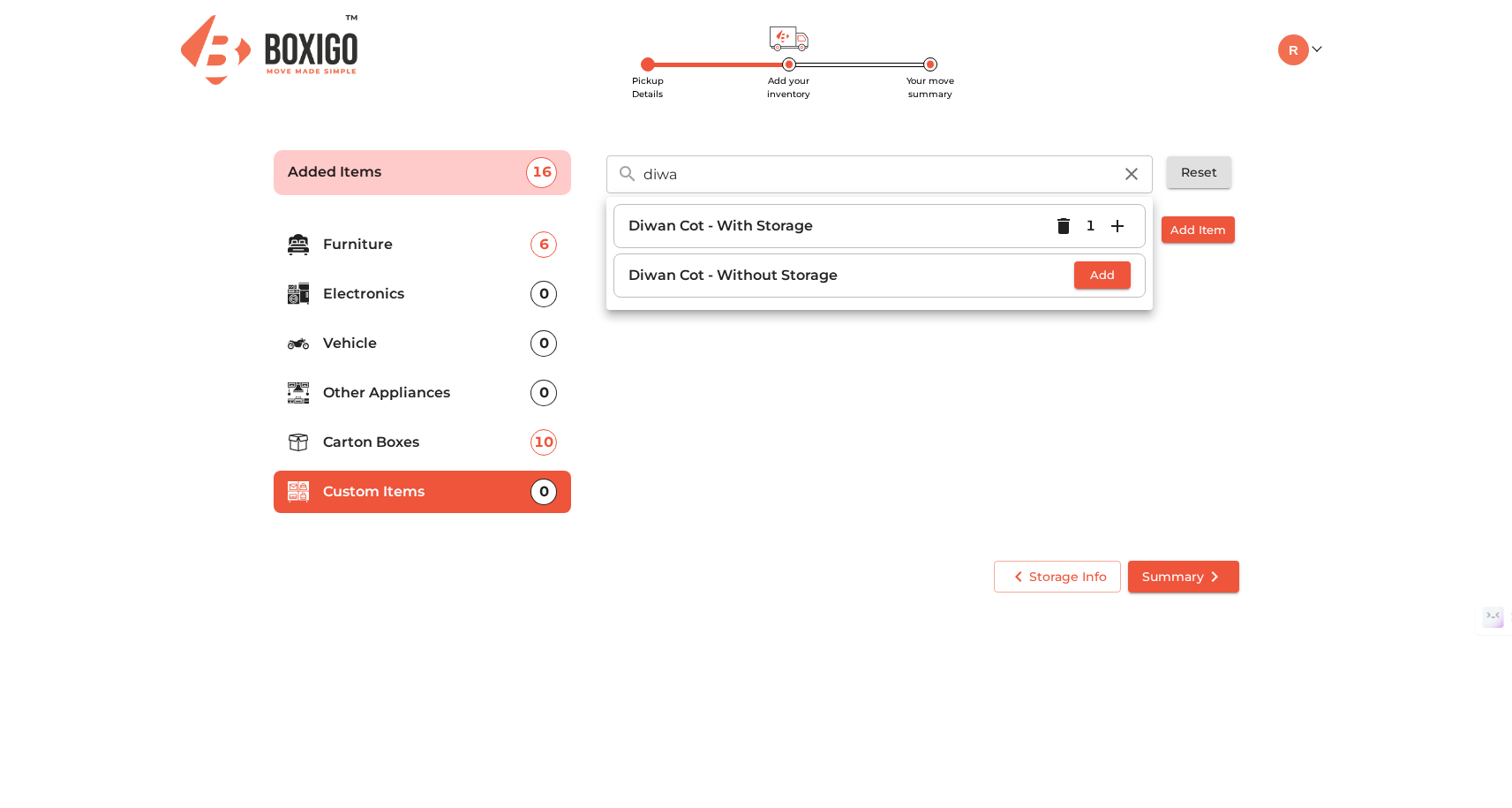
click at [1084, 384] on div "Custom Items Add Item There are no Custom Items! You can add by clicking on the…" at bounding box center [923, 376] width 646 height 333
click at [1137, 173] on icon "button" at bounding box center [1131, 174] width 21 height 21
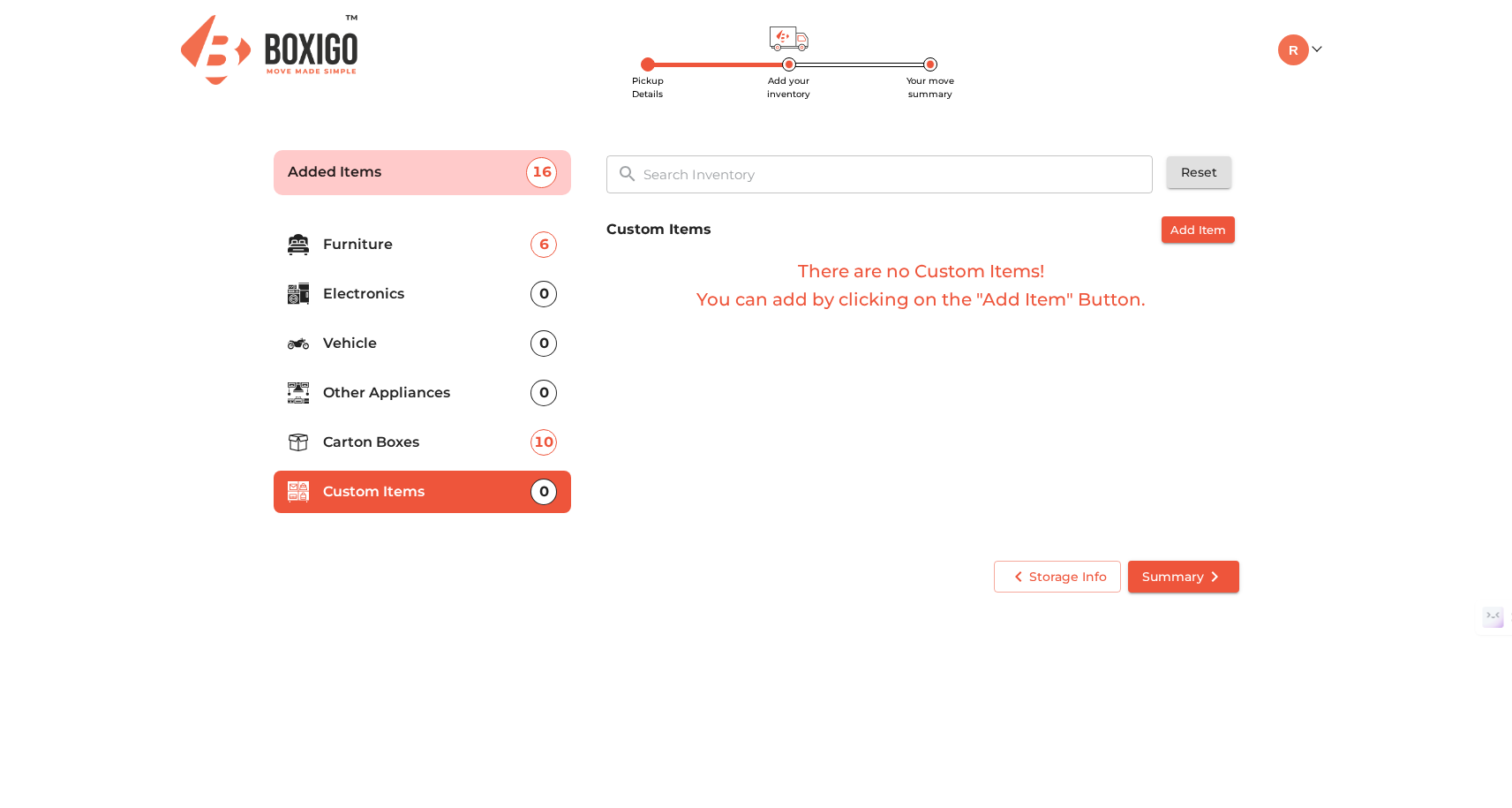
click at [1022, 410] on div "Custom Items Add Item There are no Custom Items! You can add by clicking on the…" at bounding box center [923, 376] width 646 height 333
click at [443, 293] on p "Electronics" at bounding box center [427, 293] width 208 height 21
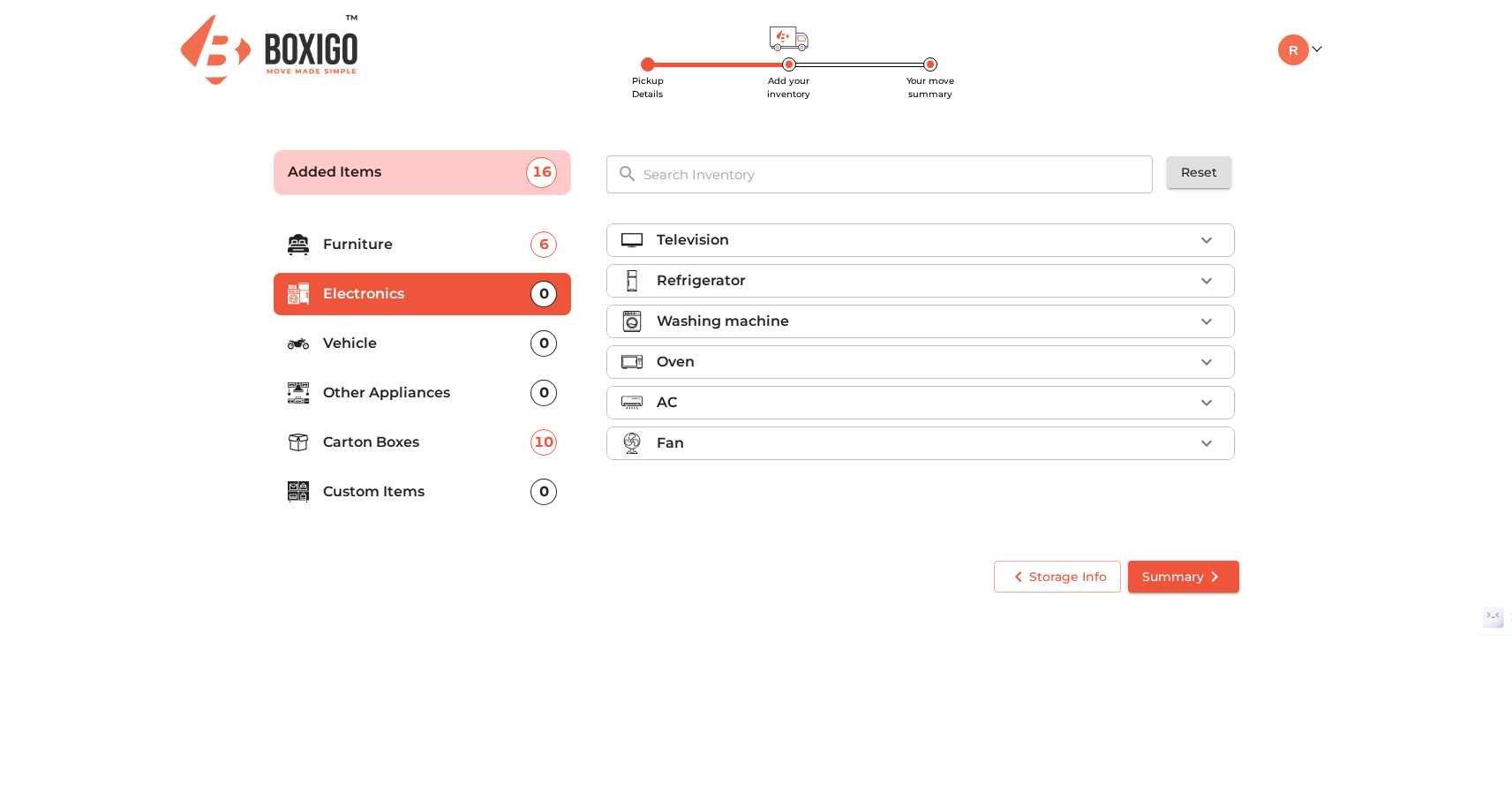
click at [787, 281] on div "Refrigerator" at bounding box center [925, 280] width 537 height 21
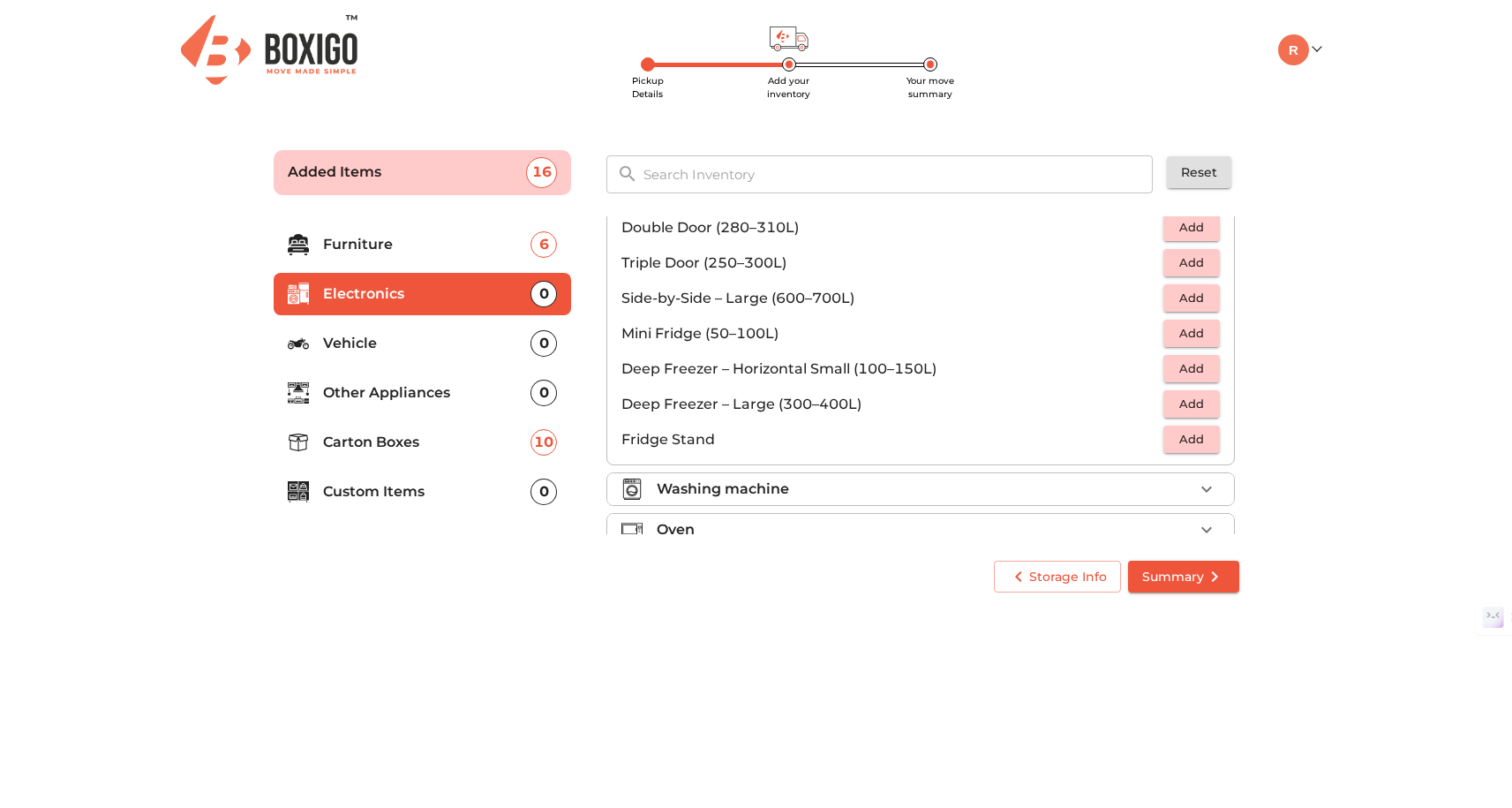
scroll to position [133, 0]
click at [1195, 397] on span "Add" at bounding box center [1191, 401] width 39 height 20
click at [896, 488] on div "Washing machine" at bounding box center [925, 486] width 537 height 21
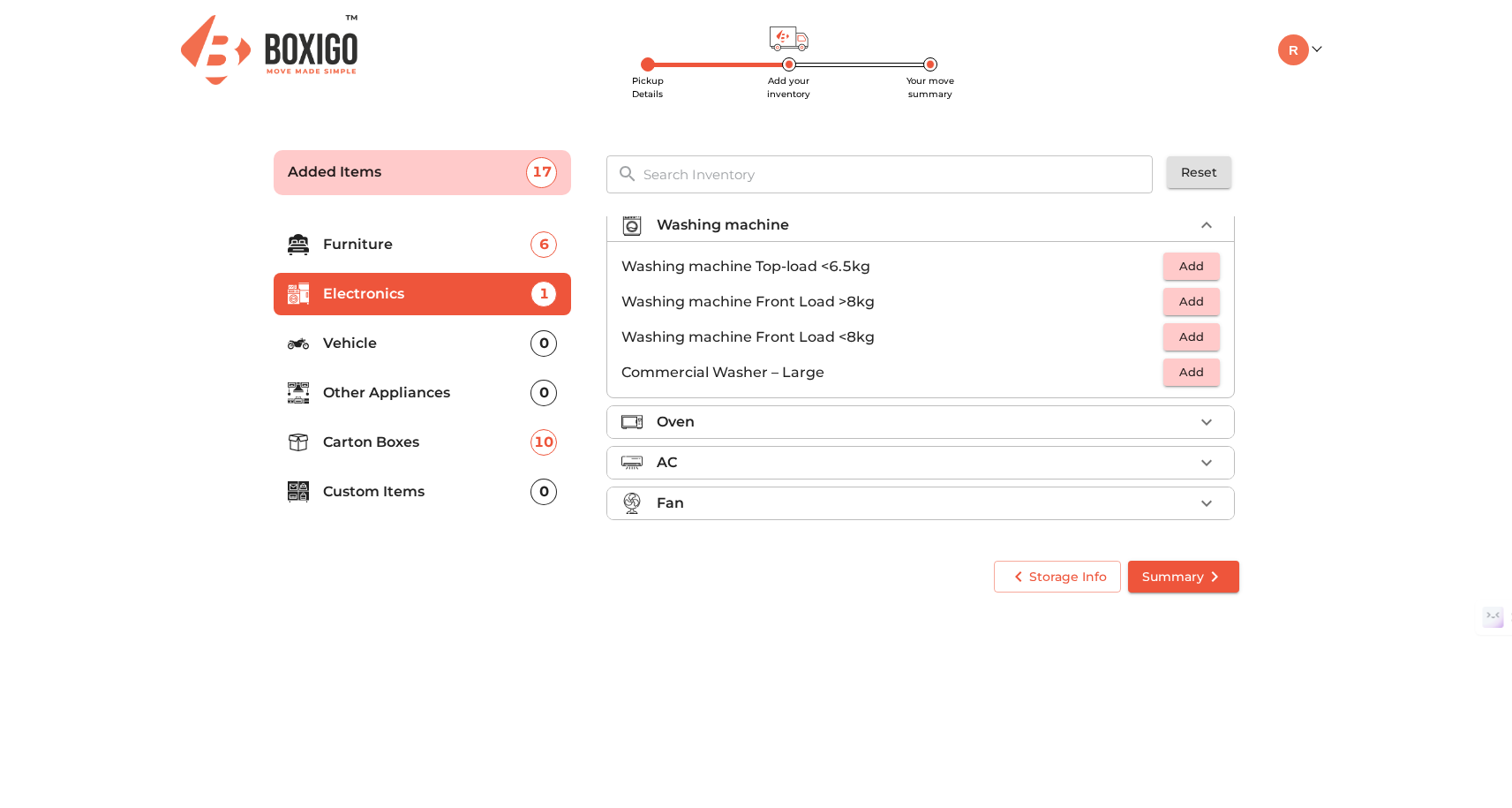
scroll to position [84, 0]
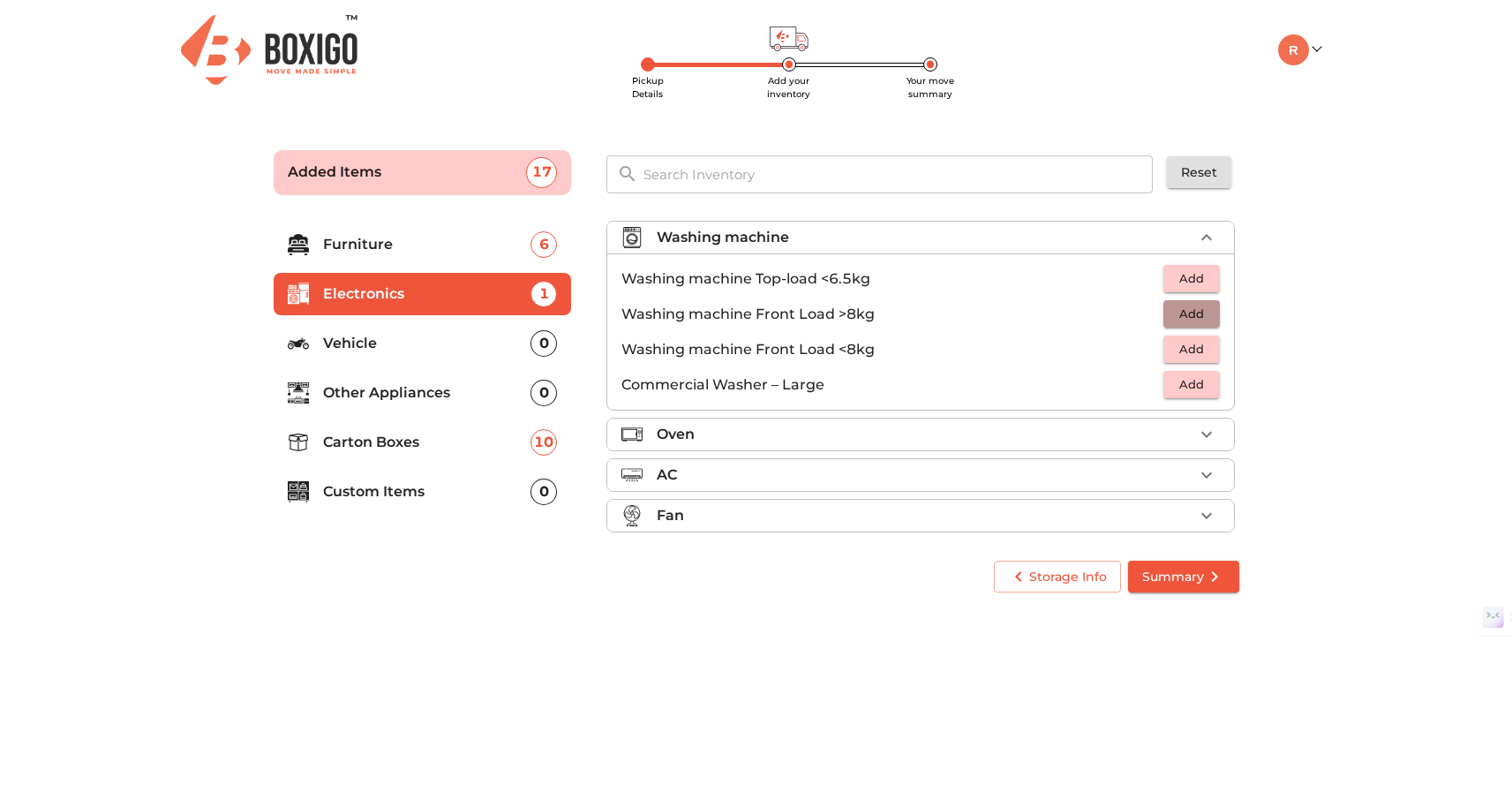
click at [1200, 316] on span "Add" at bounding box center [1191, 313] width 39 height 20
click at [1002, 437] on div "Oven" at bounding box center [925, 434] width 537 height 21
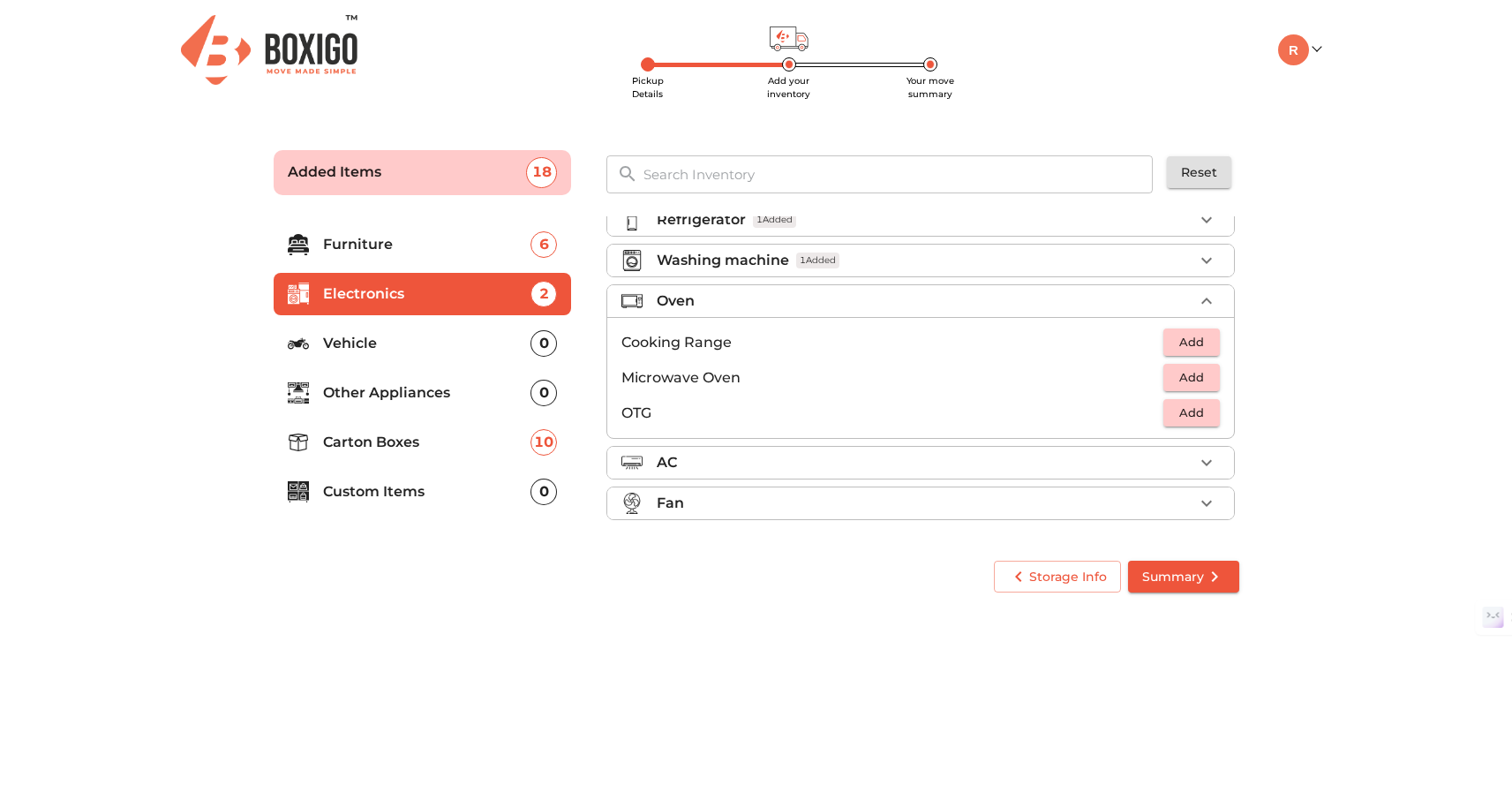
scroll to position [61, 0]
click at [936, 507] on div "Fan" at bounding box center [925, 503] width 537 height 21
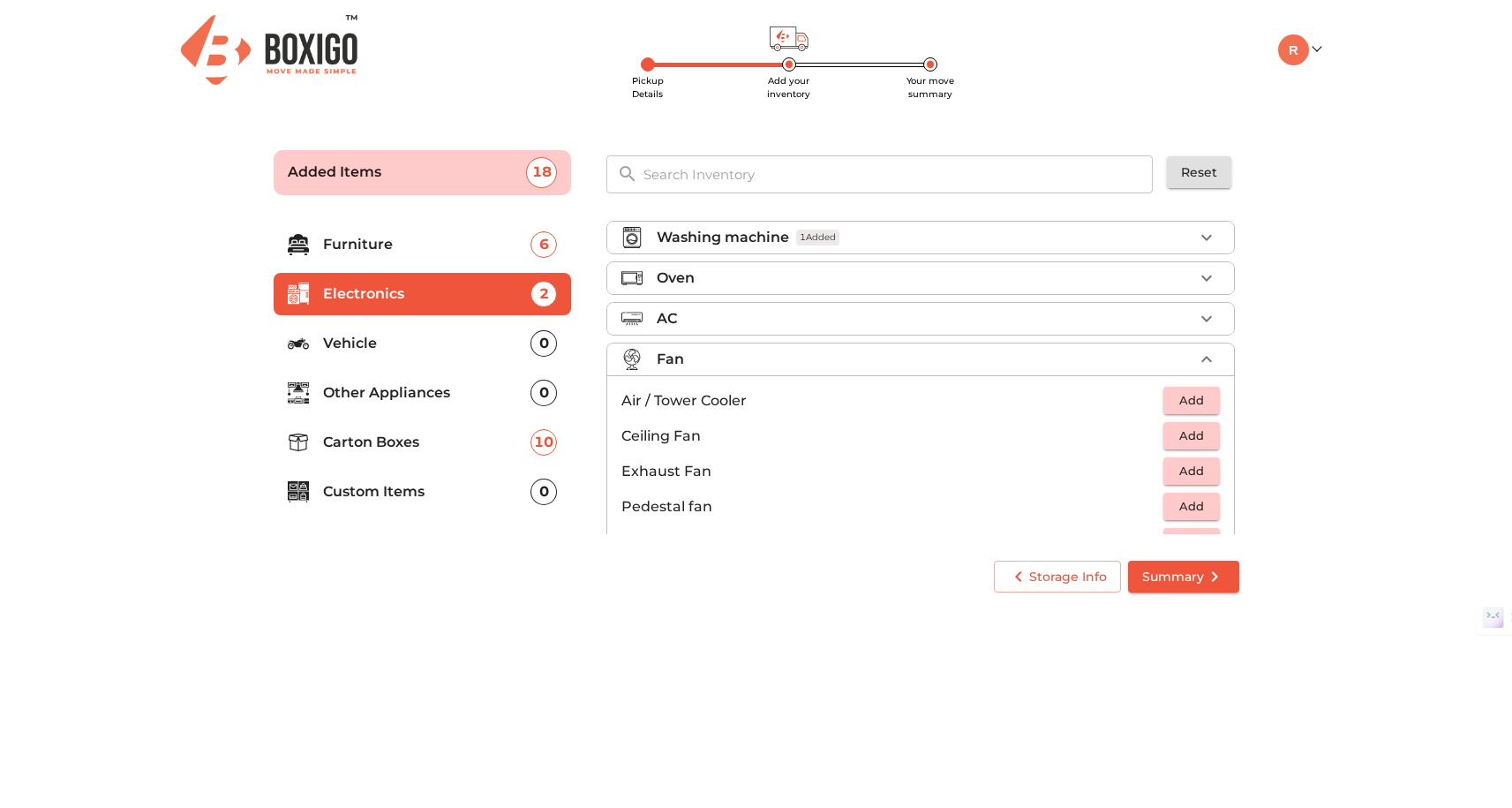
scroll to position [132, 0]
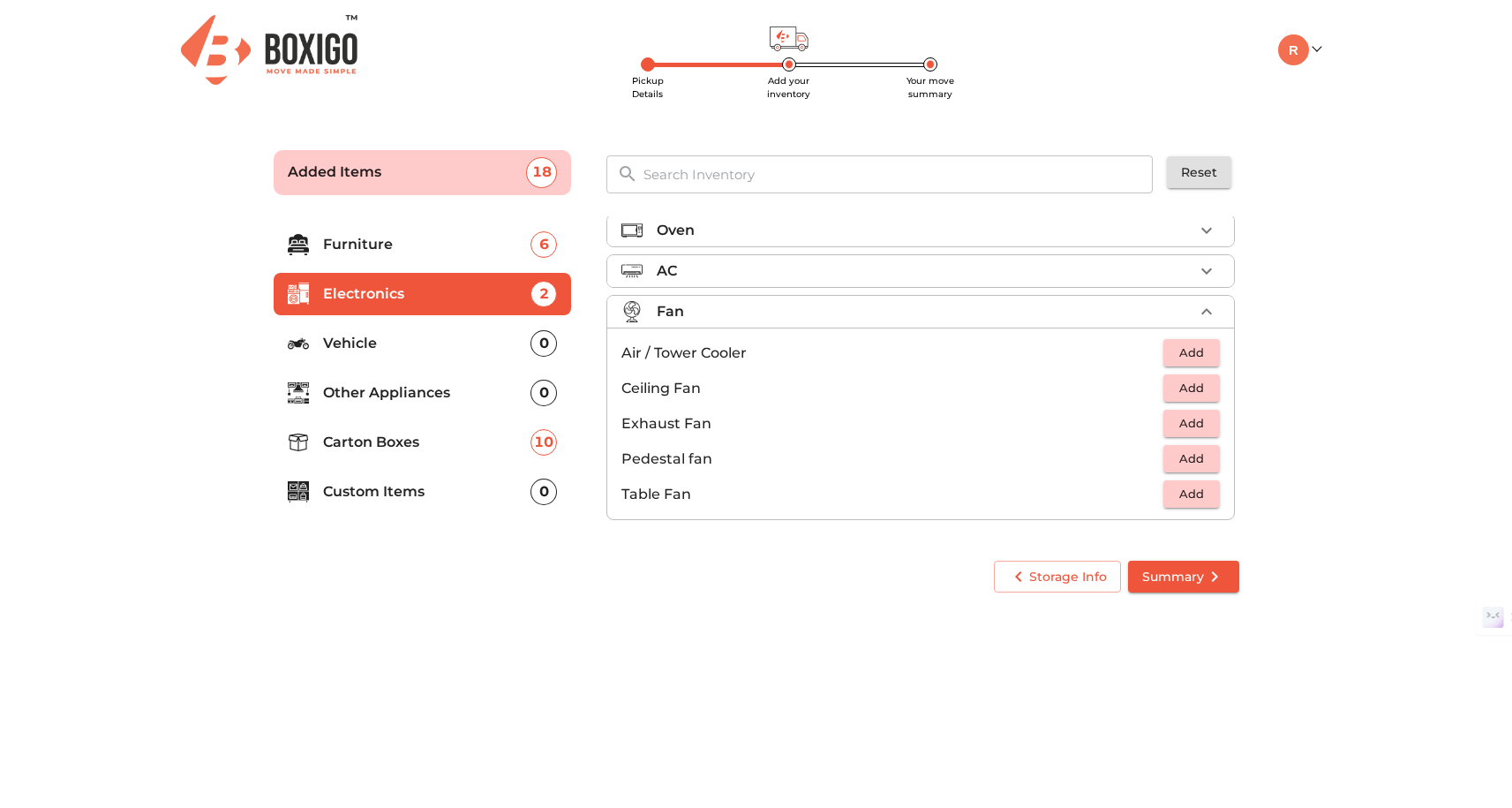
click at [450, 353] on p "Vehicle" at bounding box center [427, 343] width 208 height 21
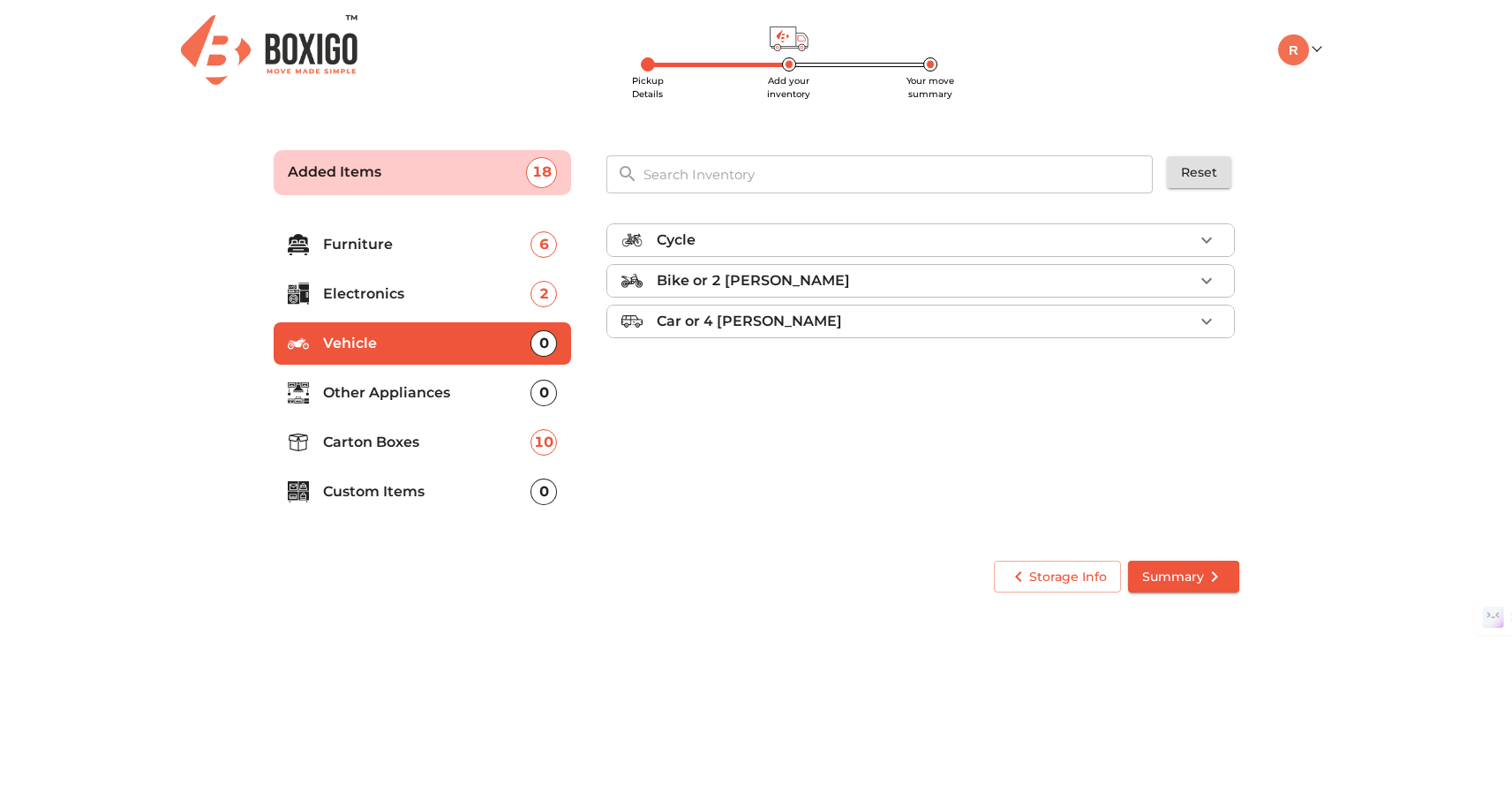
scroll to position [0, 0]
click at [468, 382] on p "Other Appliances" at bounding box center [427, 392] width 208 height 21
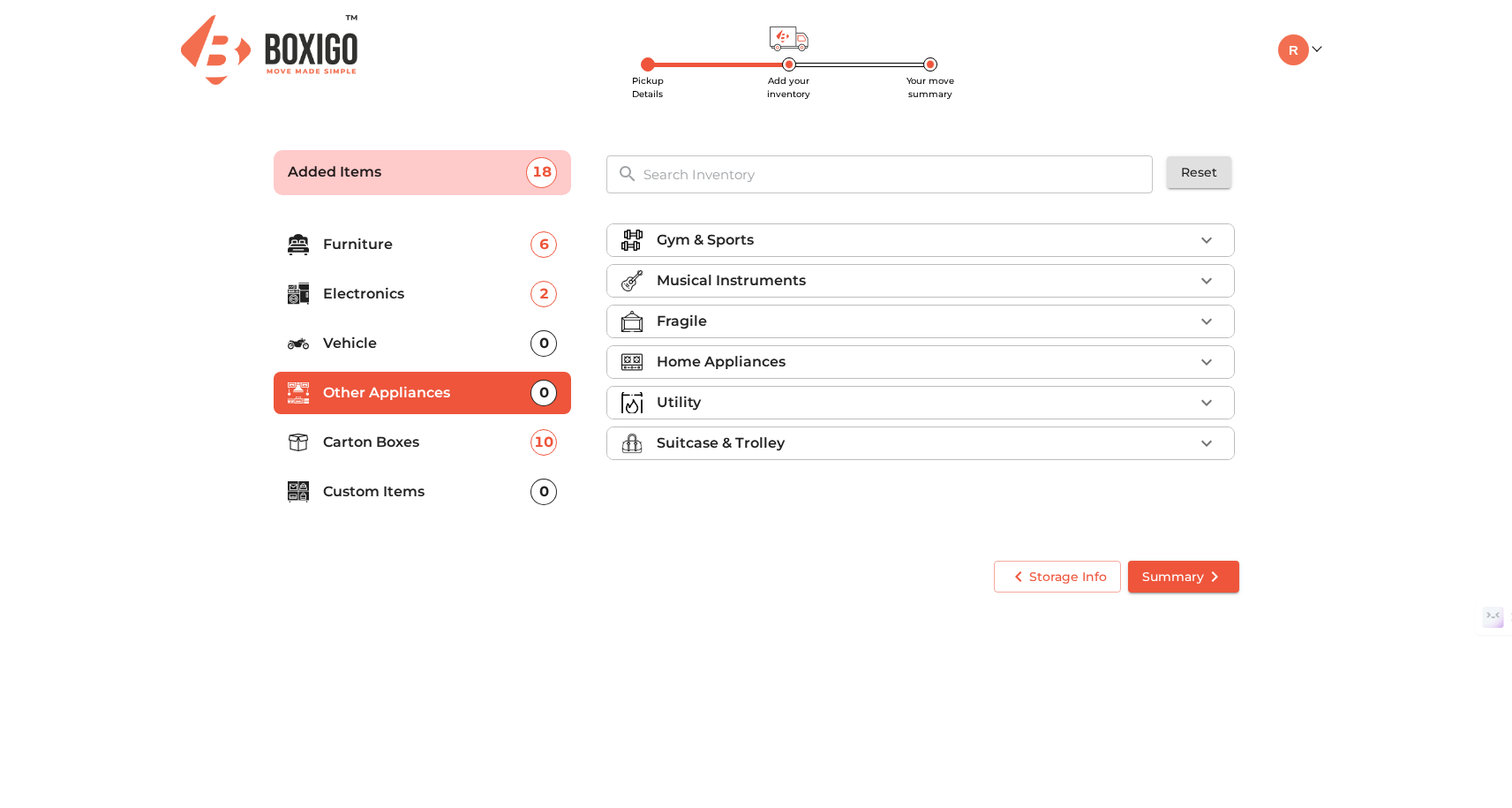
click at [759, 359] on p "Home Appliances" at bounding box center [720, 361] width 129 height 21
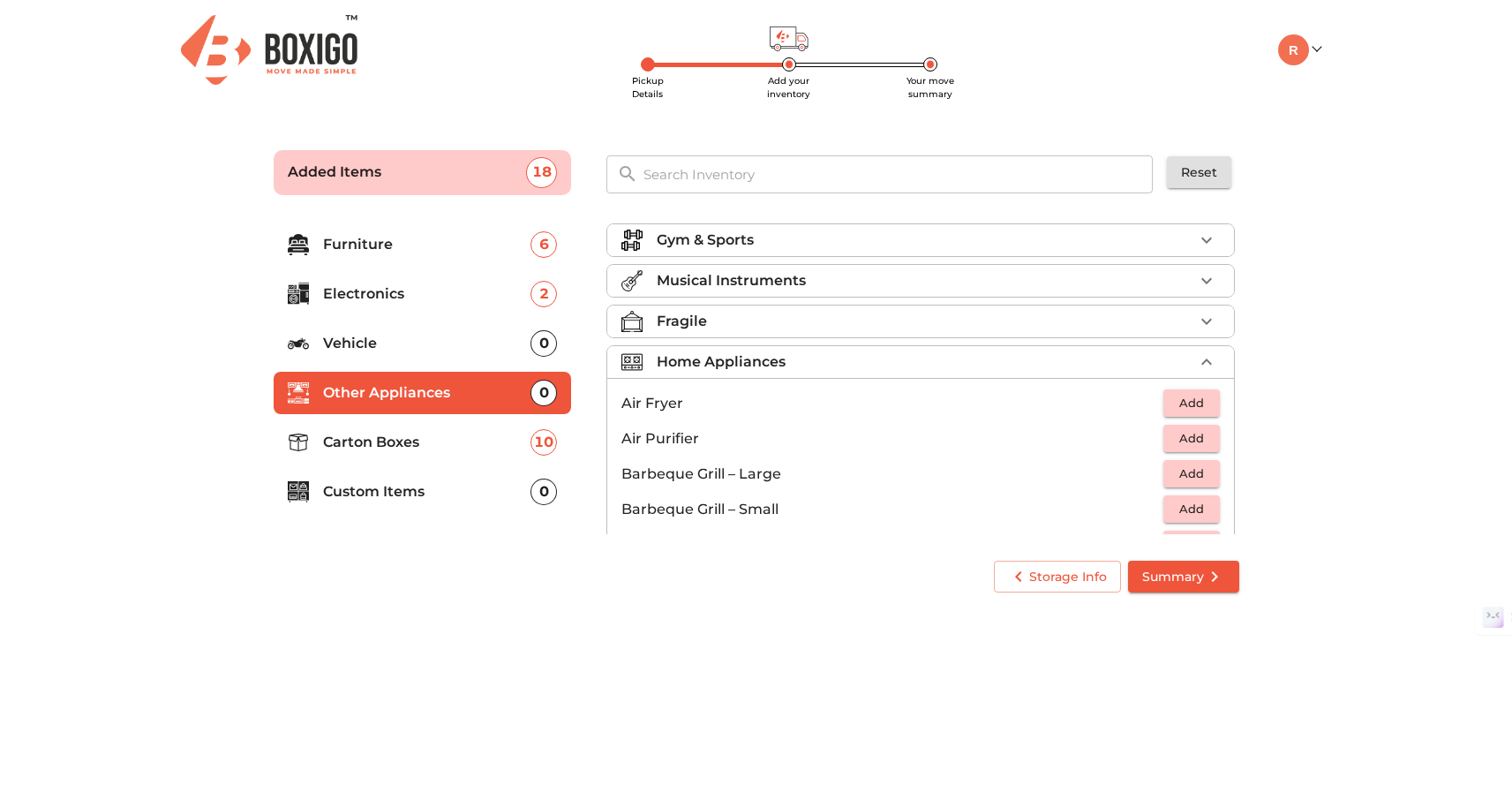
click at [747, 351] on p "Home Appliances" at bounding box center [720, 361] width 129 height 21
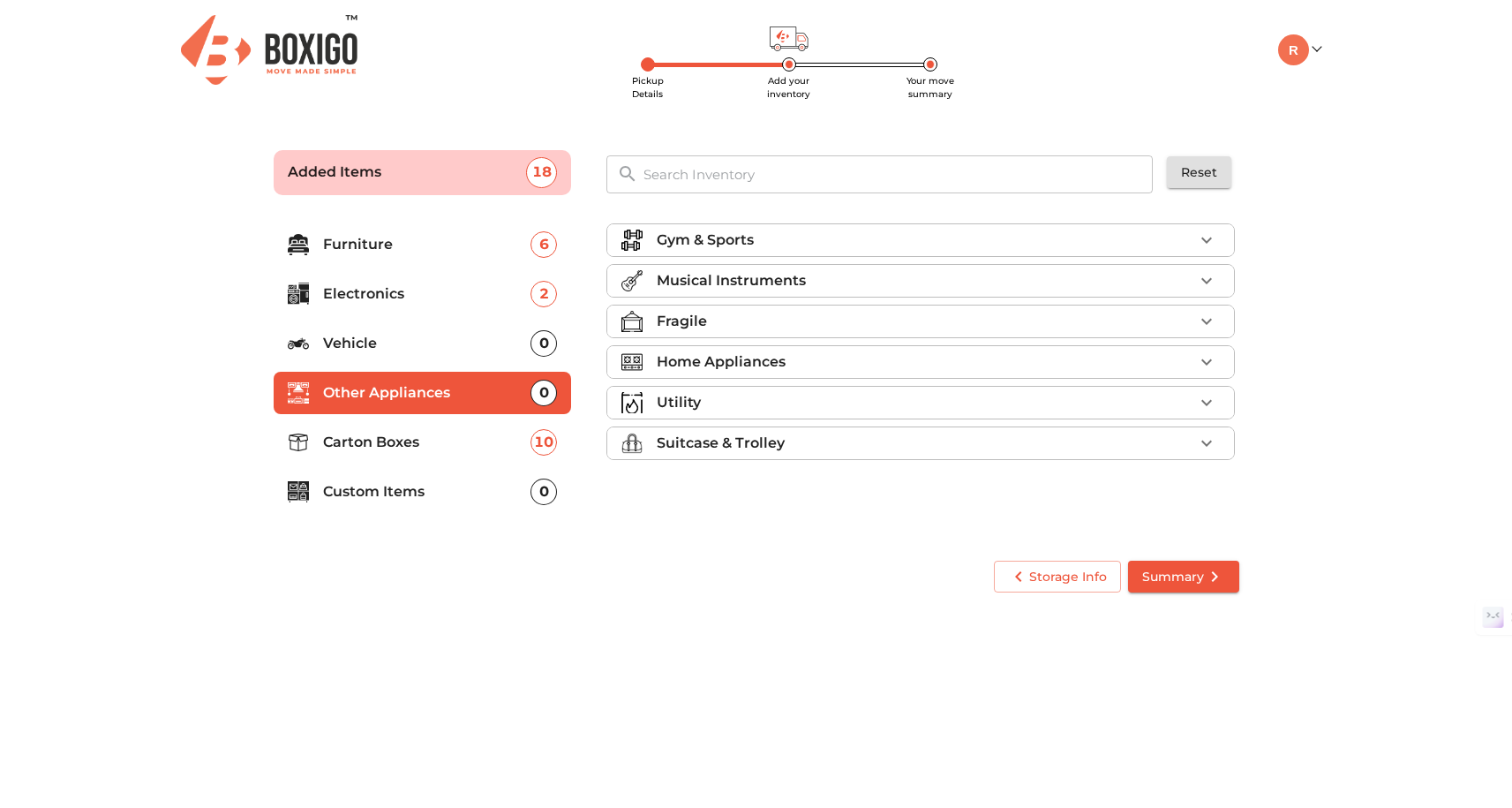
click at [772, 403] on div "Utility" at bounding box center [925, 402] width 537 height 21
click at [751, 402] on div "Utility" at bounding box center [925, 402] width 537 height 21
click at [804, 449] on div "Suitcase & Trolley" at bounding box center [925, 443] width 537 height 21
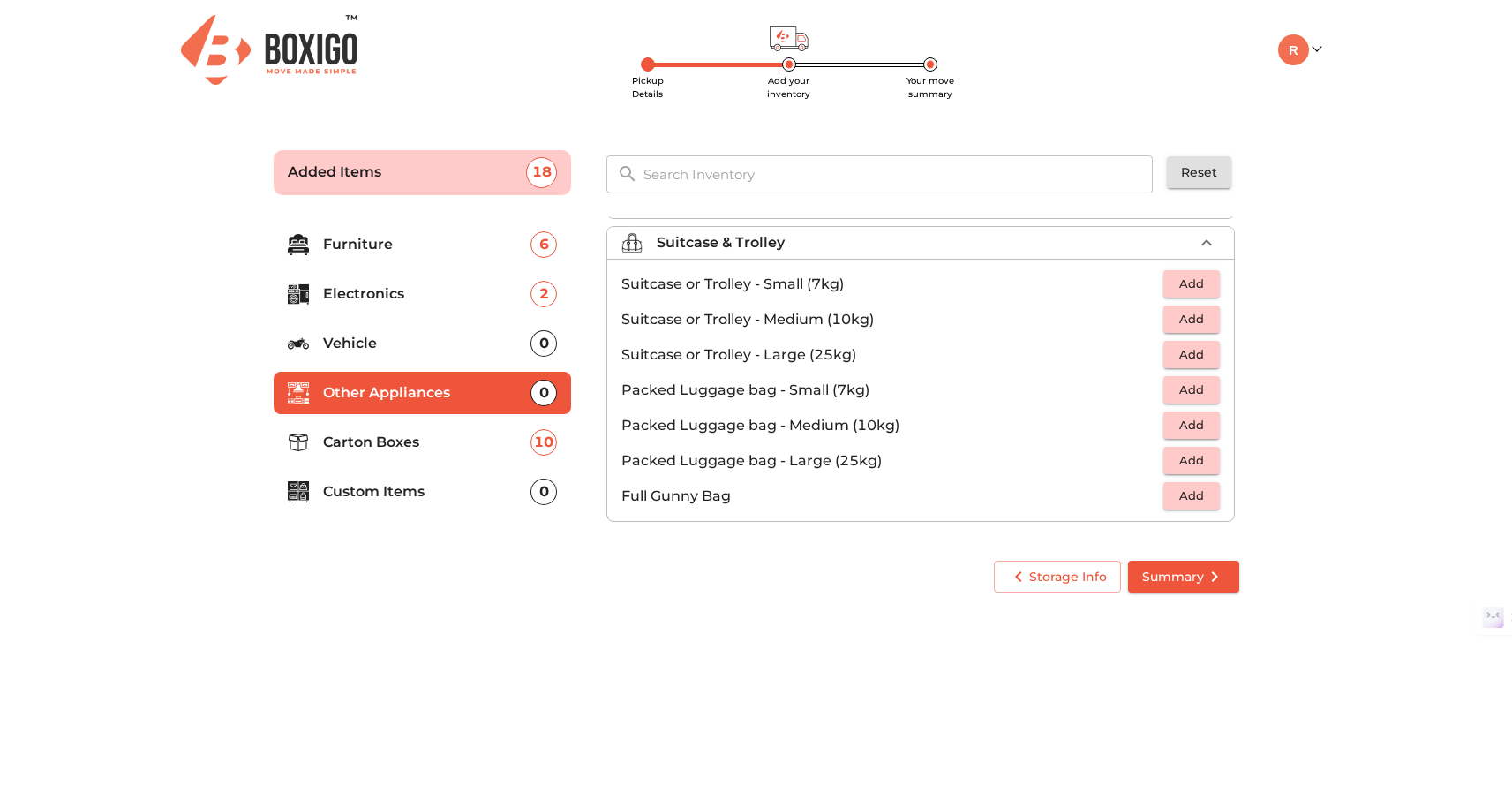
scroll to position [202, 0]
click at [1199, 314] on span "Add" at bounding box center [1191, 317] width 39 height 20
click at [1207, 316] on icon "button" at bounding box center [1206, 317] width 12 height 12
click at [1338, 352] on main "Pickup Details Add your inventory Your move summary Added Items 21 ​ Reset Furn…" at bounding box center [756, 368] width 1512 height 486
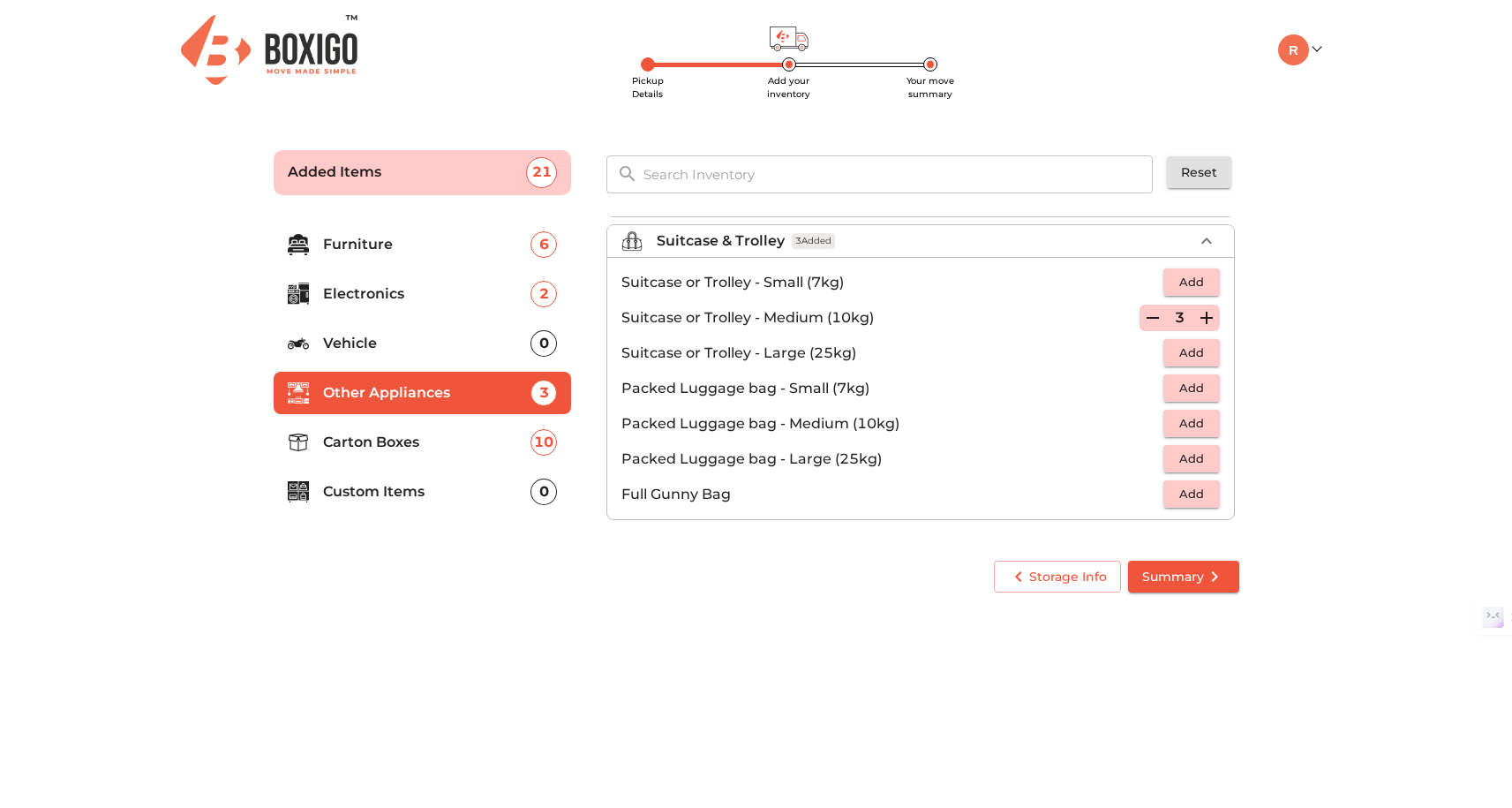
click at [1171, 578] on span "Summary" at bounding box center [1183, 577] width 83 height 22
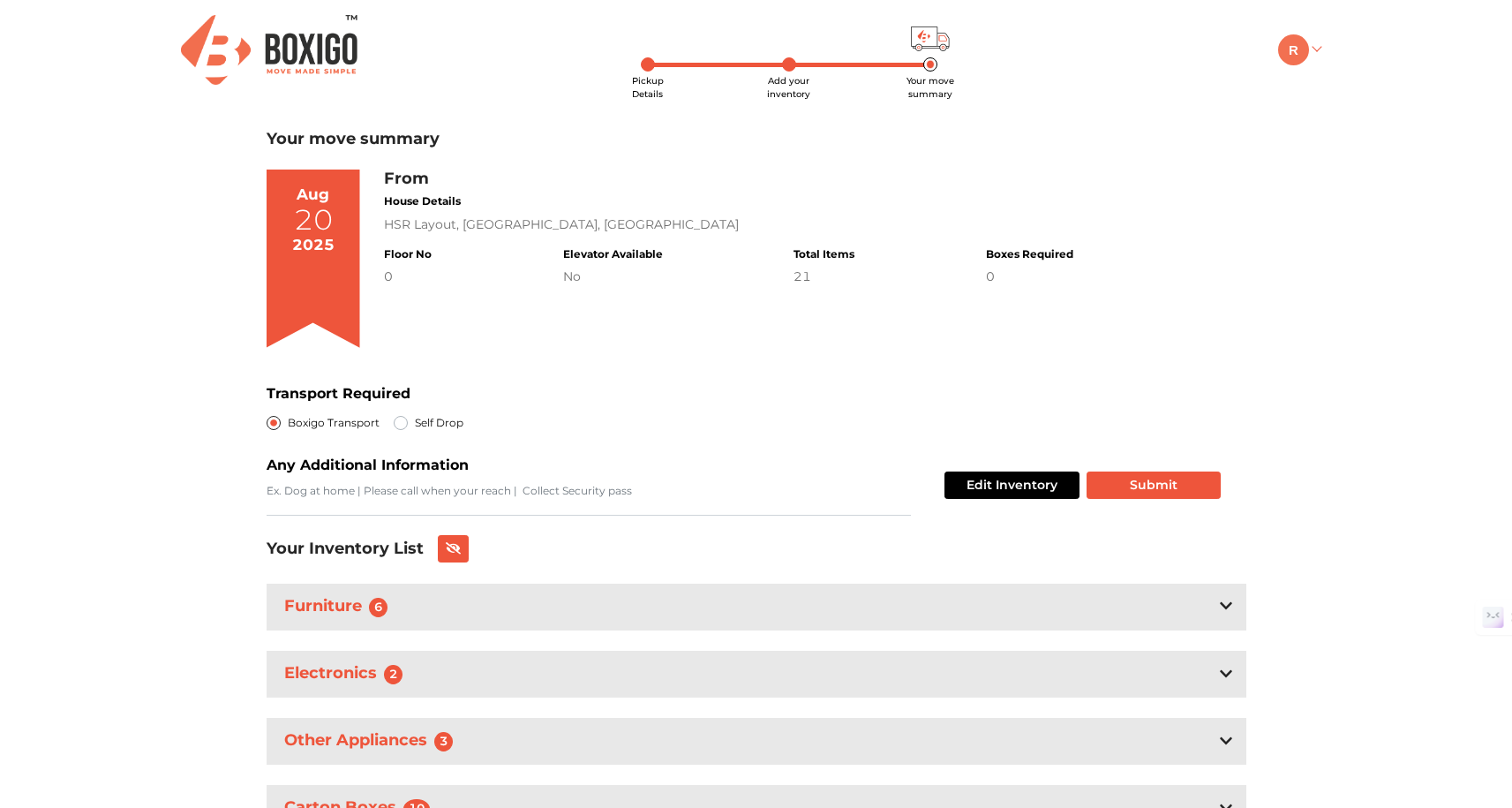
click at [1305, 53] on img at bounding box center [1293, 50] width 31 height 31
click at [1295, 49] on img at bounding box center [1293, 50] width 31 height 31
click at [1340, 110] on link "My Profile" at bounding box center [1348, 108] width 142 height 33
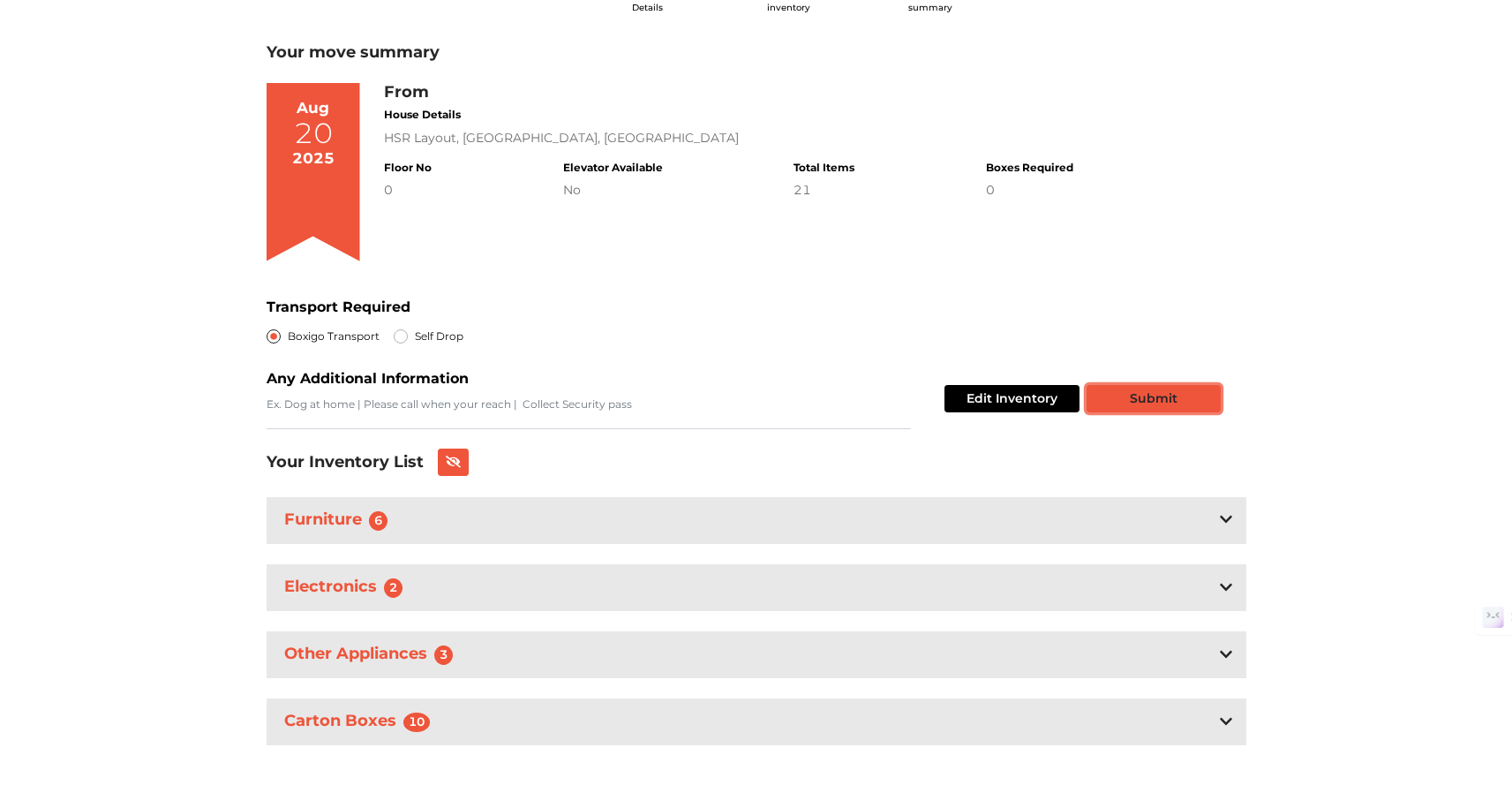
click at [1175, 397] on button "Submit" at bounding box center [1153, 398] width 134 height 27
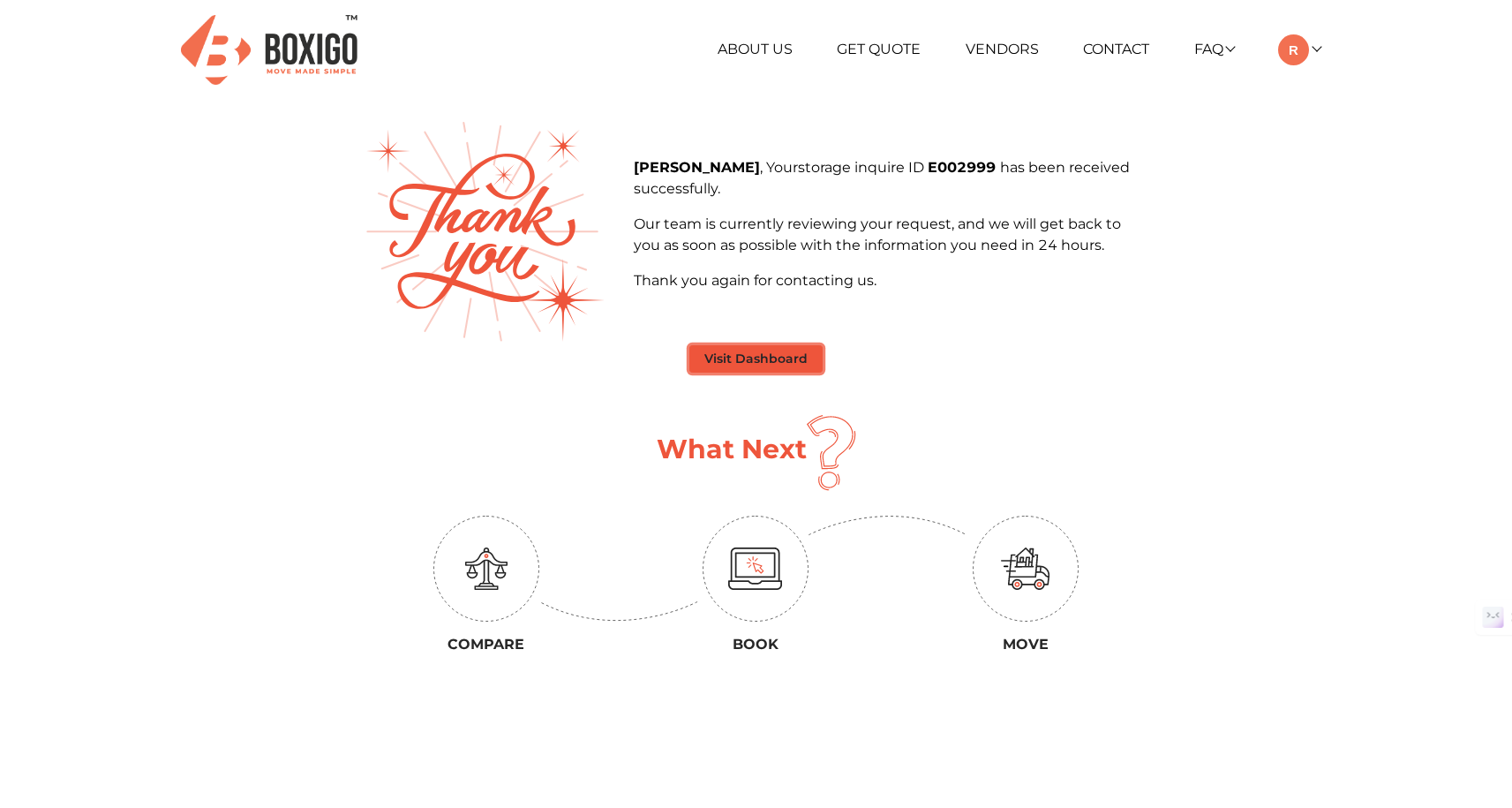
click at [763, 358] on button "Visit Dashboard" at bounding box center [756, 358] width 134 height 27
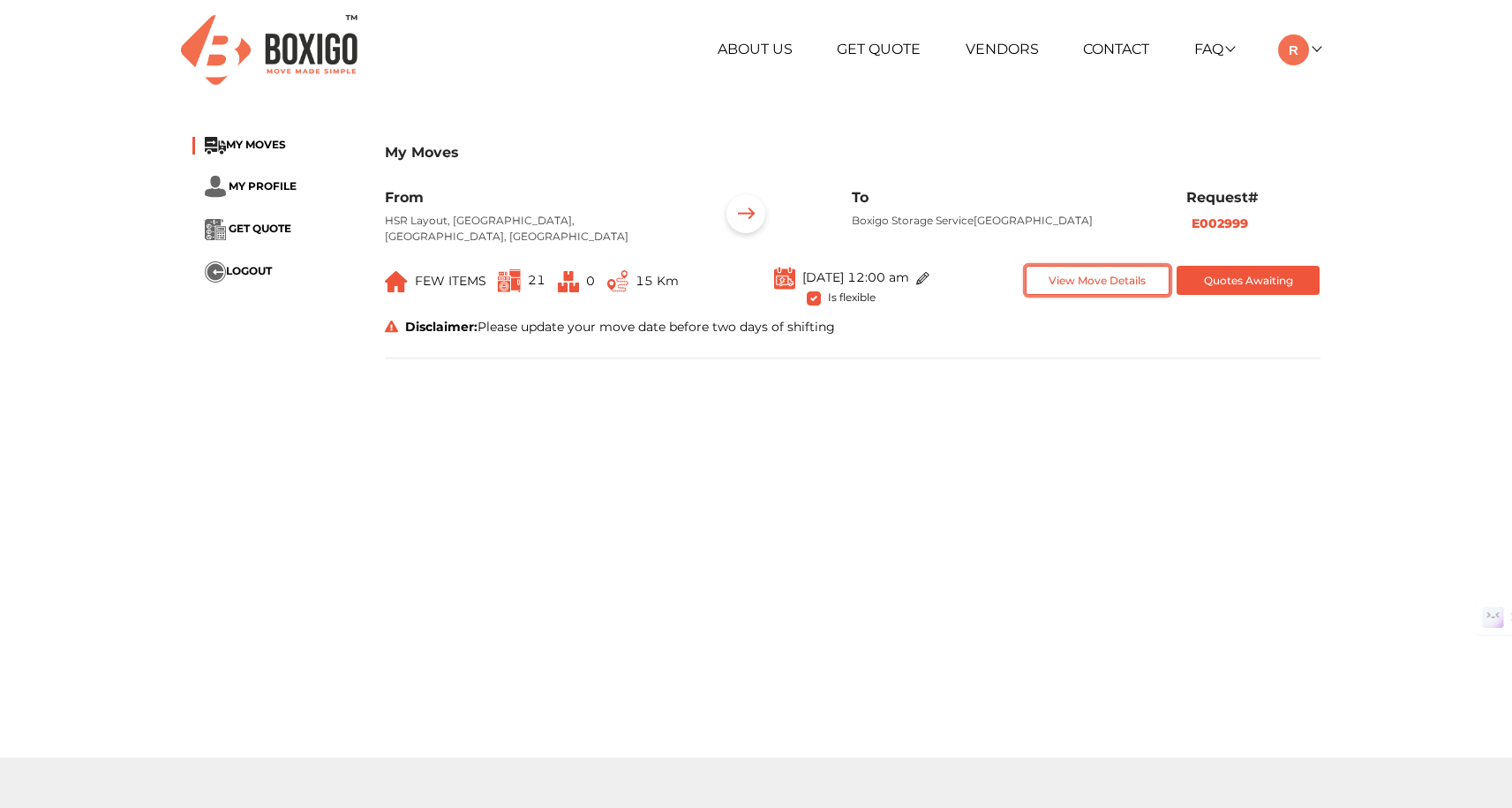
click at [1106, 279] on button "View Move Details" at bounding box center [1097, 279] width 144 height 29
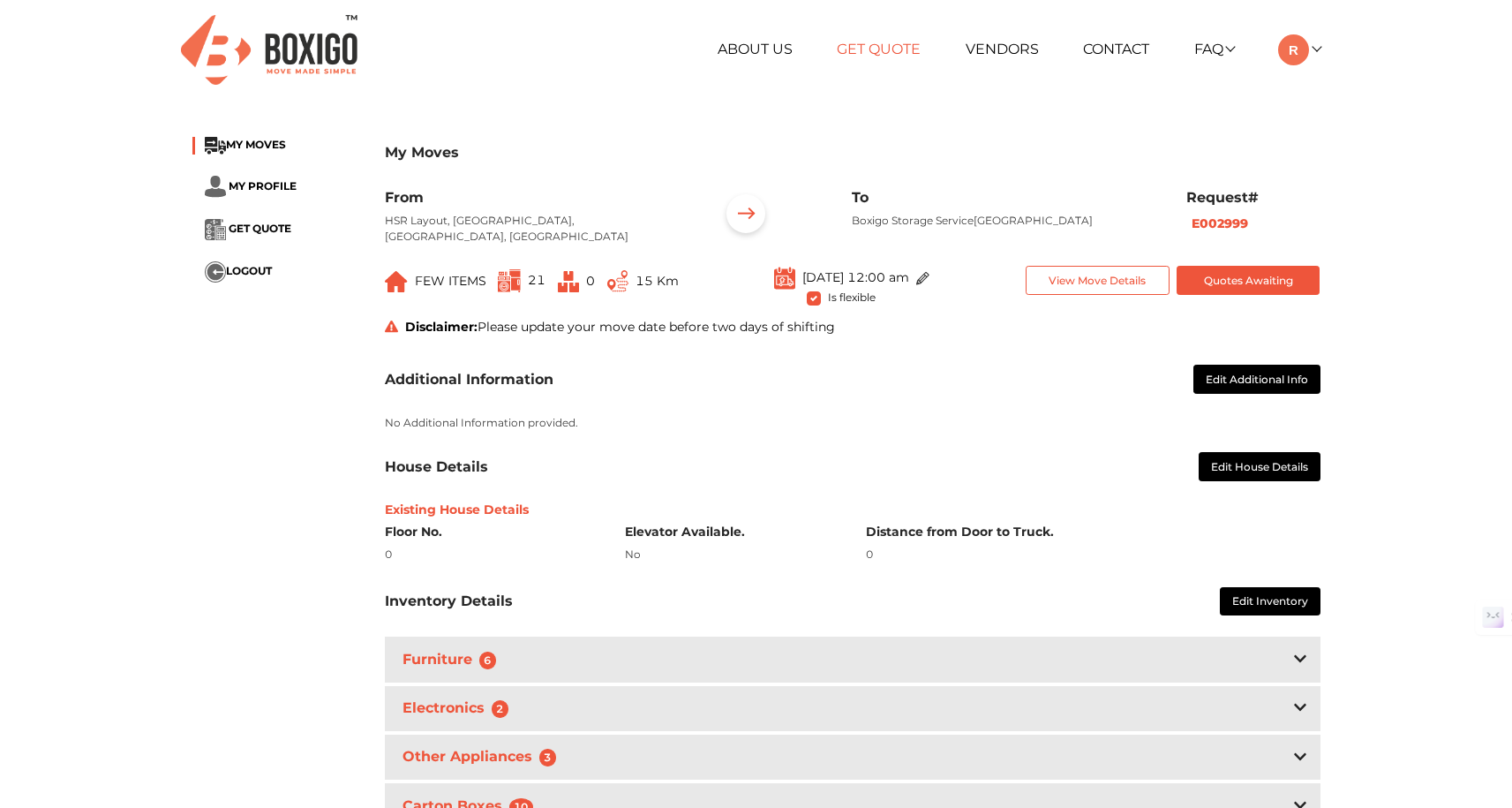
click at [872, 51] on link "Get Quote" at bounding box center [879, 49] width 84 height 17
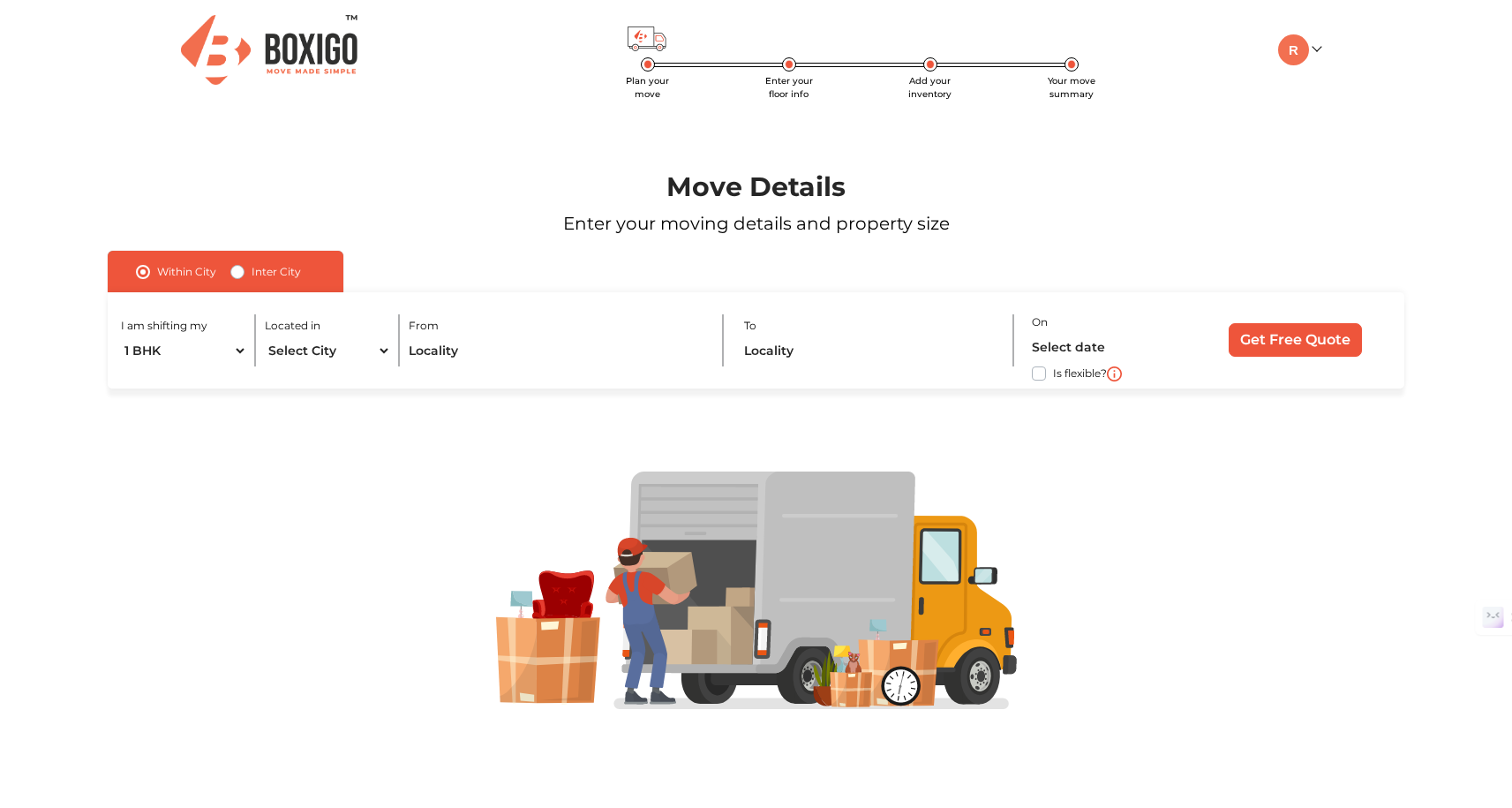
scroll to position [2, 0]
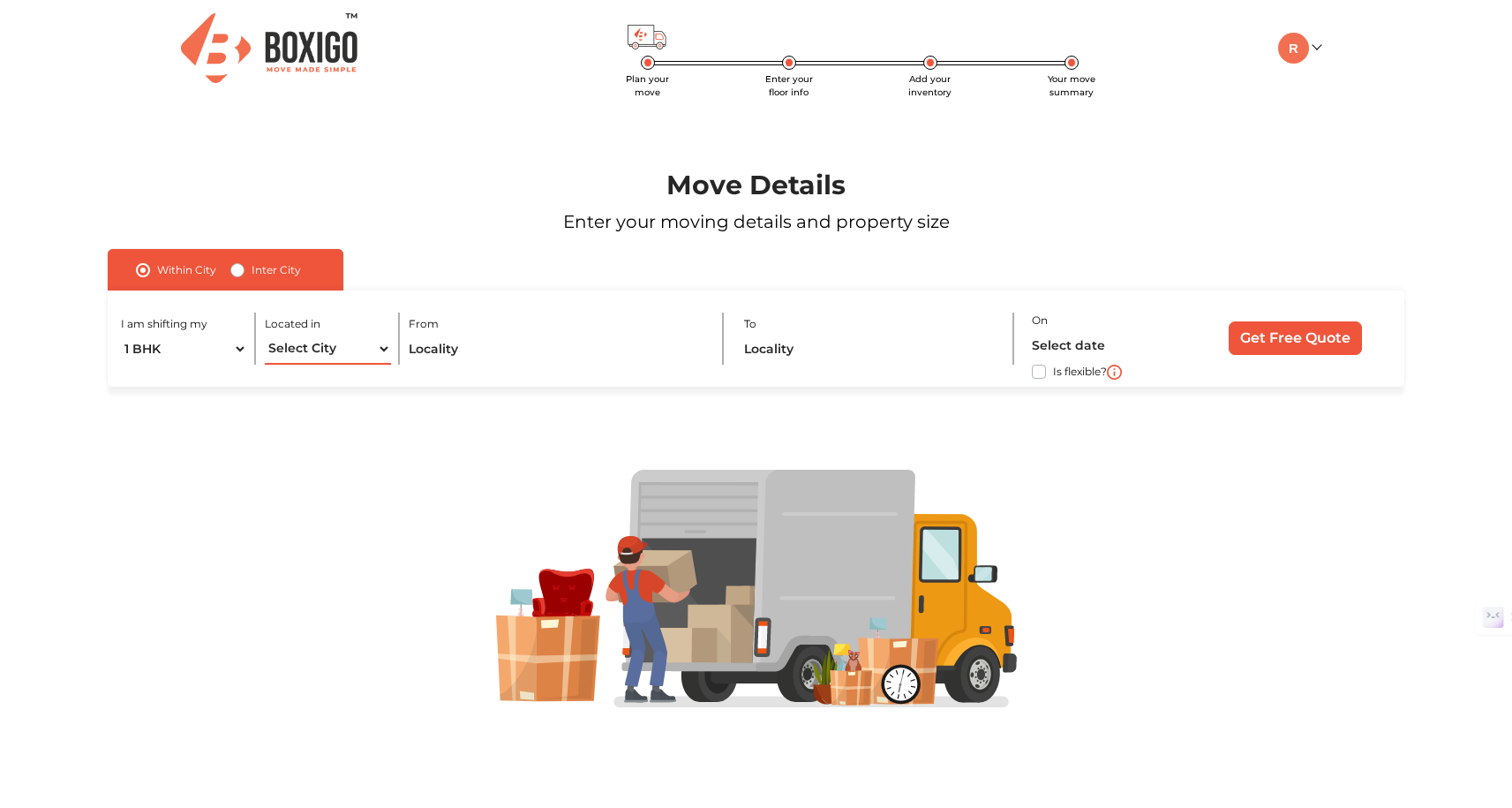
click at [363, 347] on select "Select City [GEOGRAPHIC_DATA] [GEOGRAPHIC_DATA] [GEOGRAPHIC_DATA] [GEOGRAPHIC_D…" at bounding box center [327, 348] width 127 height 31
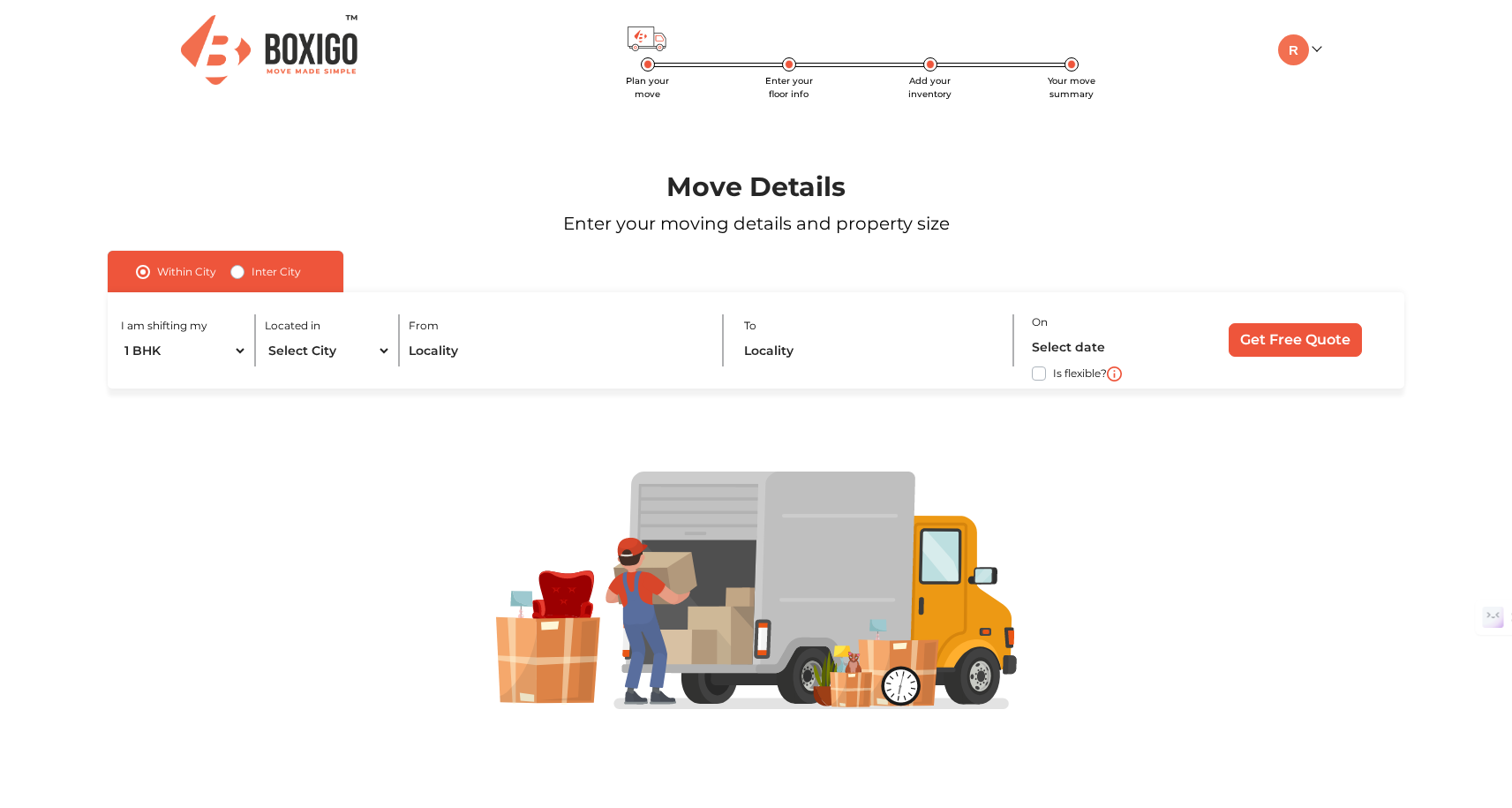
click at [297, 50] on img at bounding box center [268, 50] width 177 height 70
